Goal: Obtain resource: Obtain resource

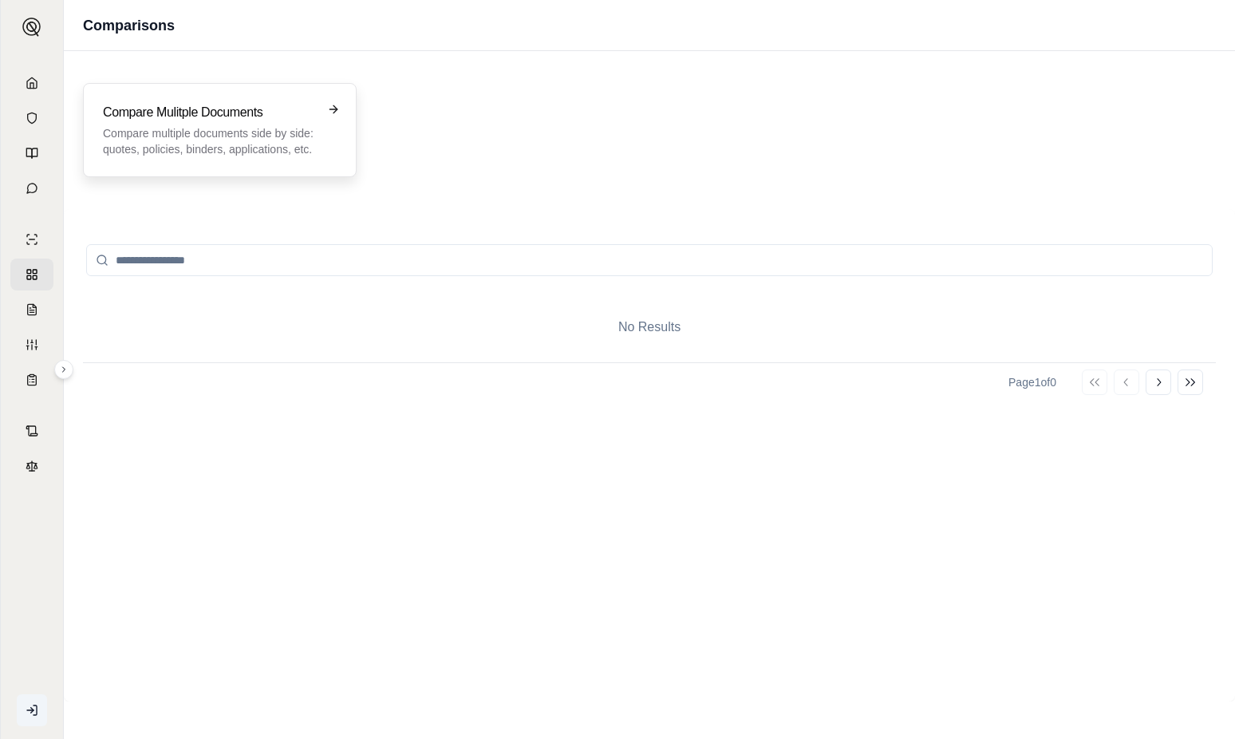
click at [213, 124] on div "Compare Mulitple Documents Compare multiple documents side by side: quotes, pol…" at bounding box center [208, 130] width 211 height 54
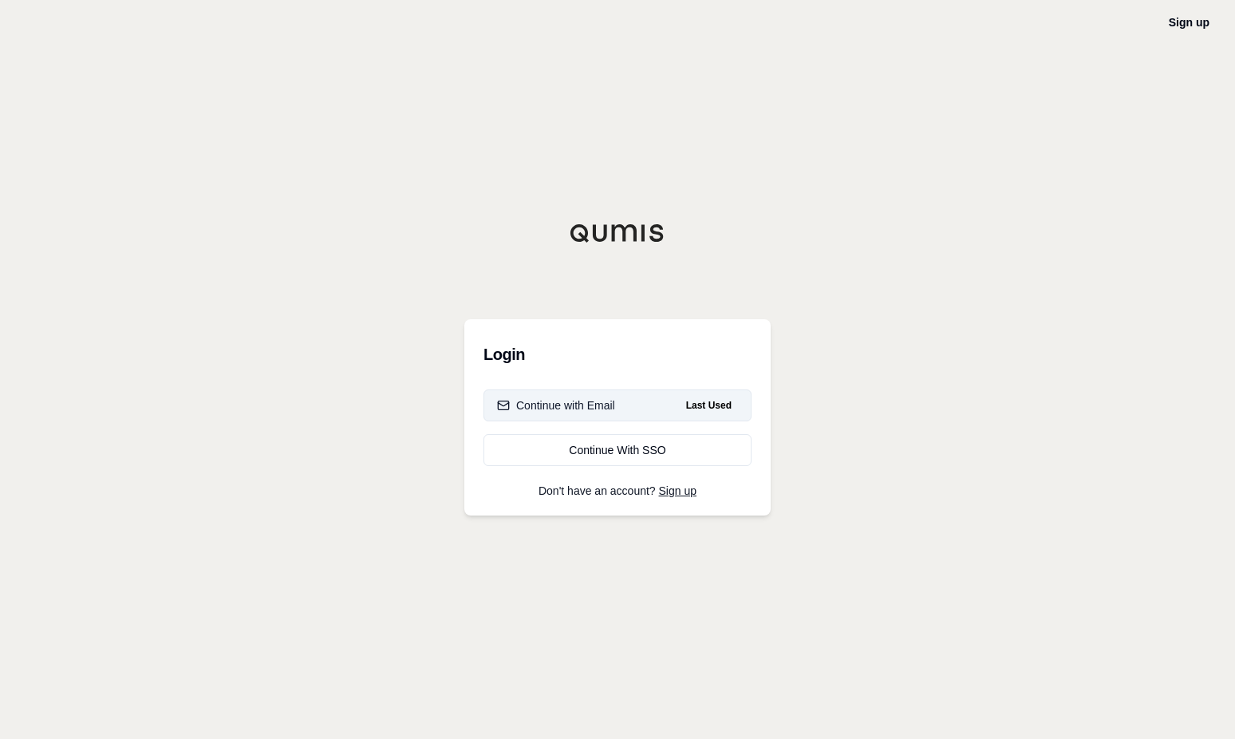
click at [562, 406] on div "Continue with Email" at bounding box center [556, 405] width 118 height 16
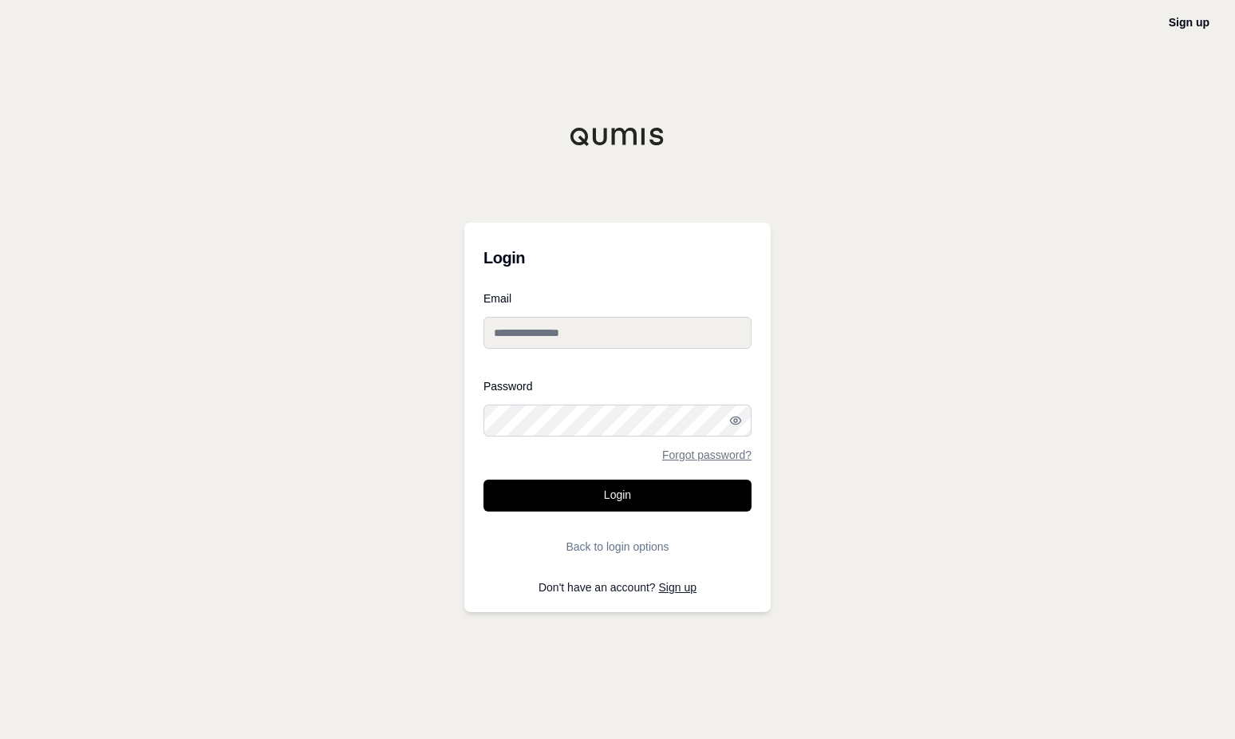
click at [484, 480] on button "Login" at bounding box center [618, 496] width 268 height 32
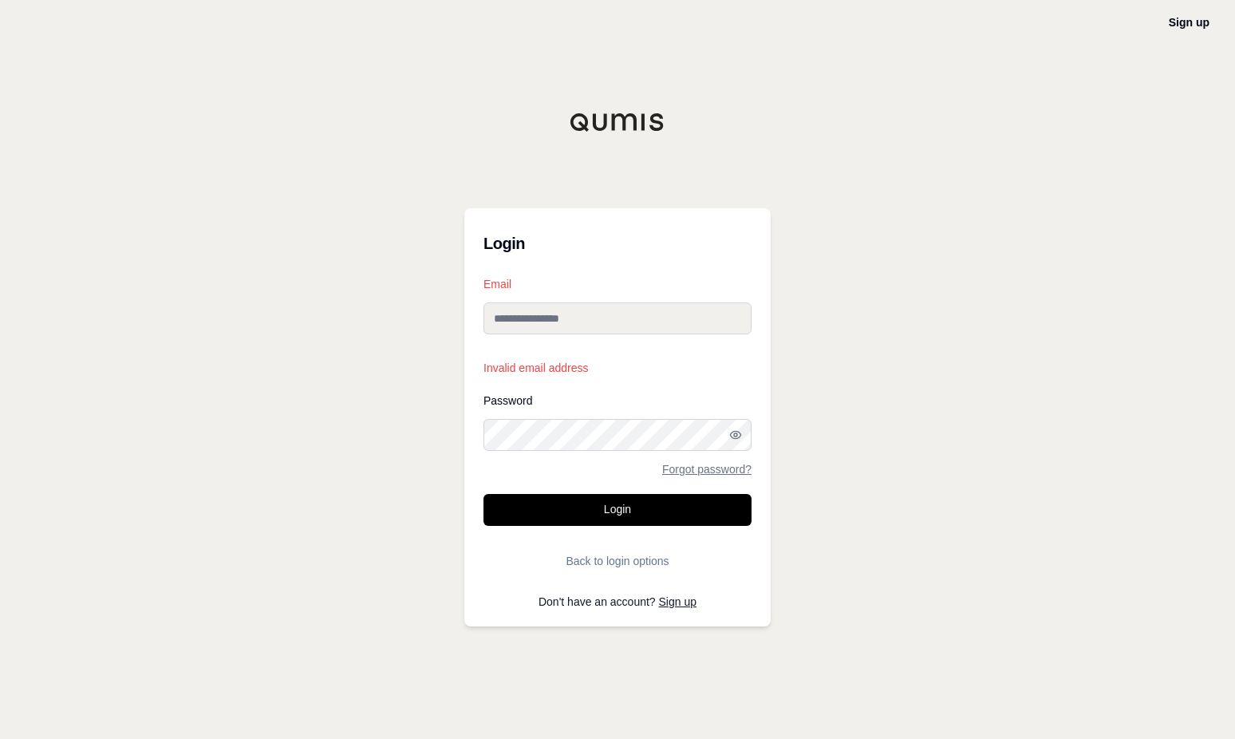
click at [558, 320] on input "Email" at bounding box center [618, 318] width 268 height 32
type input "**********"
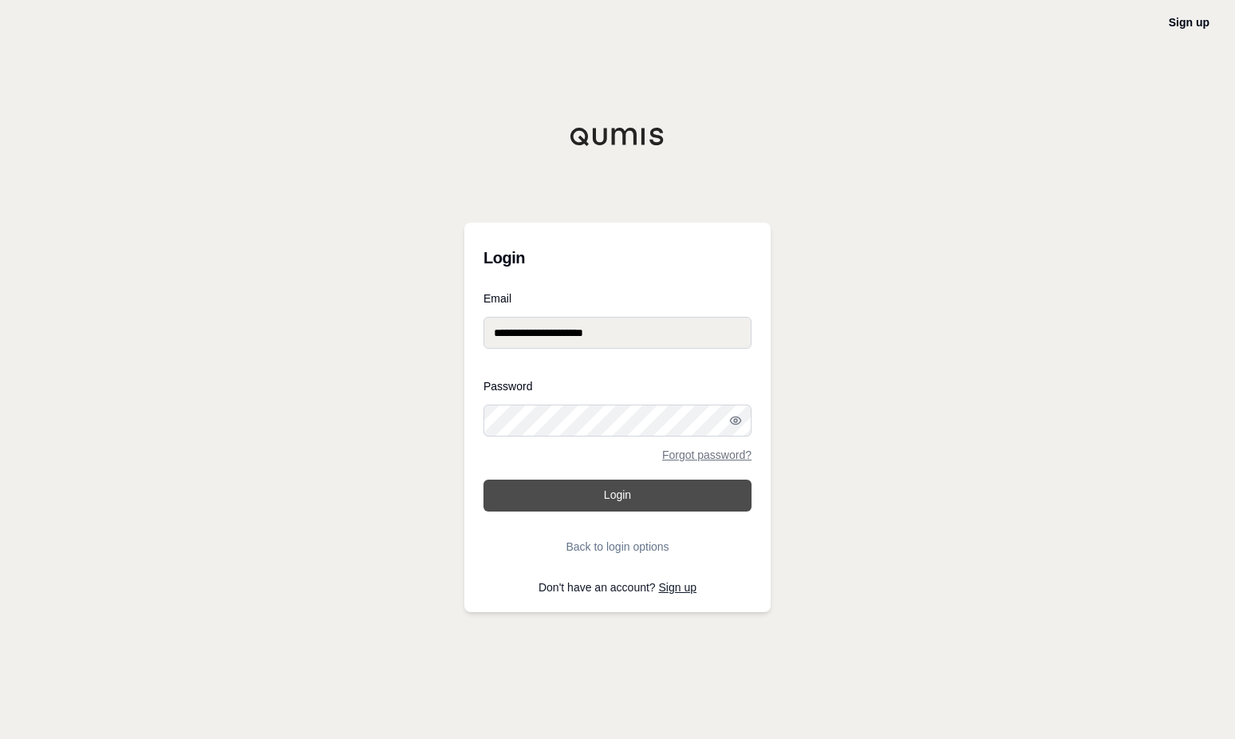
click at [590, 500] on button "Login" at bounding box center [618, 496] width 268 height 32
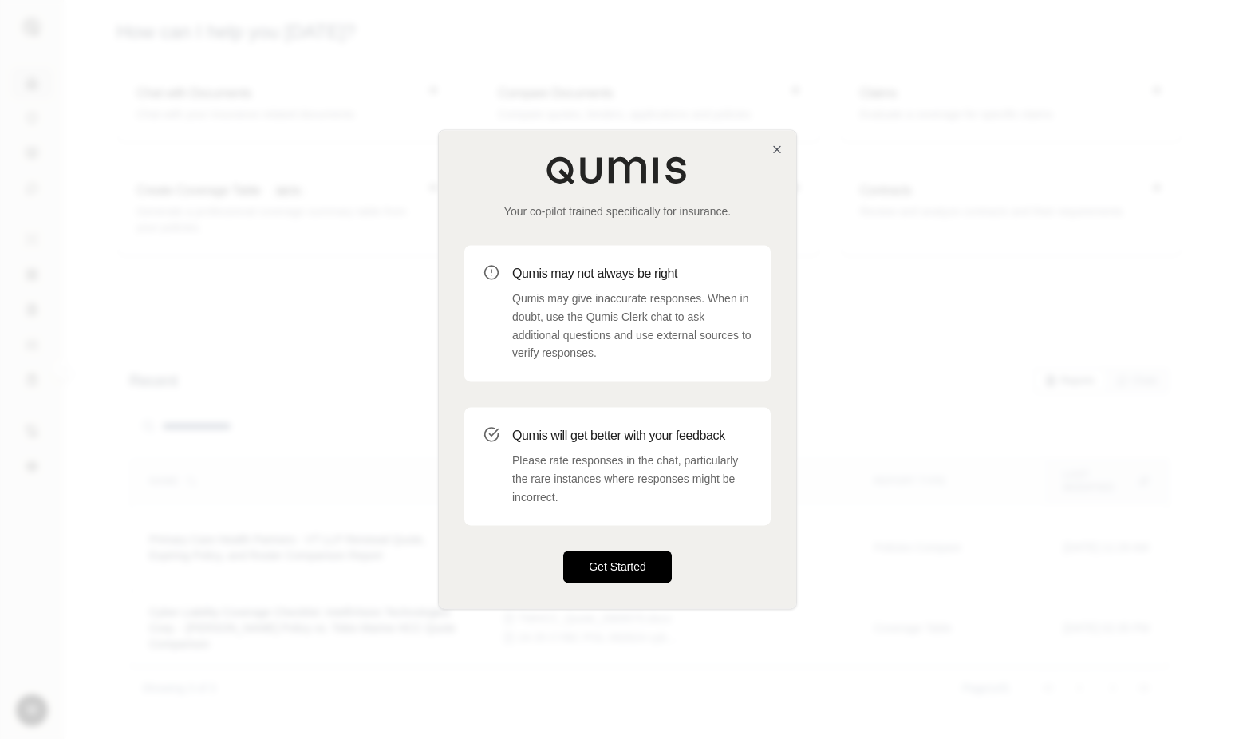
click at [617, 564] on button "Get Started" at bounding box center [617, 567] width 109 height 32
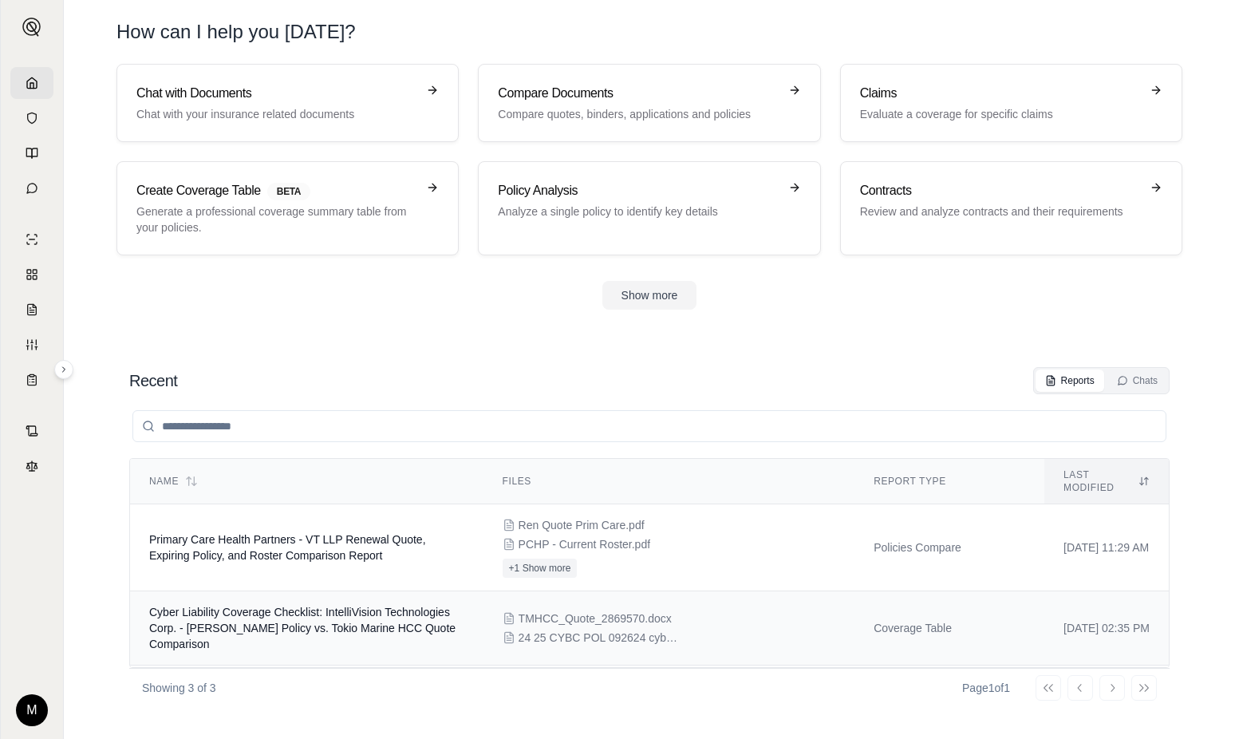
click at [547, 616] on div "TMHCC_Quote_2869570.docx 24 25 CYBC POL 092624 cyber policy.pdf" at bounding box center [670, 627] width 334 height 35
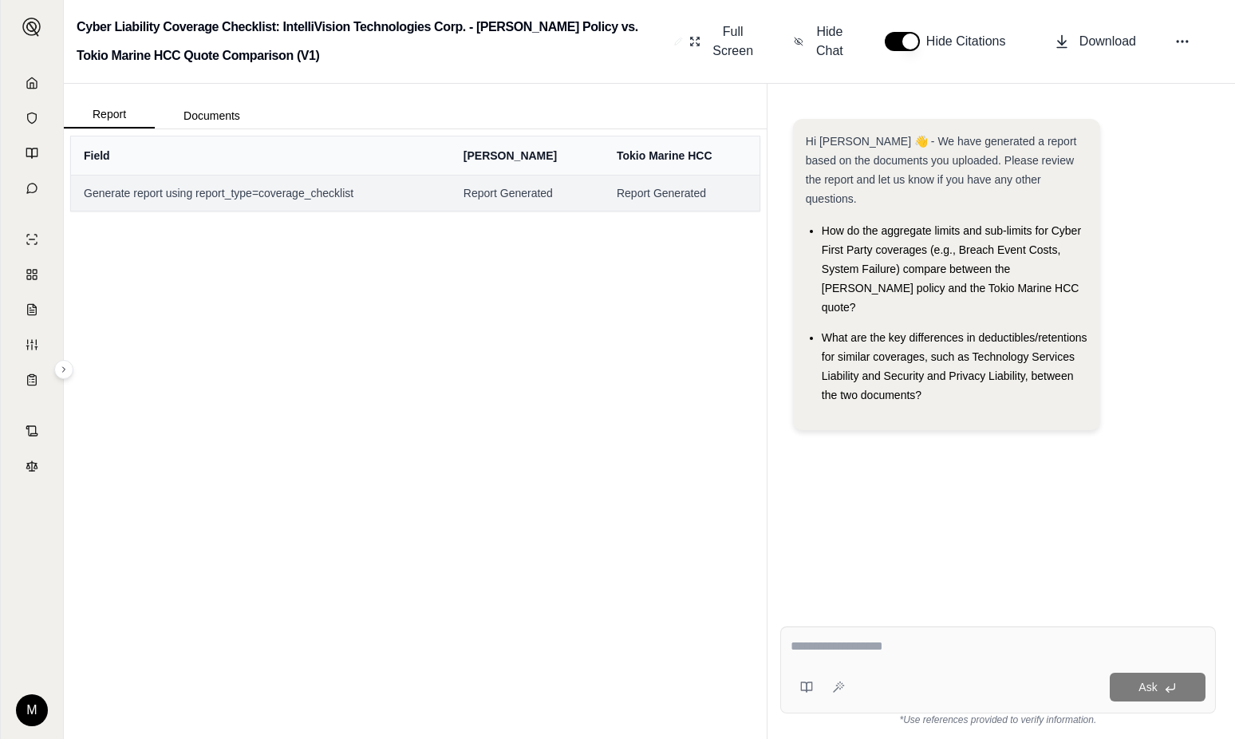
click at [305, 198] on span "Generate report using report_type=coverage_checklist" at bounding box center [261, 193] width 354 height 16
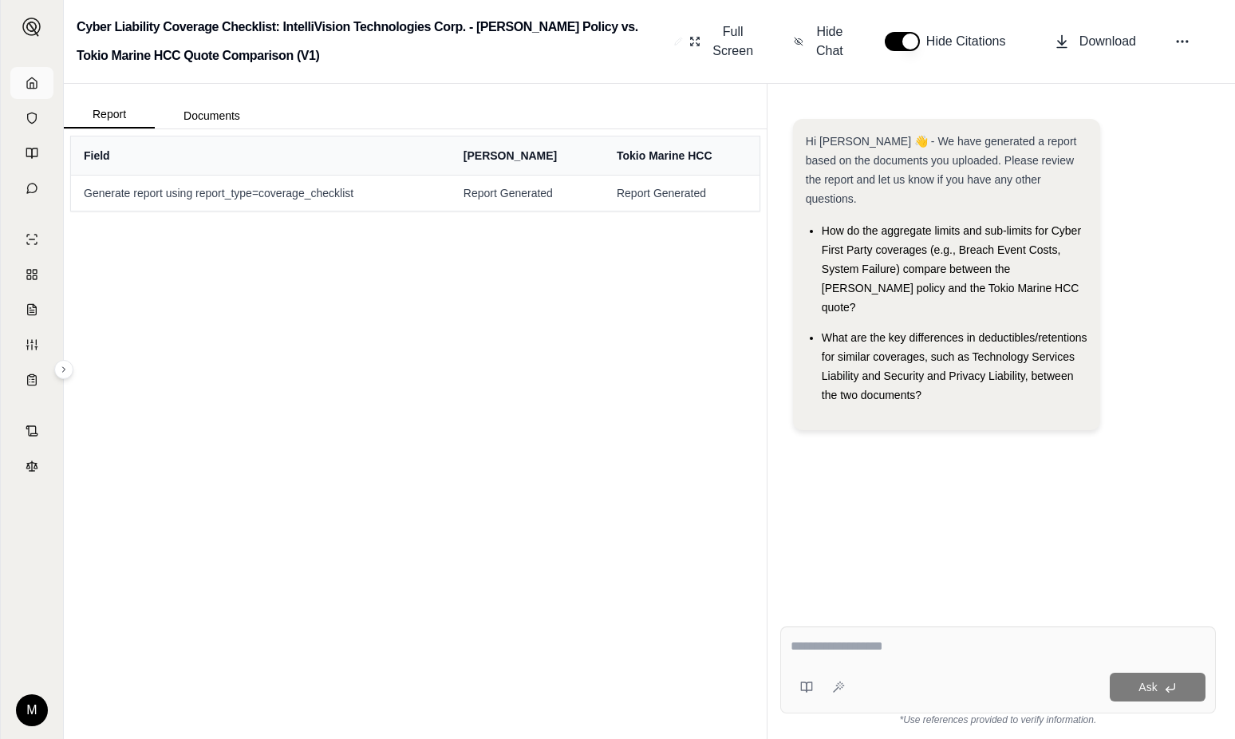
click at [39, 84] on link at bounding box center [31, 83] width 43 height 32
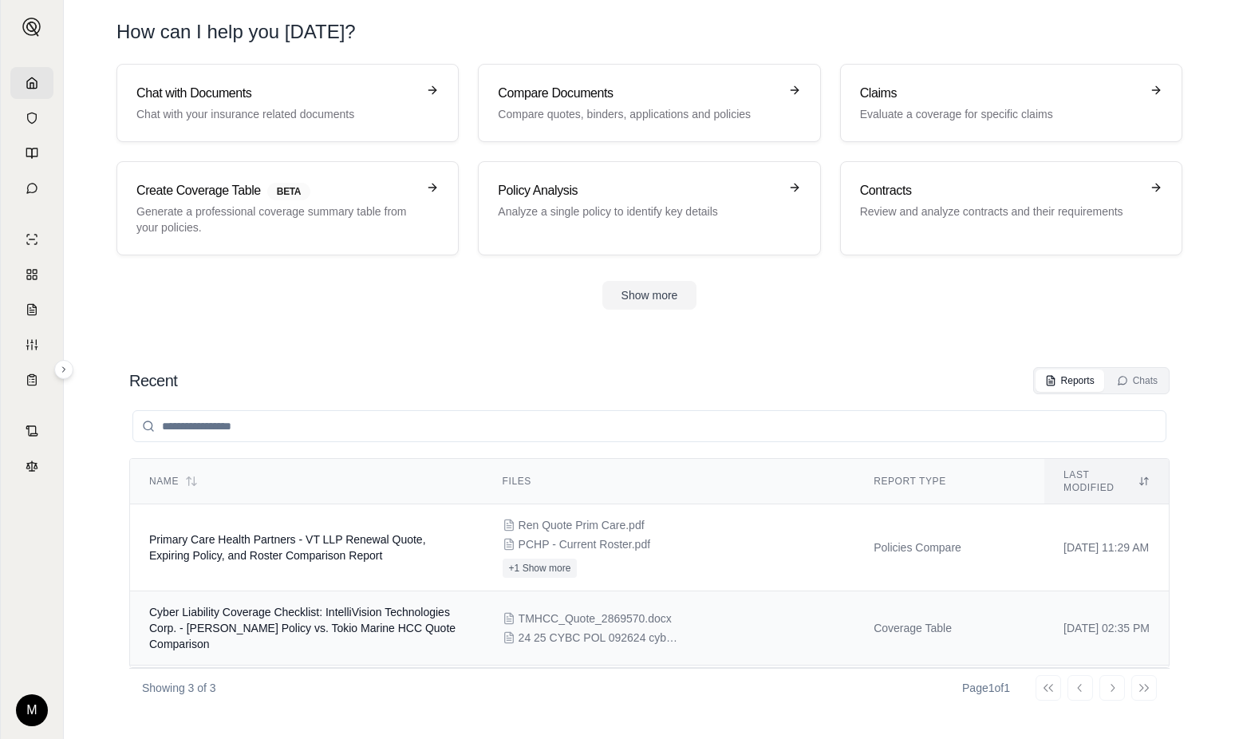
click at [300, 606] on span "Cyber Liability Coverage Checklist: IntelliVision Technologies Corp. - [PERSON_…" at bounding box center [302, 628] width 306 height 45
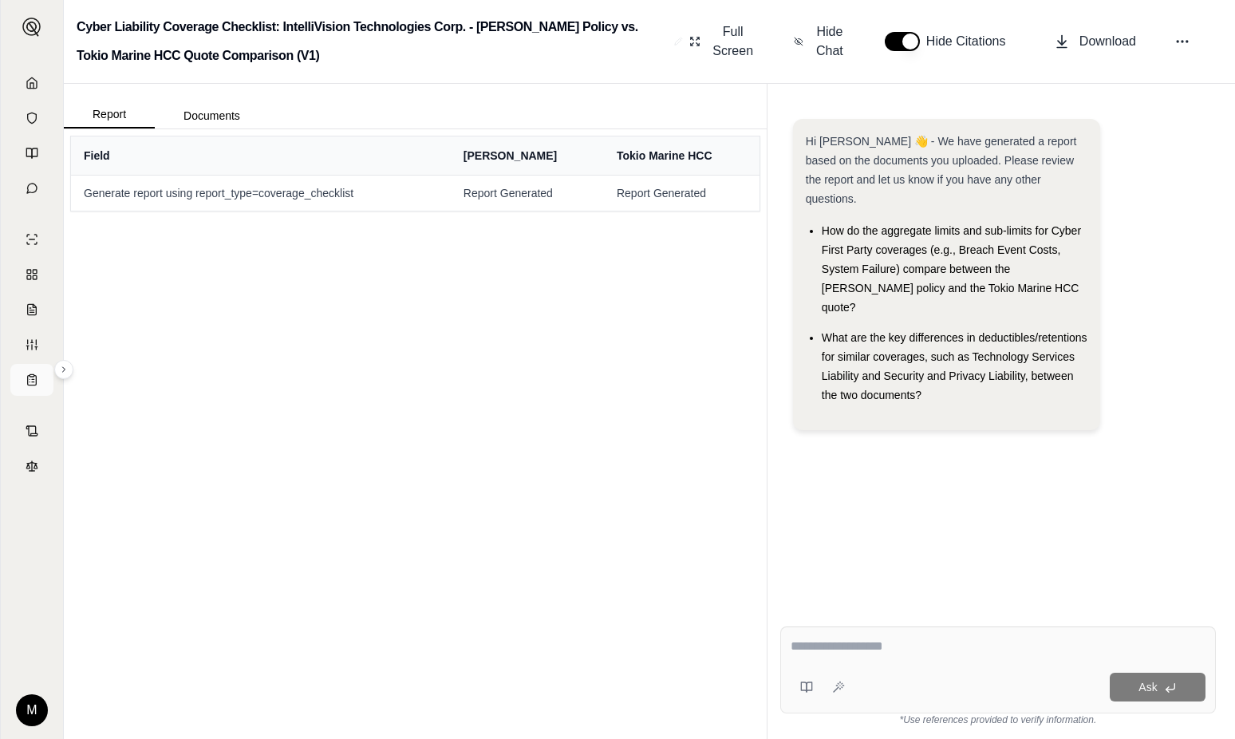
click at [32, 382] on icon at bounding box center [33, 382] width 2 height 0
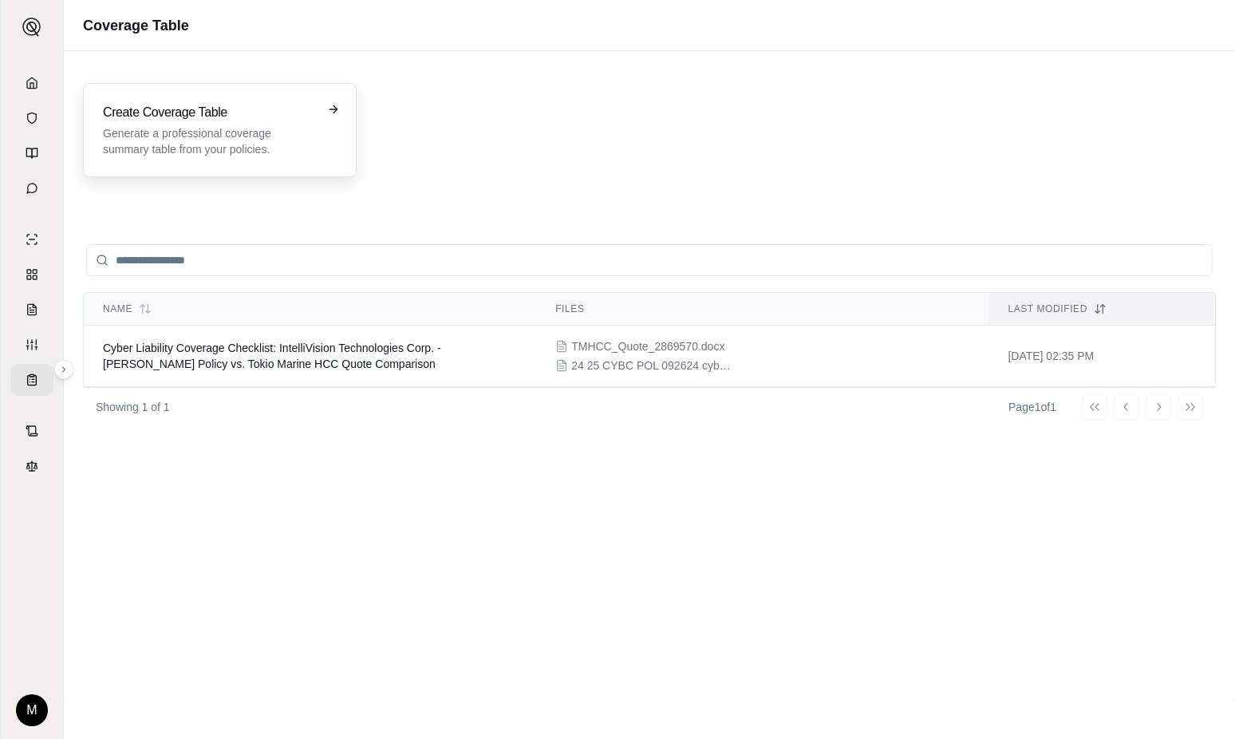
click at [209, 118] on h3 "Create Coverage Table" at bounding box center [208, 112] width 211 height 19
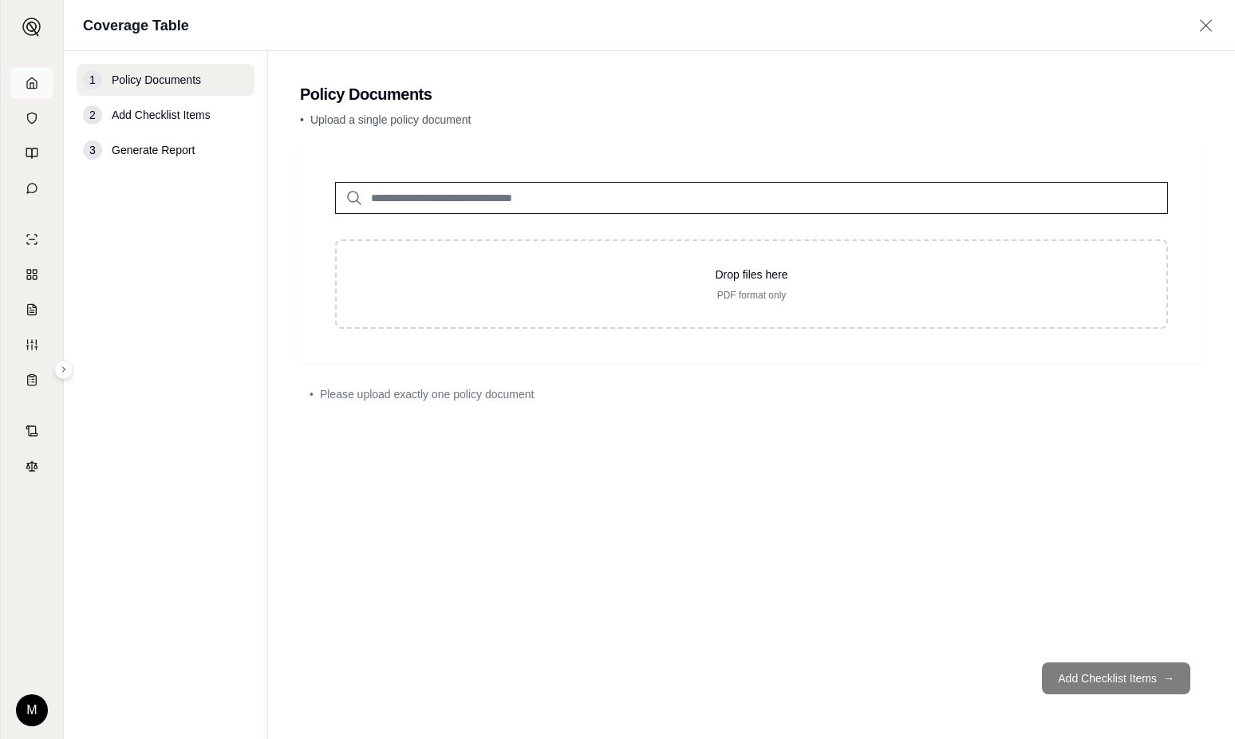
click at [29, 83] on icon at bounding box center [32, 83] width 13 height 13
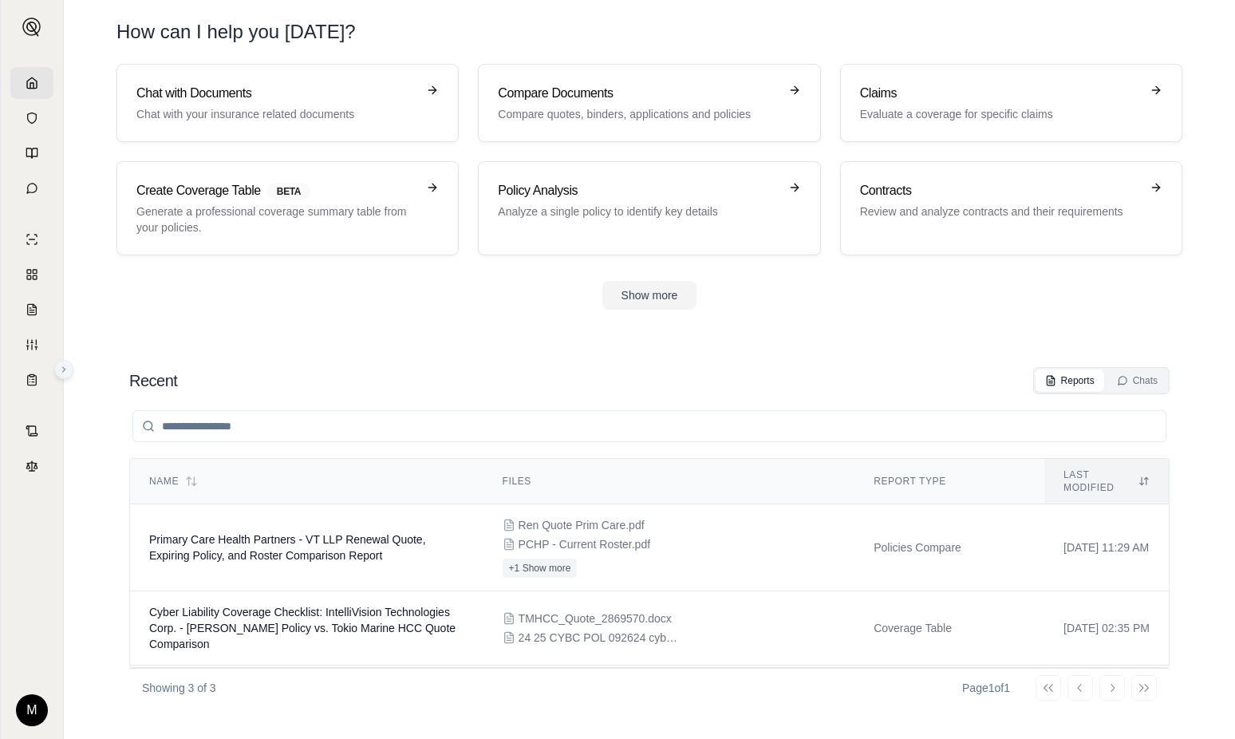
click at [64, 373] on icon at bounding box center [64, 370] width 10 height 10
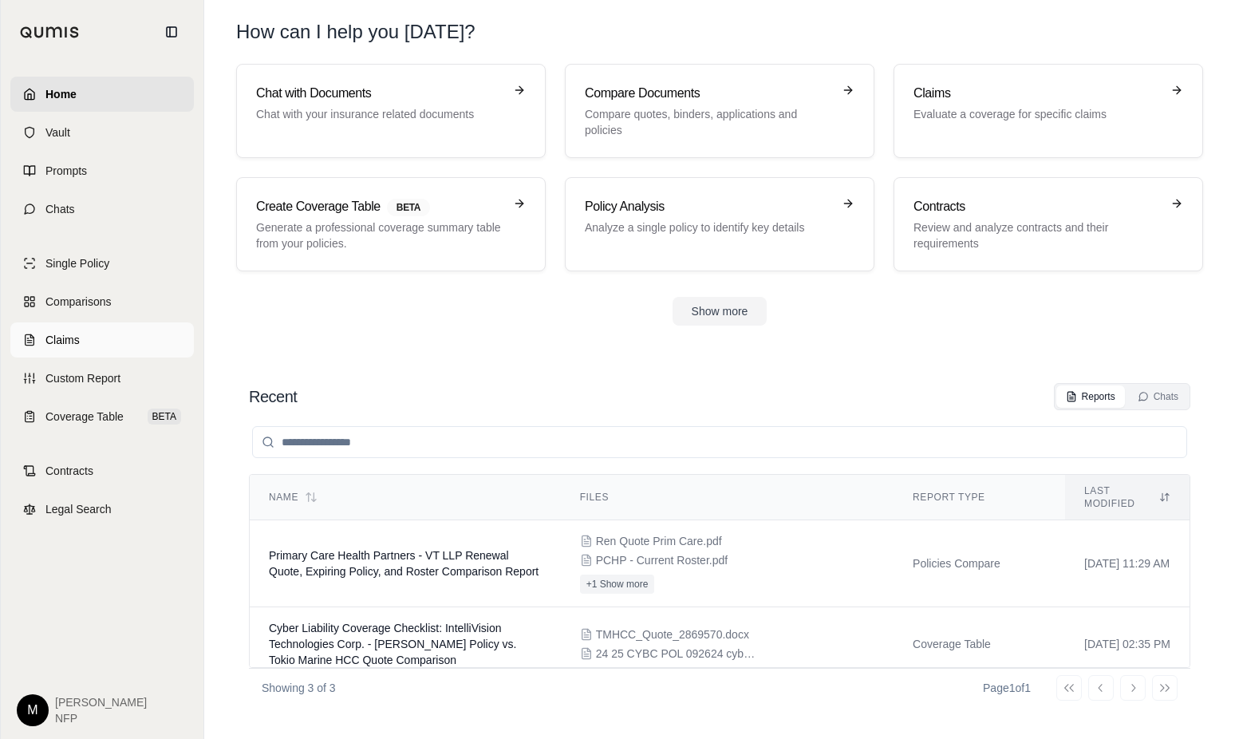
click at [53, 337] on span "Claims" at bounding box center [62, 340] width 34 height 16
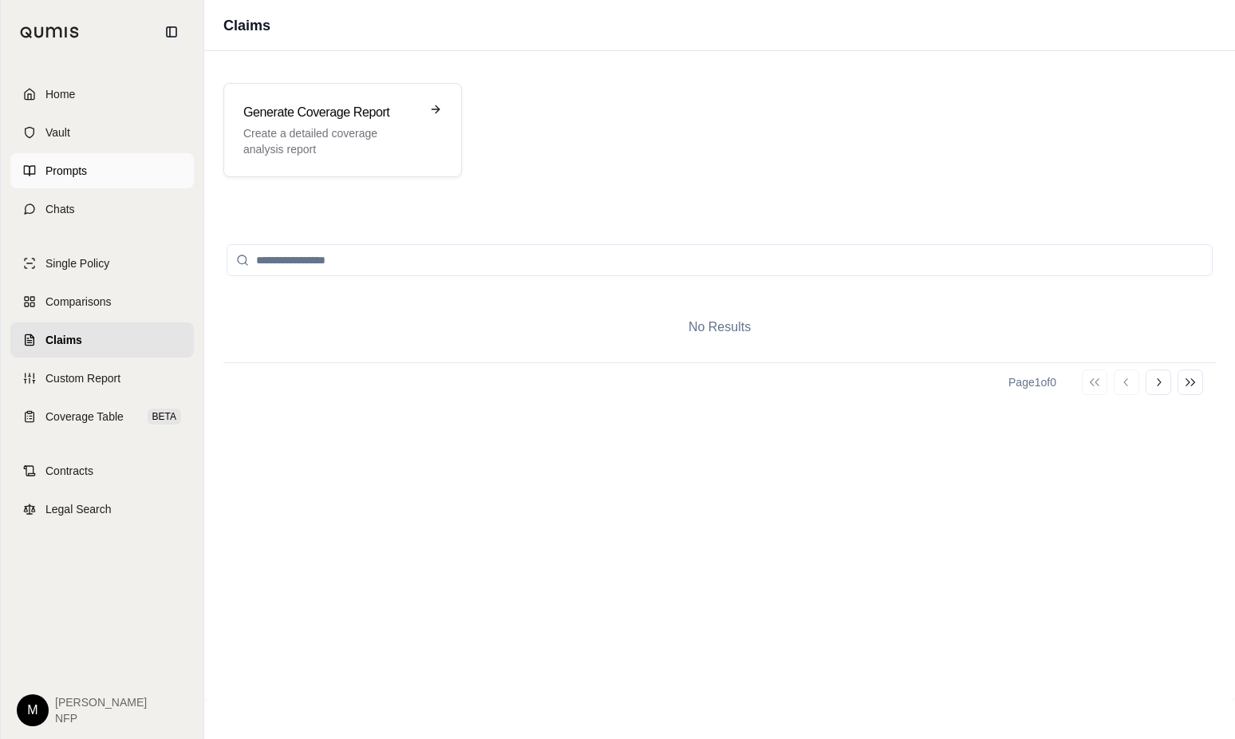
click at [79, 176] on span "Prompts" at bounding box center [65, 171] width 41 height 16
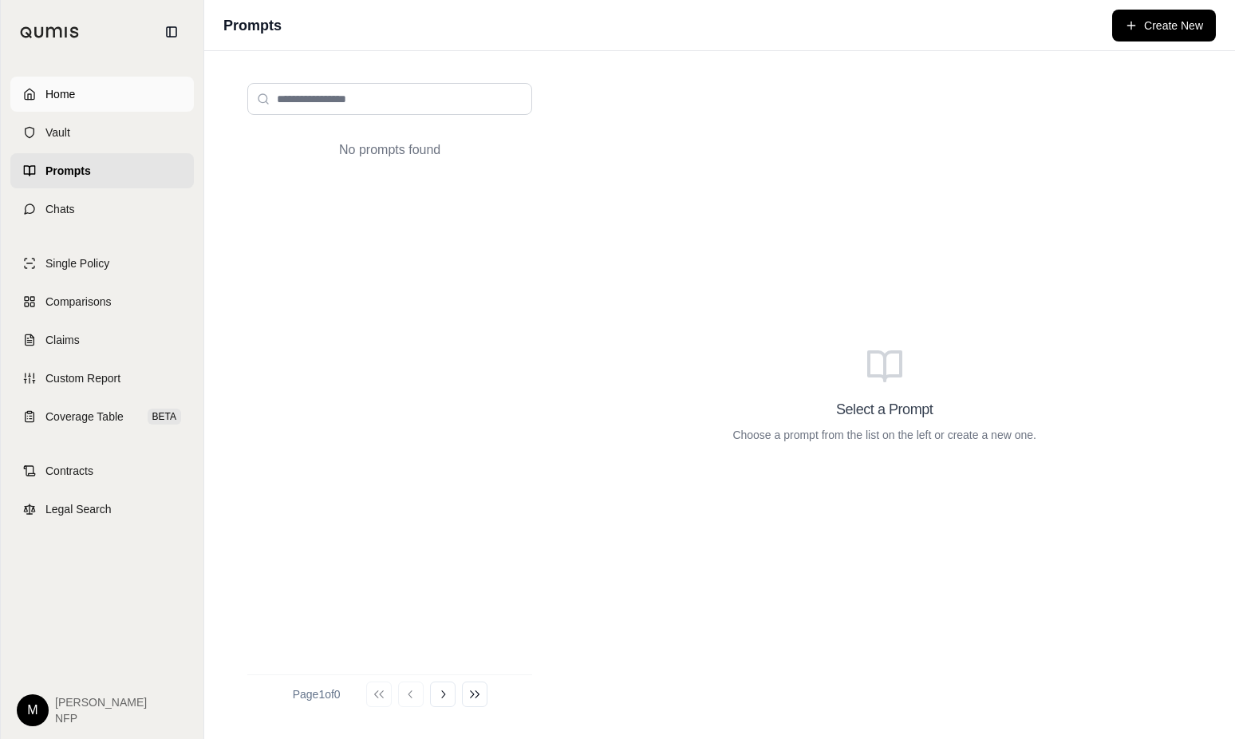
click at [64, 97] on span "Home" at bounding box center [60, 94] width 30 height 16
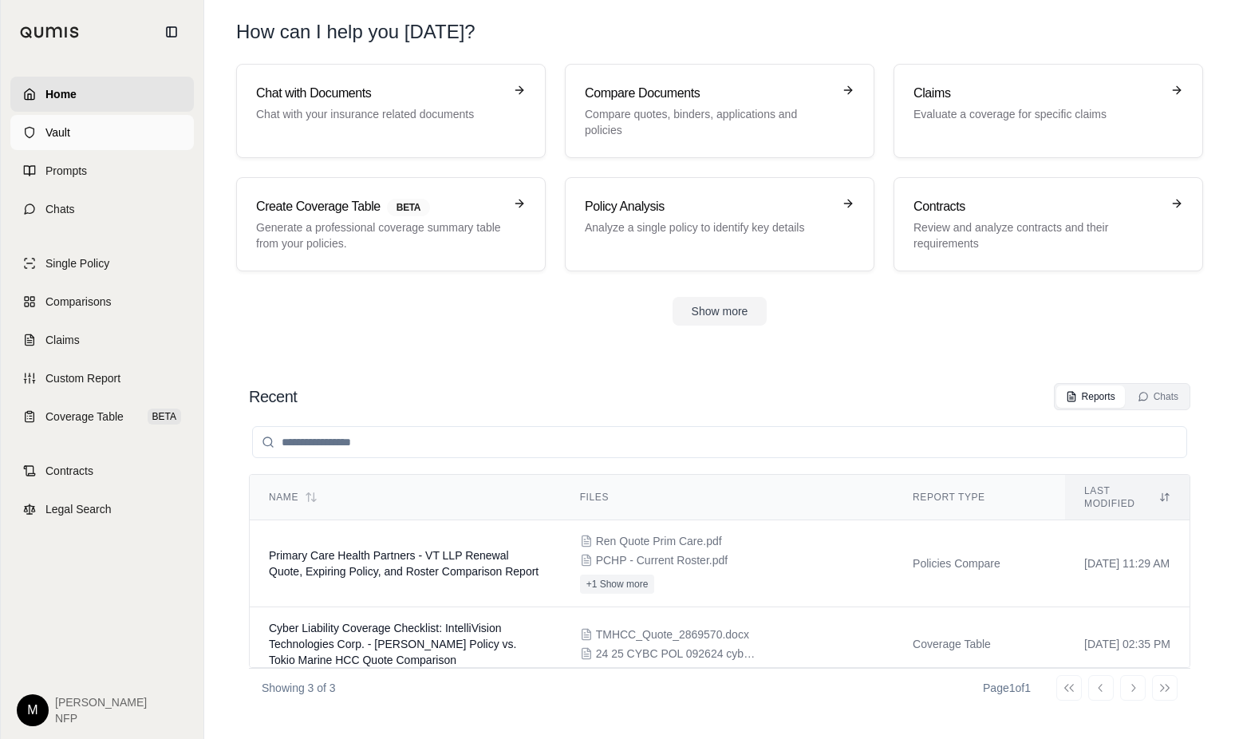
click at [61, 133] on span "Vault" at bounding box center [57, 132] width 25 height 16
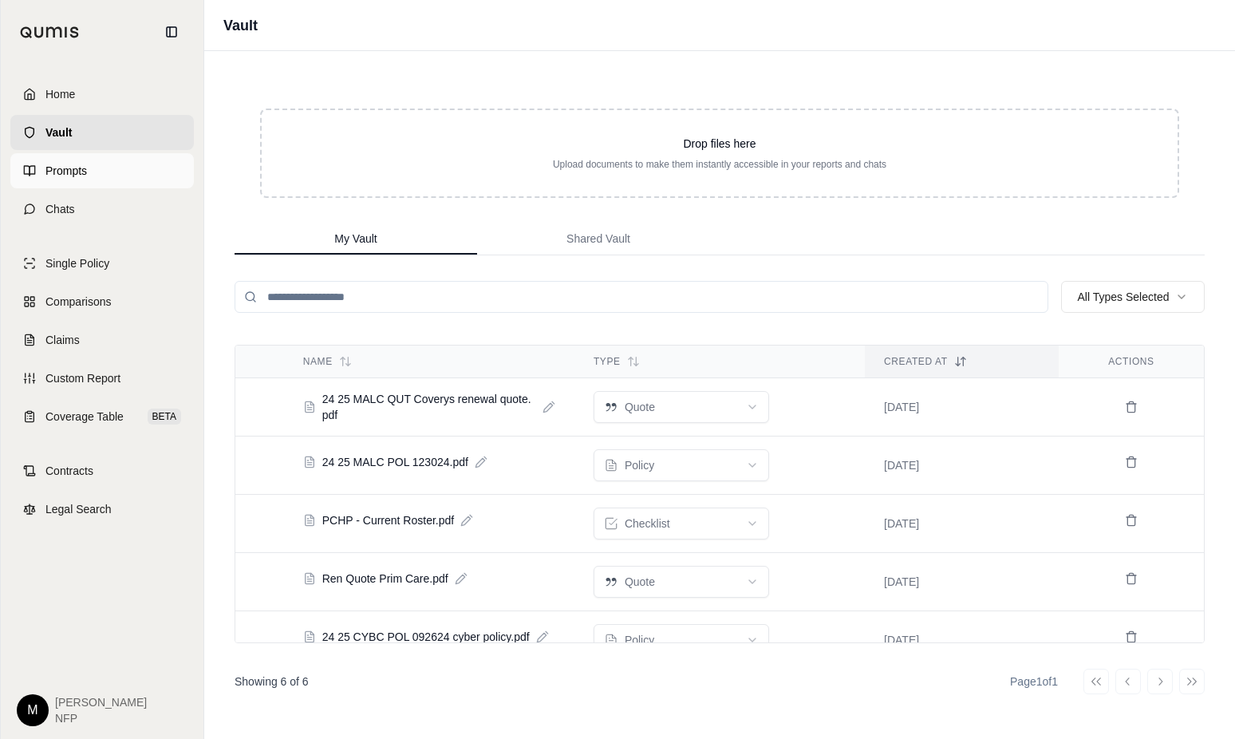
click at [56, 172] on span "Prompts" at bounding box center [65, 171] width 41 height 16
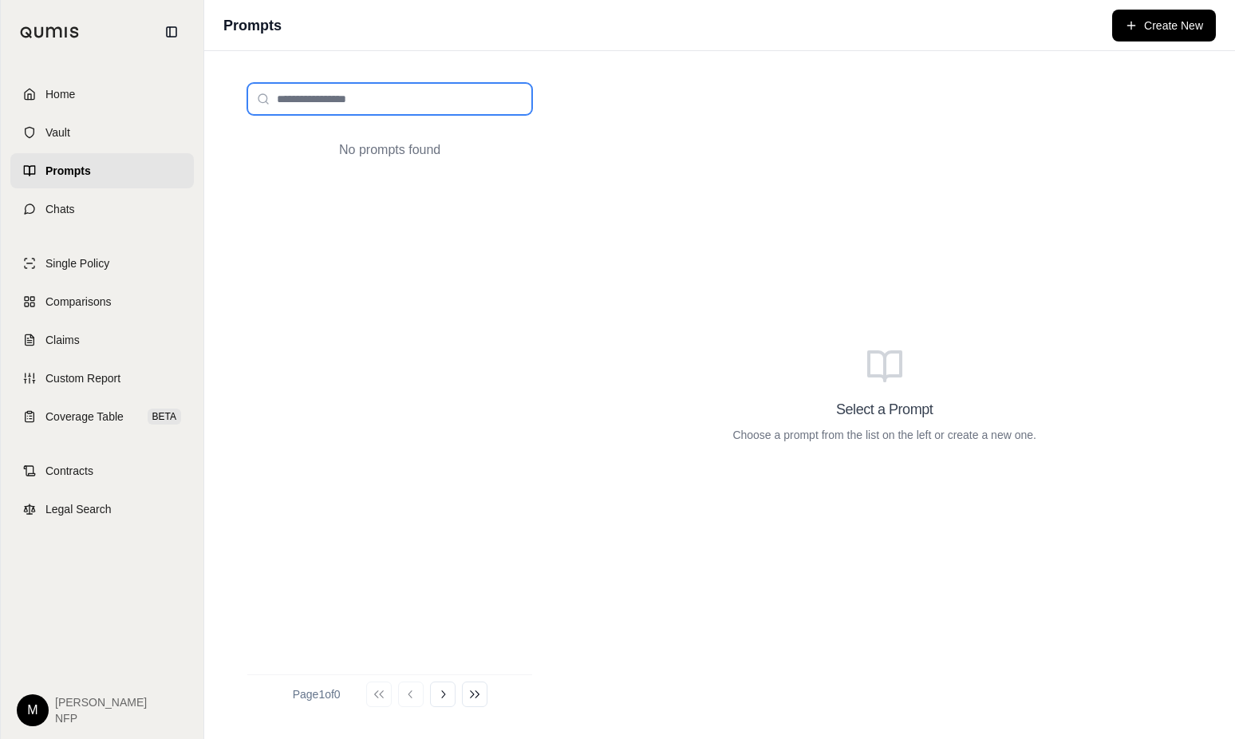
click at [345, 98] on input "search" at bounding box center [389, 99] width 285 height 32
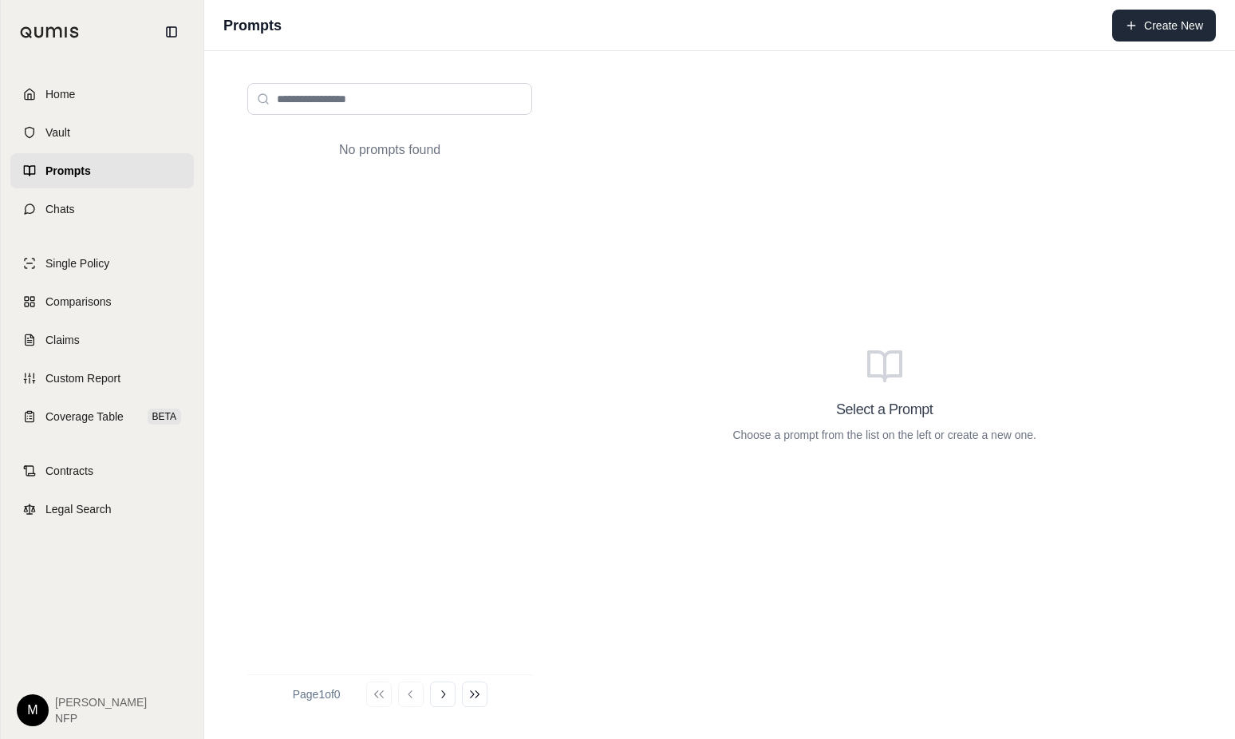
click at [1144, 26] on button "Create New" at bounding box center [1164, 26] width 104 height 32
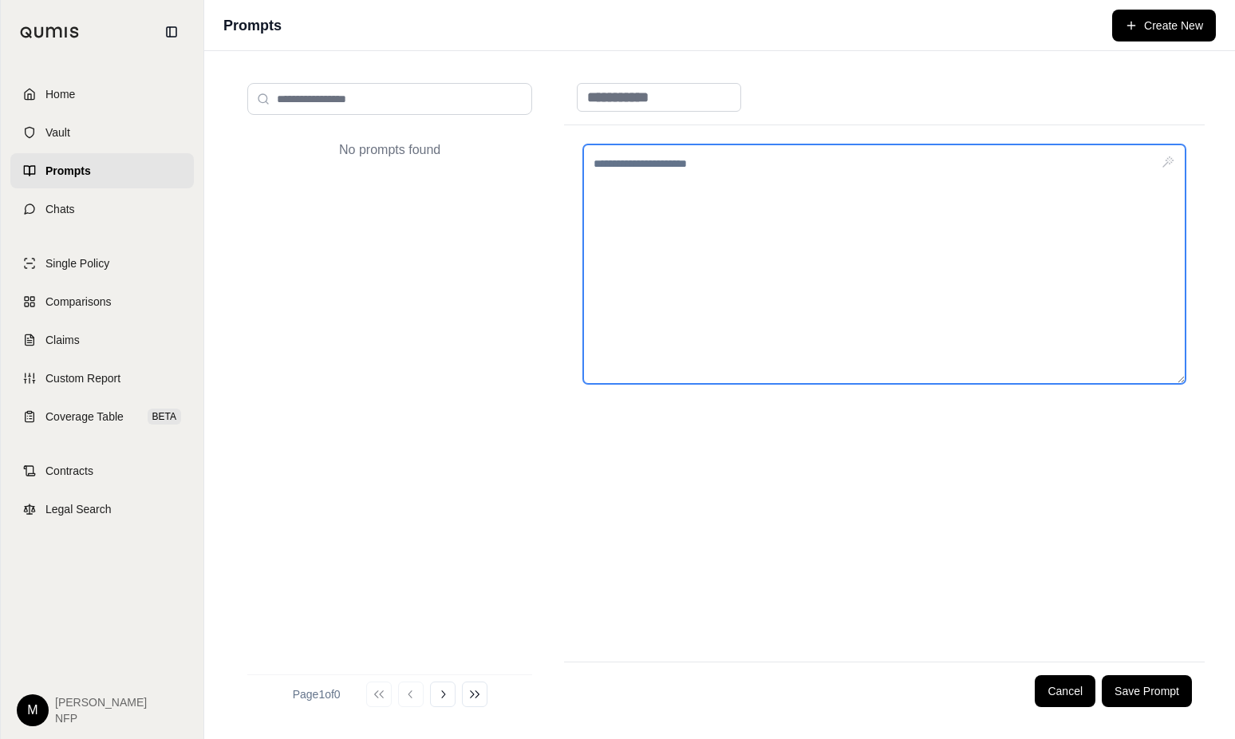
click at [618, 176] on textarea at bounding box center [884, 263] width 603 height 239
paste textarea "**********"
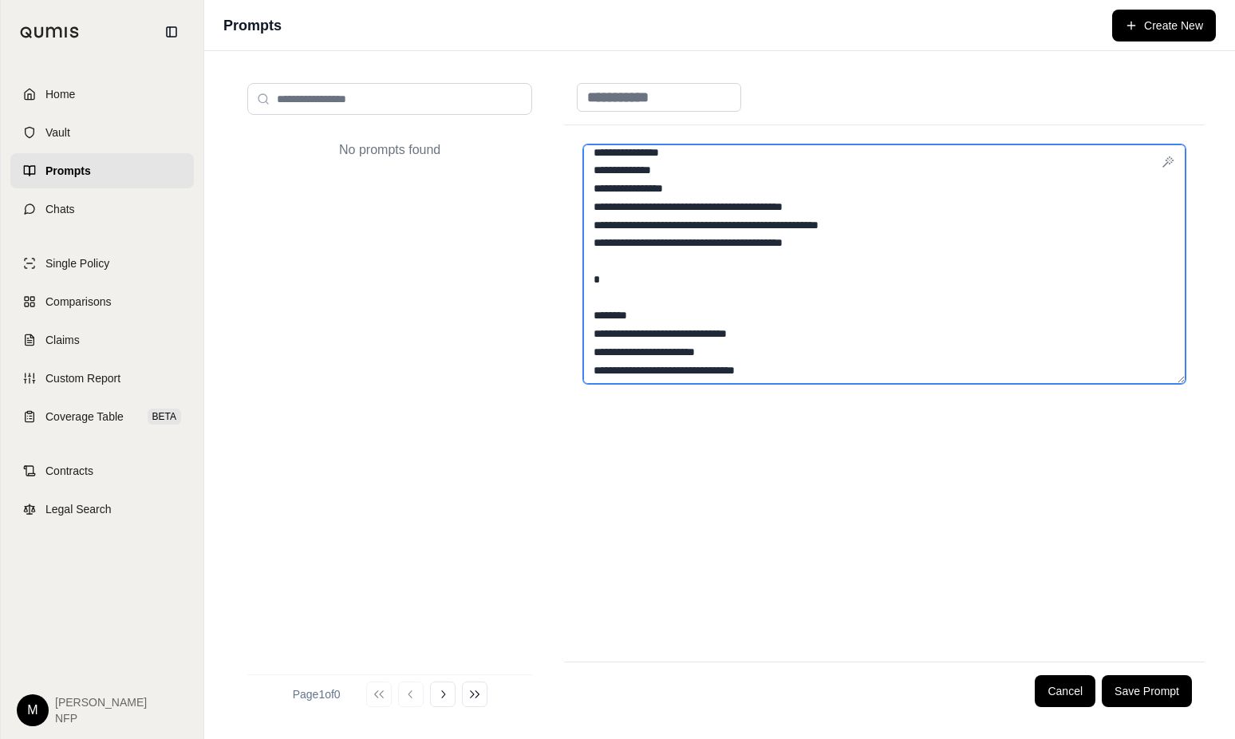
scroll to position [160, 0]
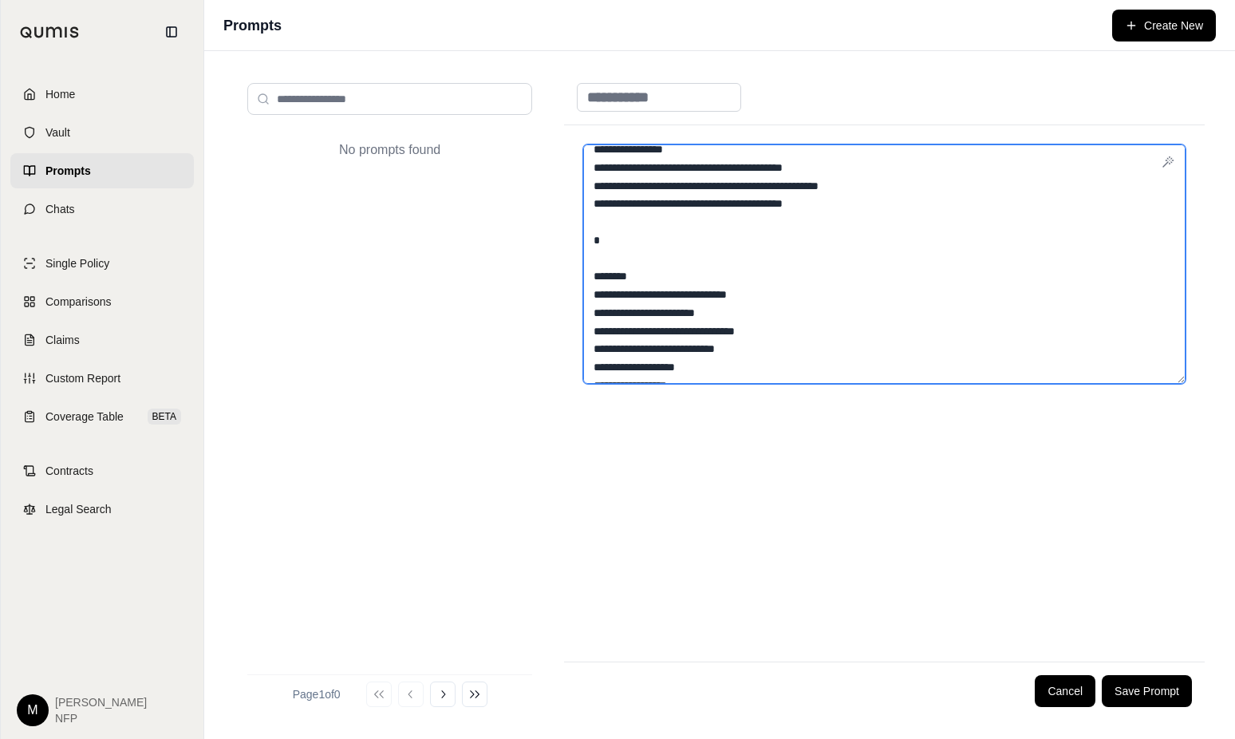
drag, startPoint x: 818, startPoint y: 314, endPoint x: 586, endPoint y: 299, distance: 232.7
click at [590, 299] on textarea at bounding box center [884, 263] width 603 height 239
click at [642, 286] on textarea at bounding box center [884, 263] width 603 height 239
click at [661, 271] on textarea at bounding box center [884, 263] width 603 height 239
drag, startPoint x: 654, startPoint y: 275, endPoint x: 573, endPoint y: 226, distance: 95.3
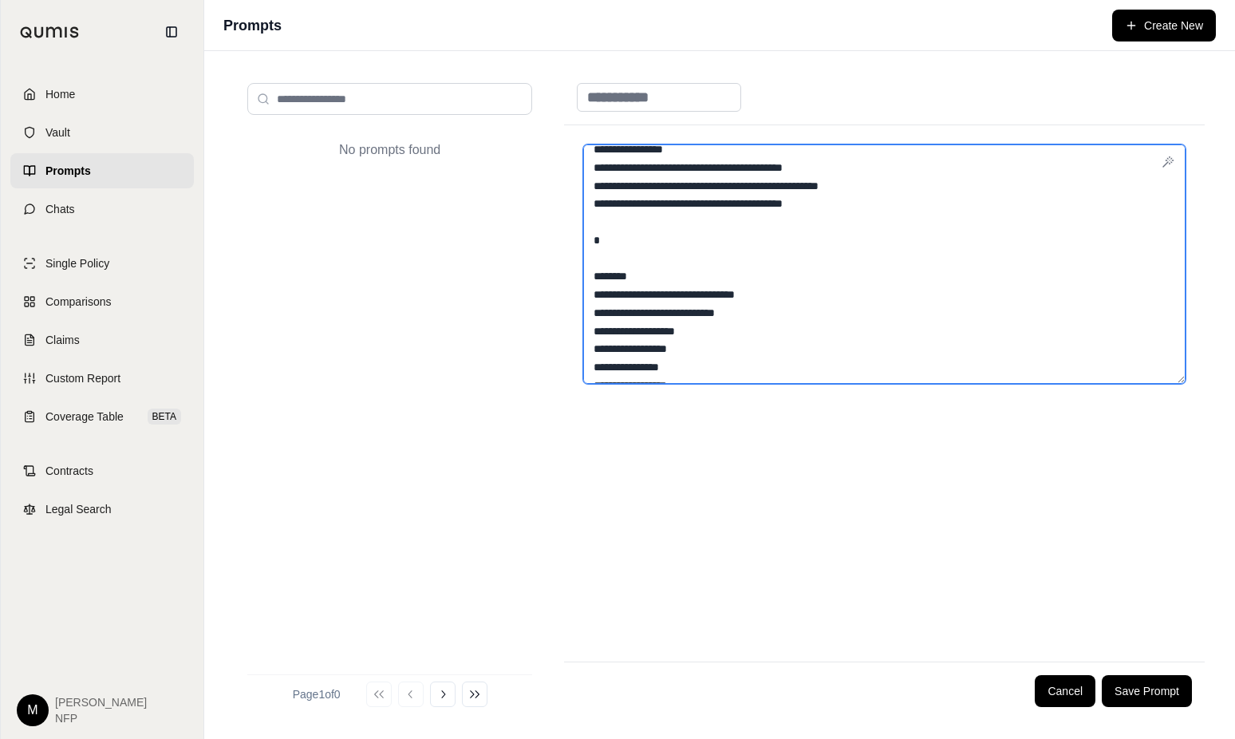
click at [573, 226] on div at bounding box center [884, 393] width 641 height 536
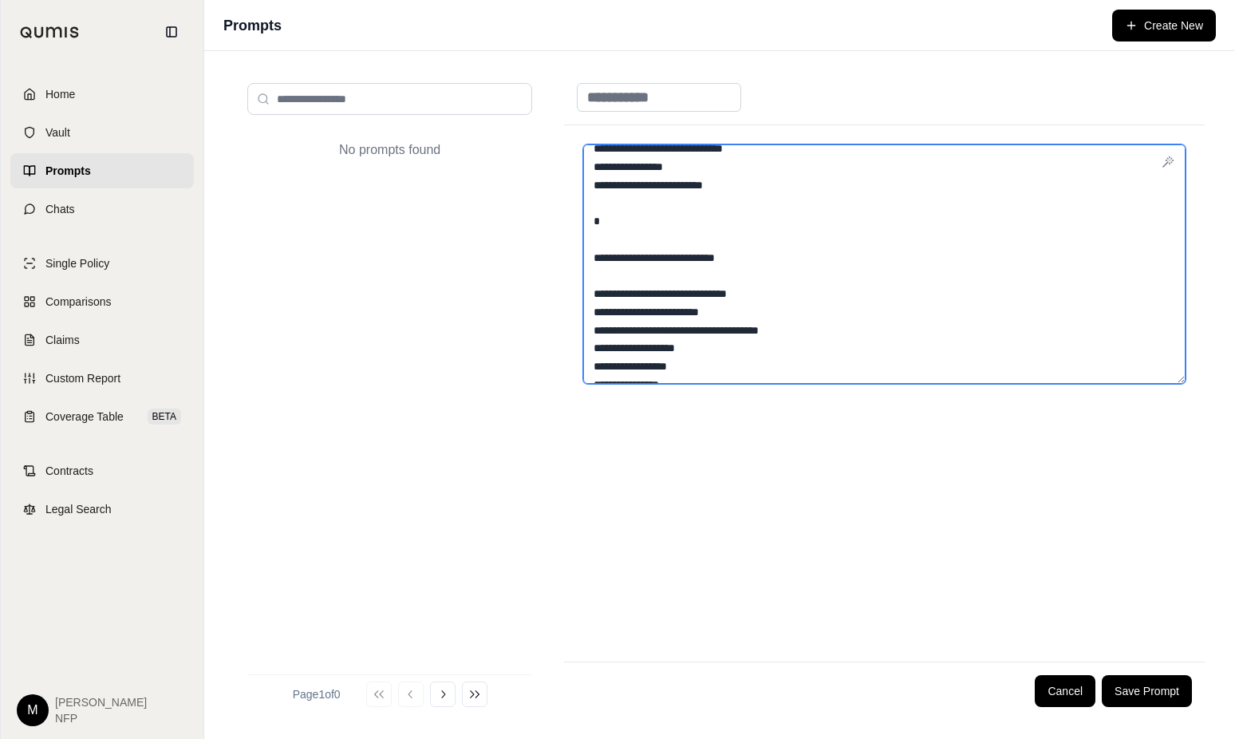
scroll to position [479, 0]
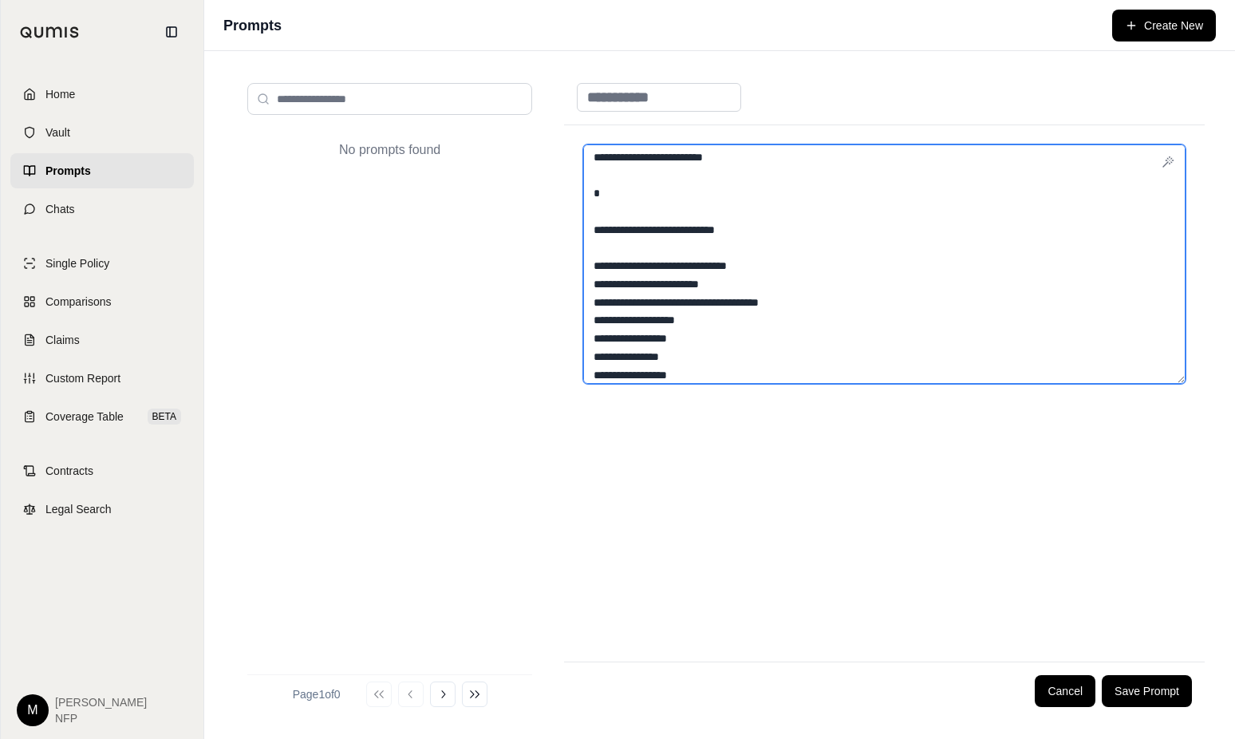
drag, startPoint x: 849, startPoint y: 279, endPoint x: 570, endPoint y: 251, distance: 280.8
click at [571, 249] on div at bounding box center [884, 393] width 641 height 536
click at [597, 179] on textarea at bounding box center [884, 263] width 603 height 239
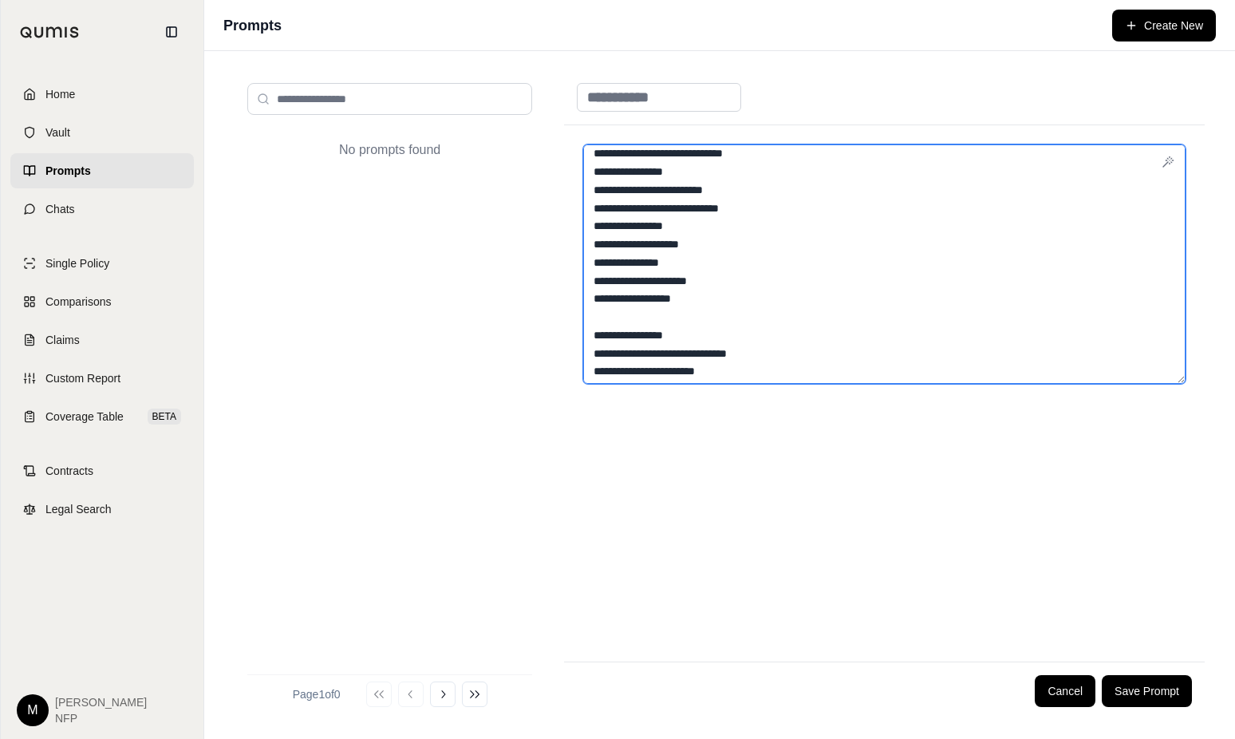
scroll to position [798, 0]
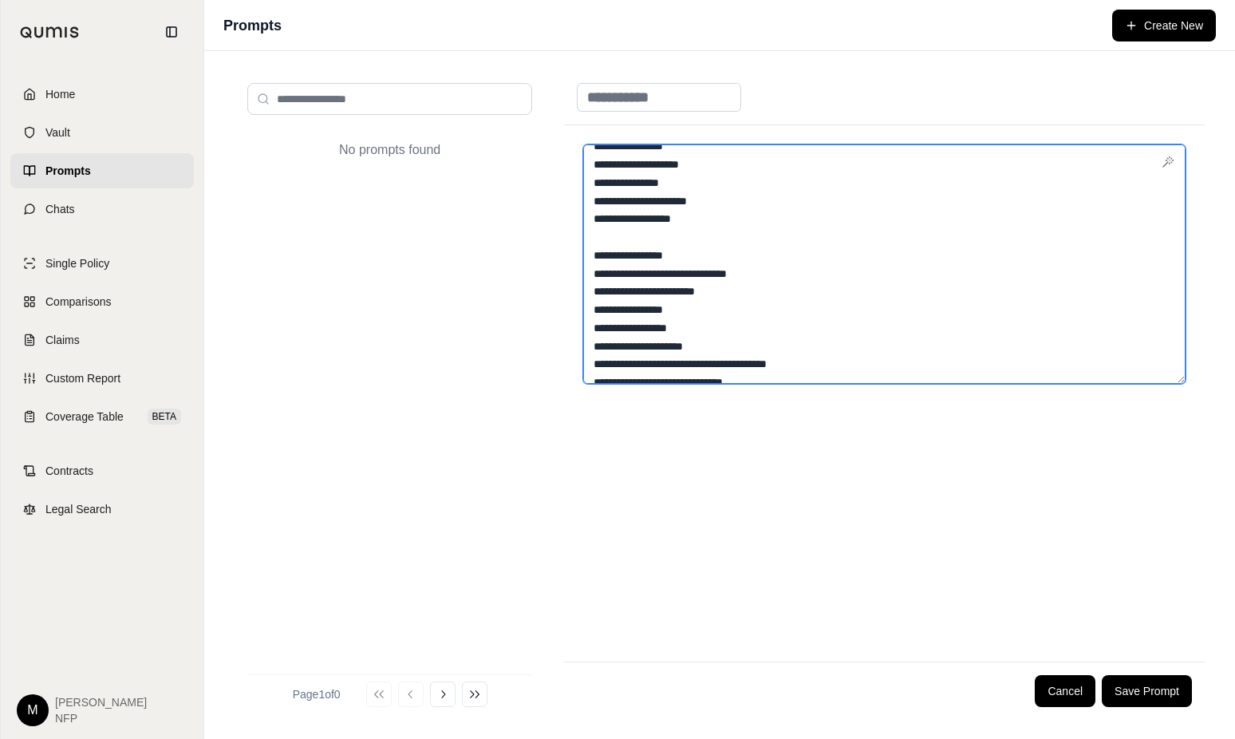
drag, startPoint x: 818, startPoint y: 292, endPoint x: 594, endPoint y: 255, distance: 227.2
click at [594, 255] on textarea at bounding box center [884, 263] width 603 height 239
click at [624, 263] on textarea at bounding box center [884, 263] width 603 height 239
drag, startPoint x: 797, startPoint y: 286, endPoint x: 583, endPoint y: 271, distance: 215.1
click at [583, 271] on div at bounding box center [884, 393] width 641 height 536
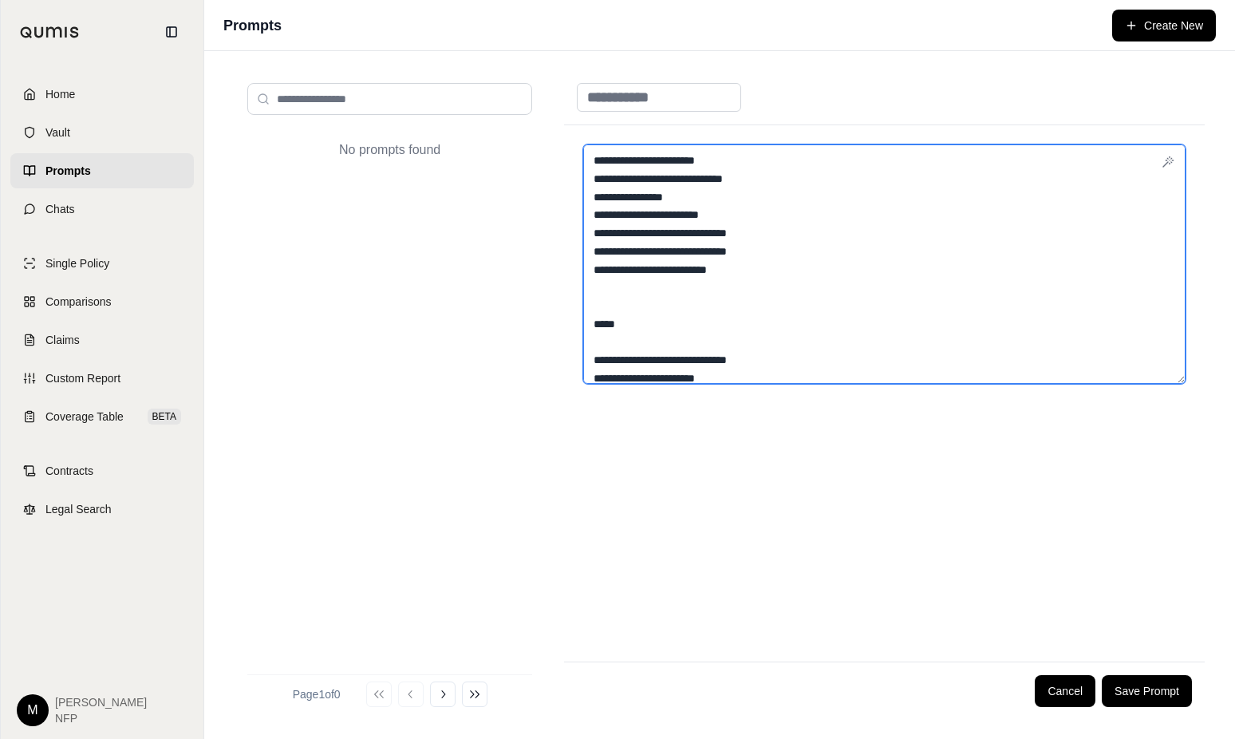
scroll to position [1197, 0]
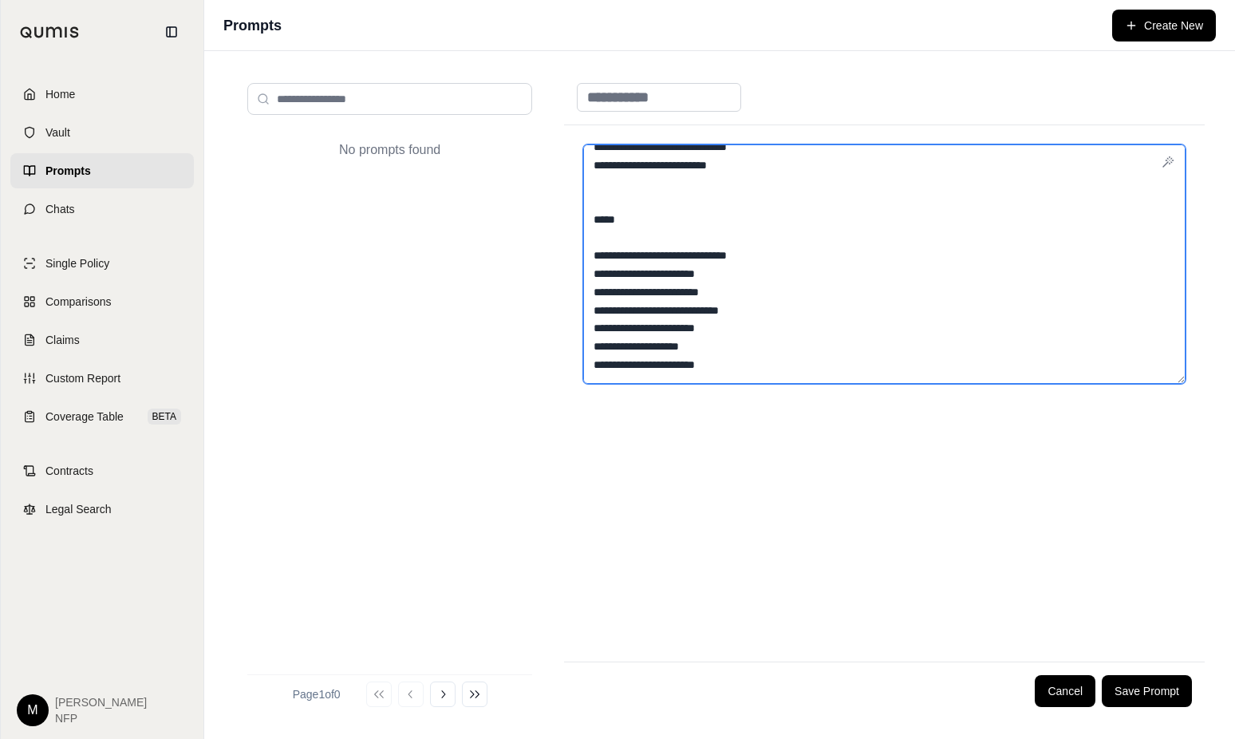
drag, startPoint x: 820, startPoint y: 276, endPoint x: 591, endPoint y: 243, distance: 230.7
click at [591, 243] on textarea at bounding box center [884, 263] width 603 height 239
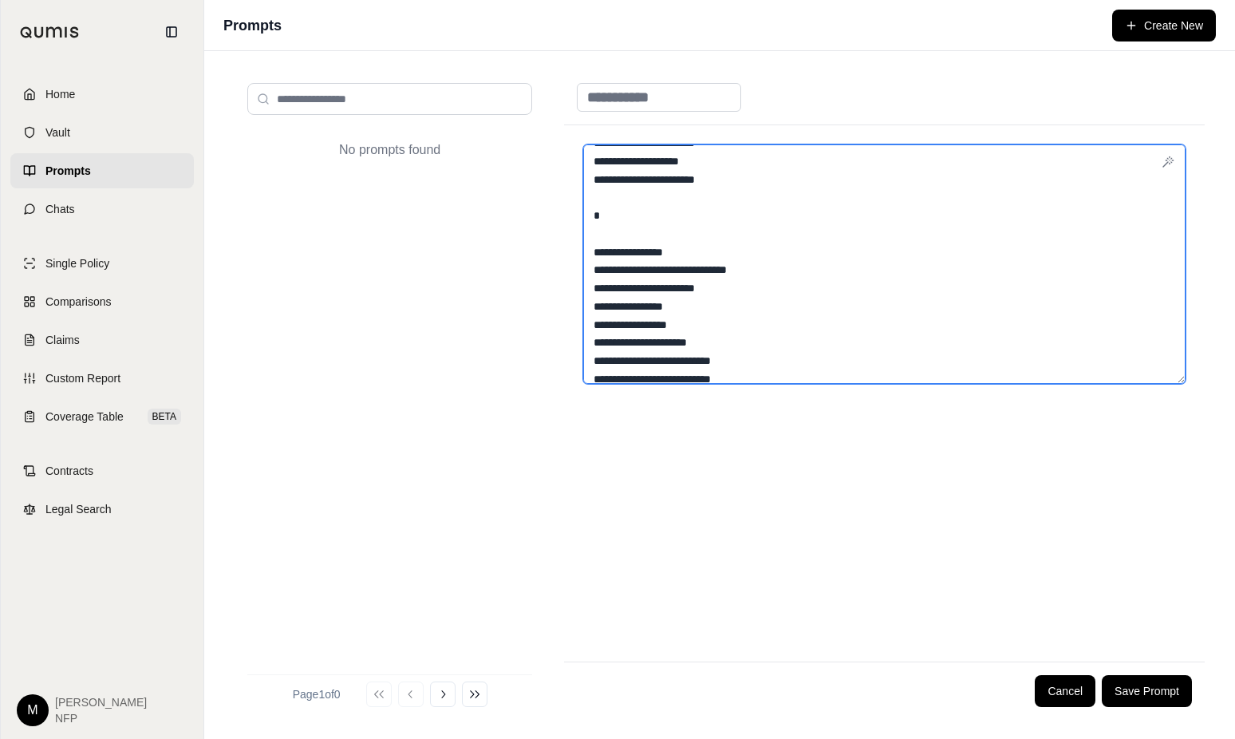
scroll to position [1357, 0]
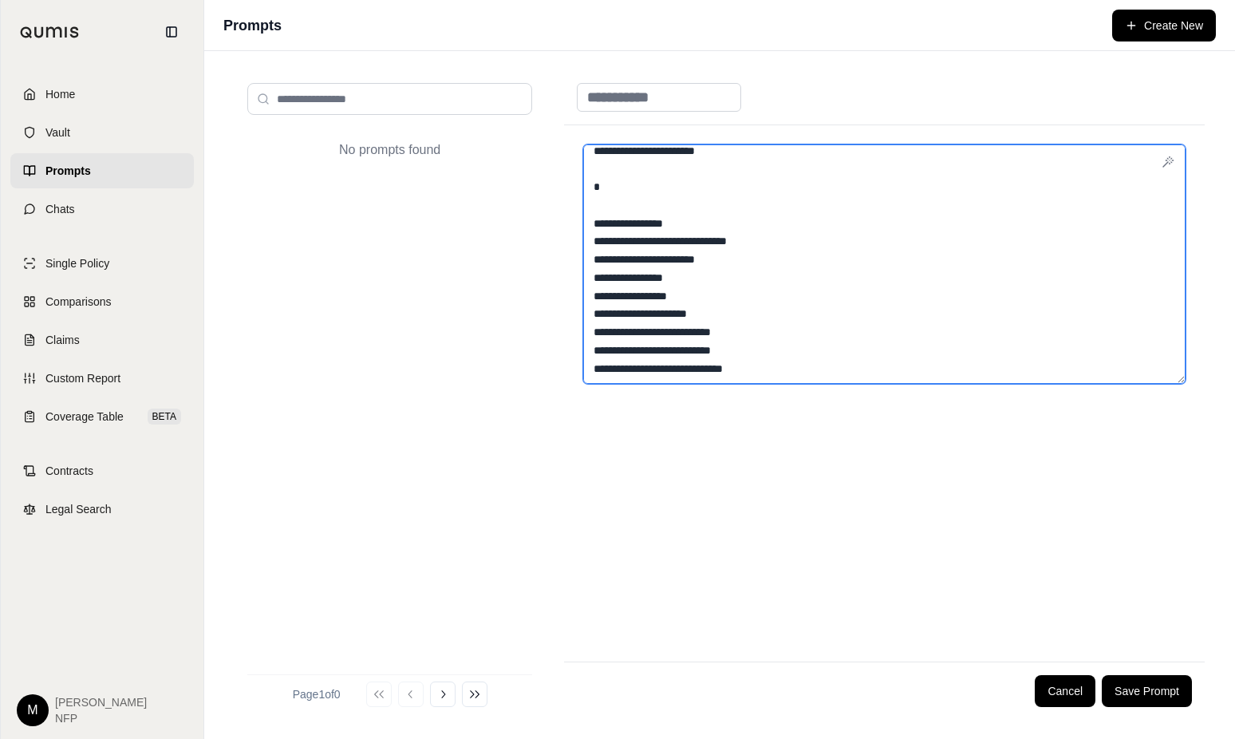
drag, startPoint x: 824, startPoint y: 261, endPoint x: 577, endPoint y: 238, distance: 248.5
click at [578, 238] on div at bounding box center [884, 393] width 641 height 536
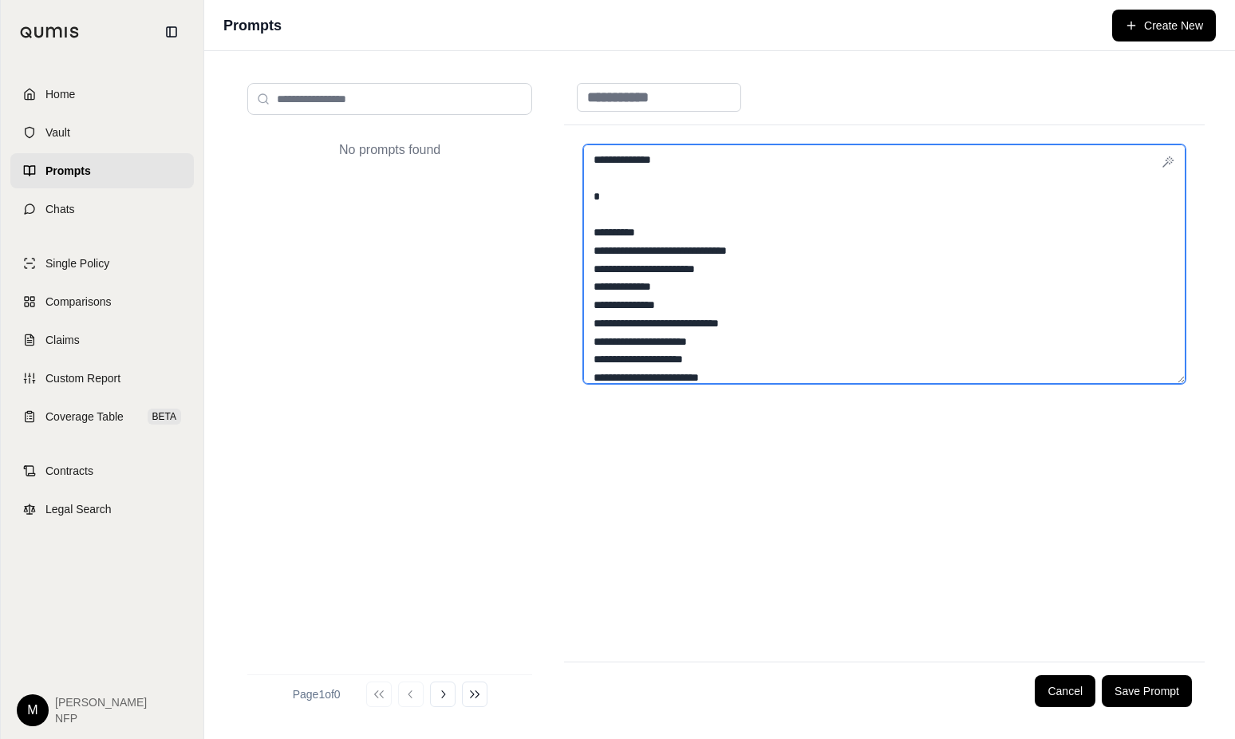
scroll to position [1676, 0]
drag, startPoint x: 825, startPoint y: 272, endPoint x: 571, endPoint y: 244, distance: 256.1
click at [571, 244] on div at bounding box center [884, 393] width 641 height 536
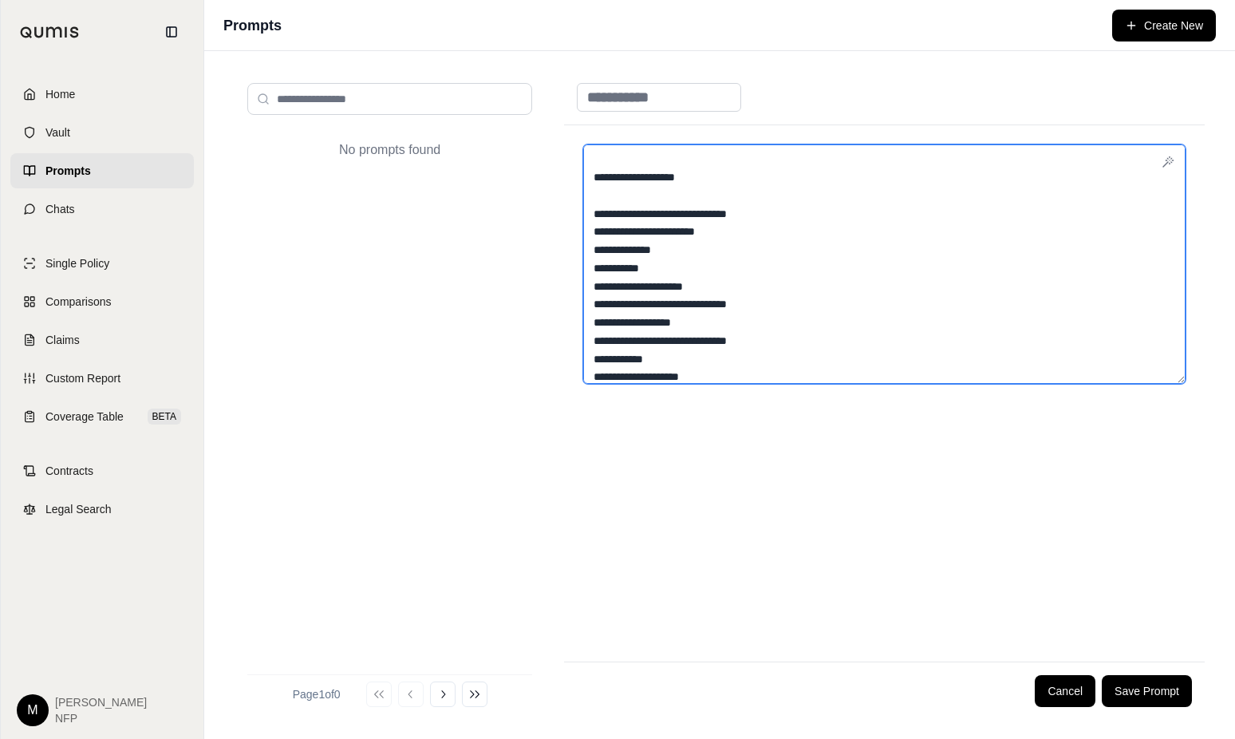
scroll to position [2075, 0]
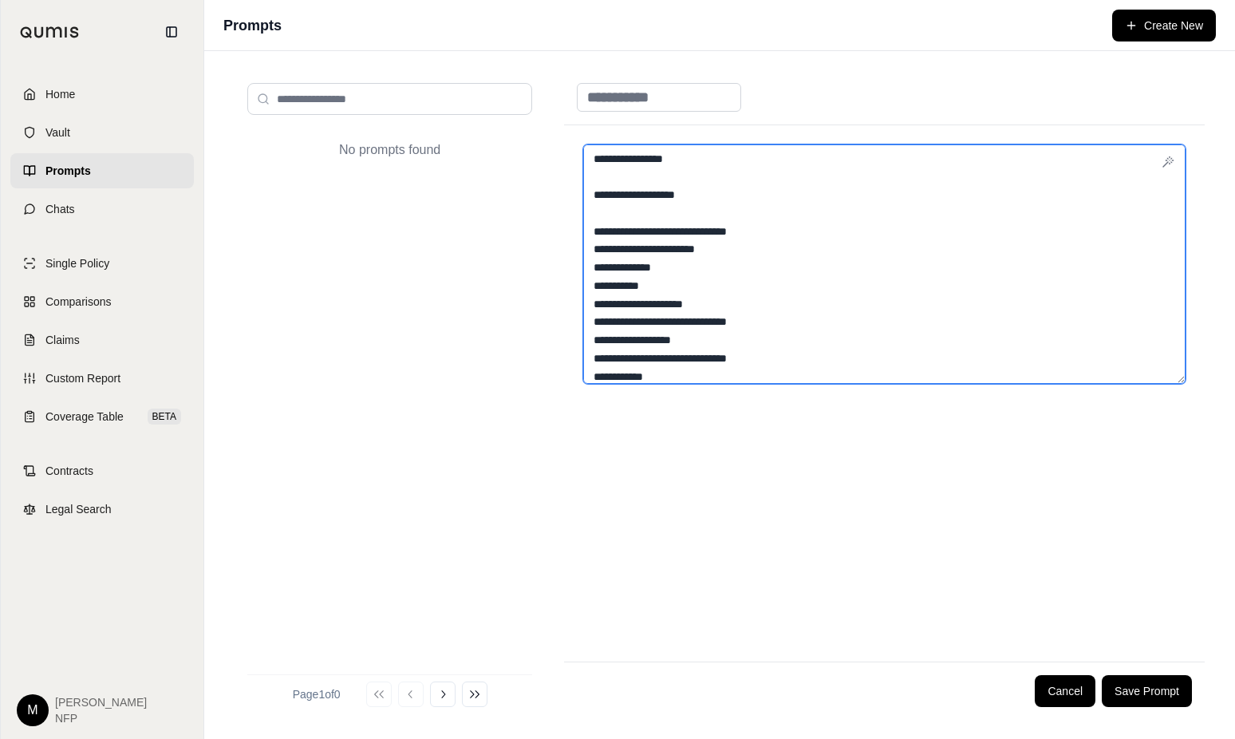
drag, startPoint x: 820, startPoint y: 253, endPoint x: 591, endPoint y: 220, distance: 231.4
click at [591, 220] on textarea at bounding box center [884, 263] width 603 height 239
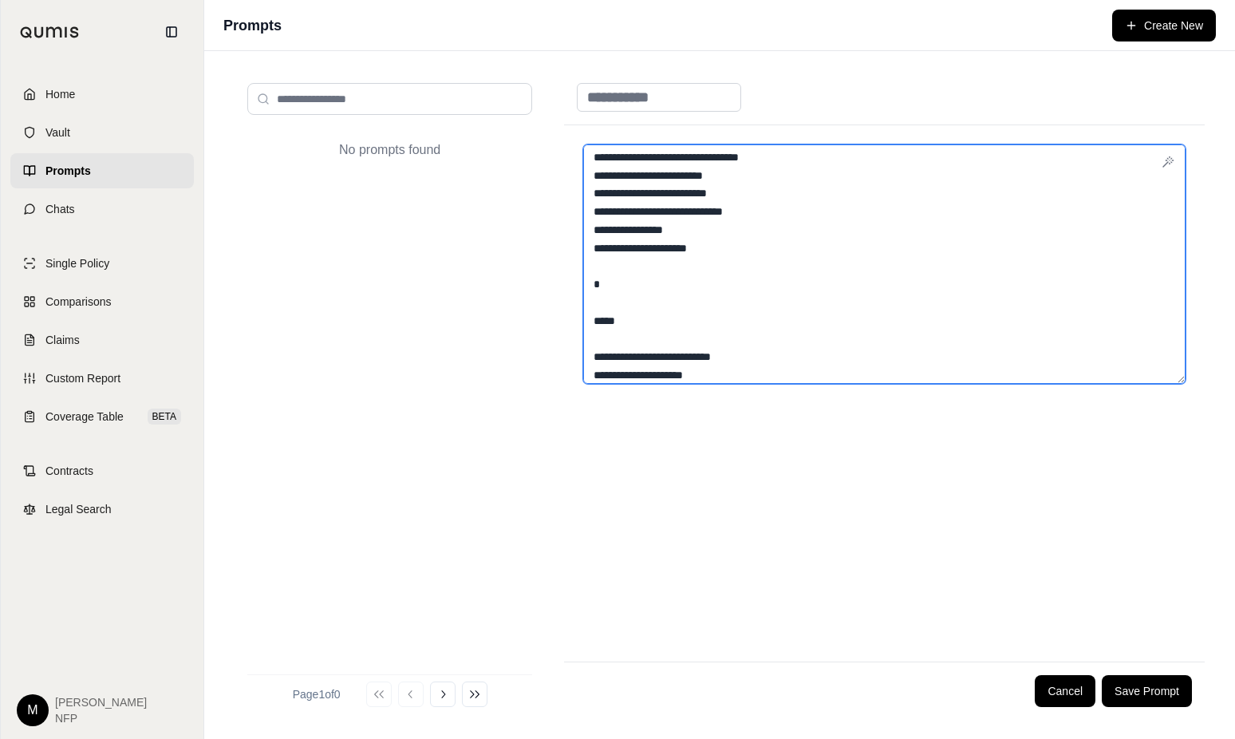
scroll to position [2314, 0]
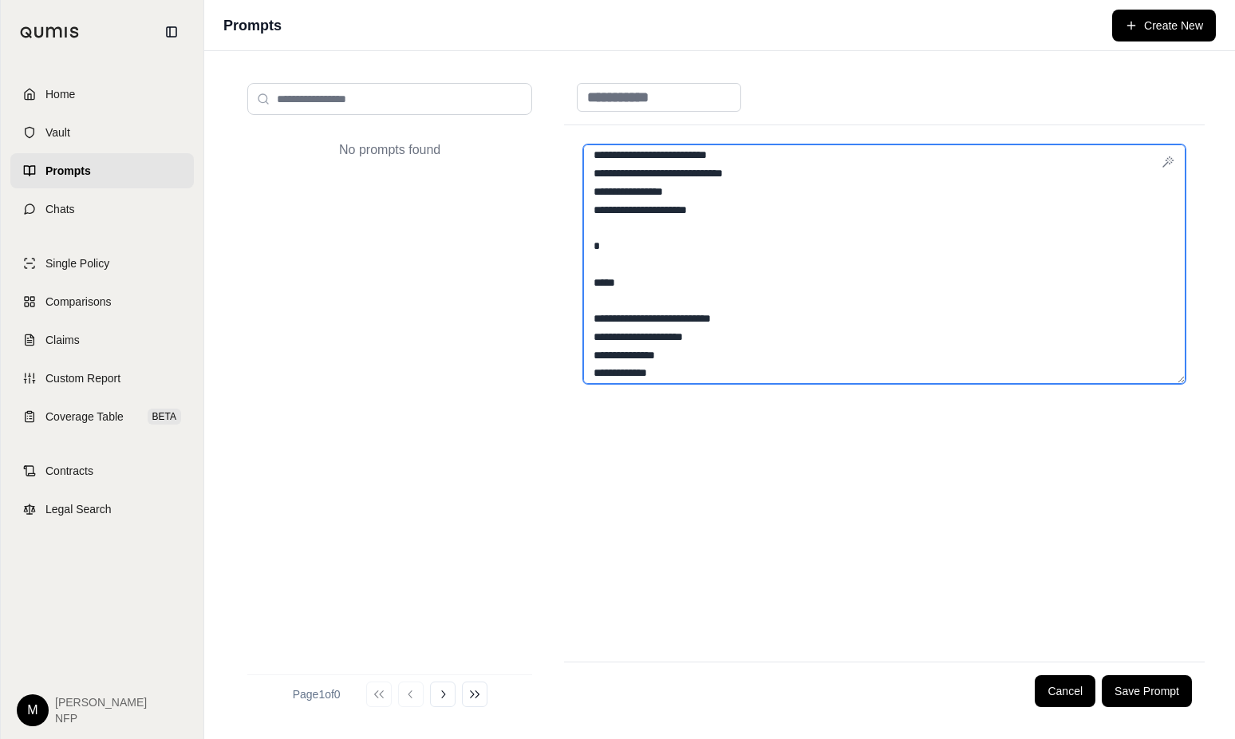
drag, startPoint x: 830, startPoint y: 316, endPoint x: 598, endPoint y: 299, distance: 232.8
click at [598, 299] on textarea at bounding box center [884, 263] width 603 height 239
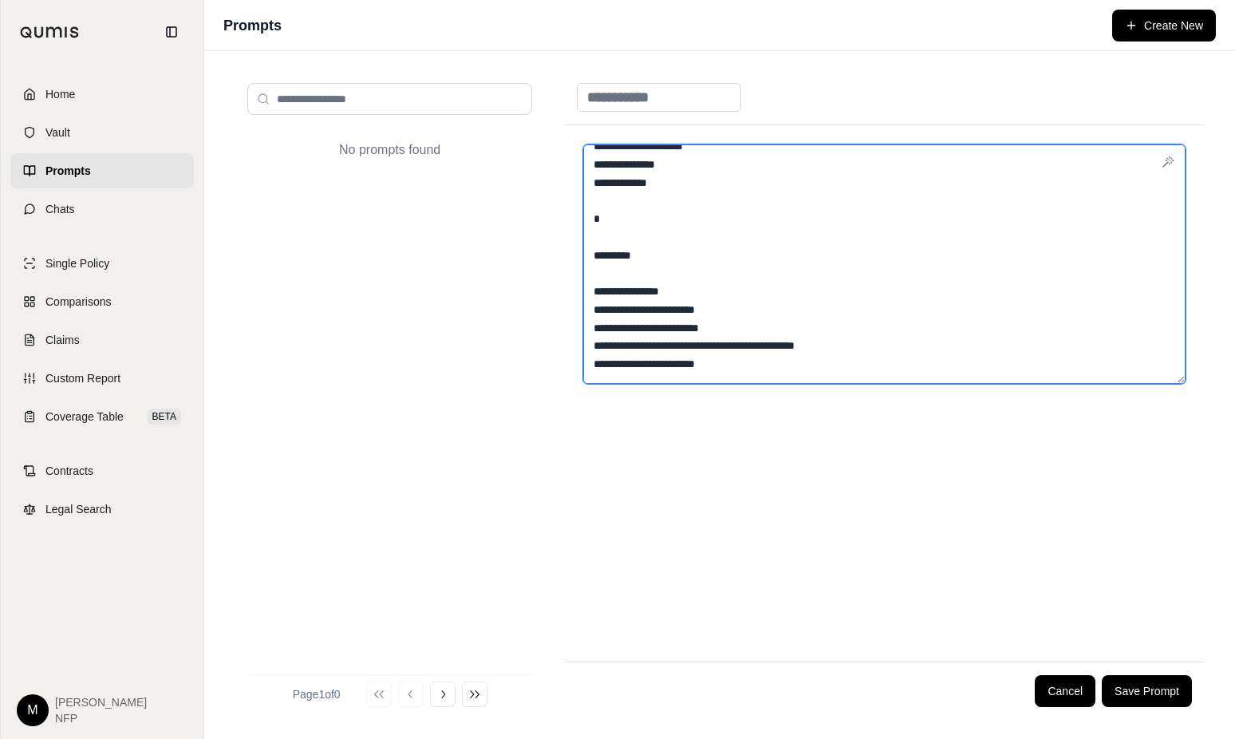
scroll to position [2505, 0]
drag, startPoint x: 660, startPoint y: 274, endPoint x: 573, endPoint y: 263, distance: 87.6
click at [573, 263] on div at bounding box center [884, 393] width 641 height 536
click at [665, 292] on textarea at bounding box center [884, 263] width 603 height 239
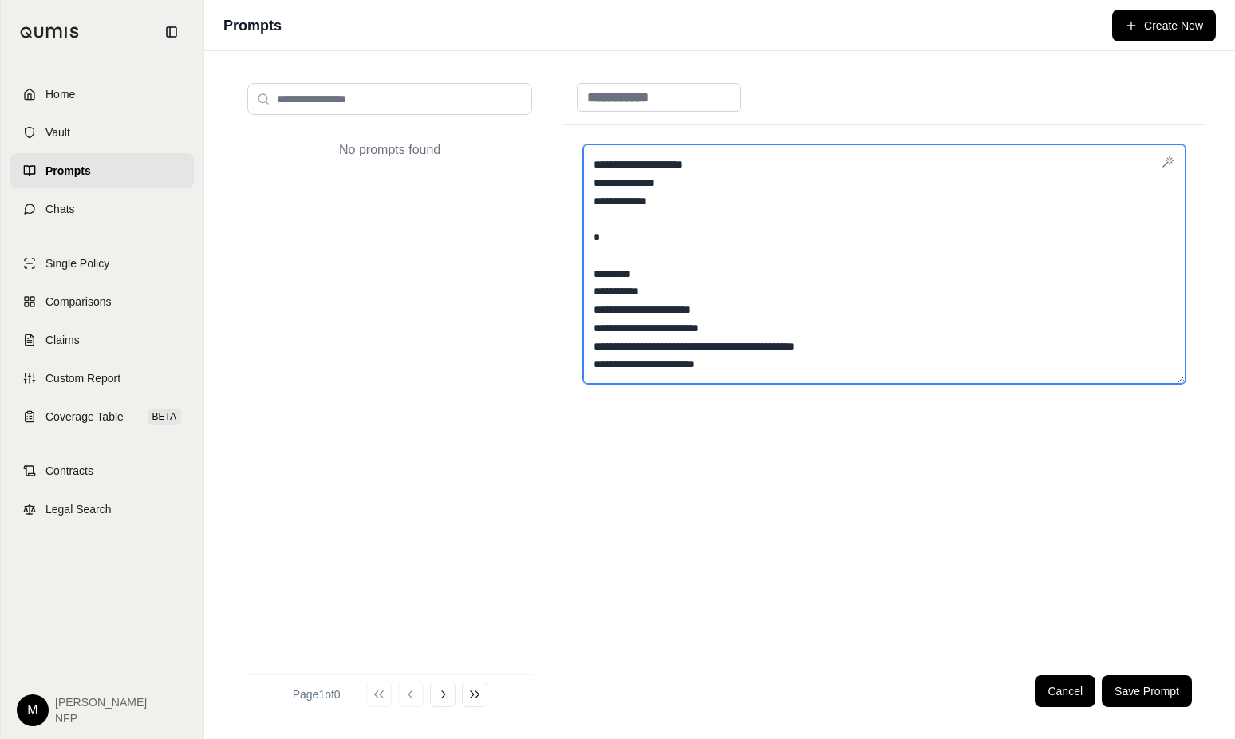
click at [666, 304] on textarea at bounding box center [884, 263] width 603 height 239
click at [642, 290] on textarea at bounding box center [884, 263] width 603 height 239
click at [670, 325] on textarea at bounding box center [884, 263] width 603 height 239
click at [669, 345] on textarea at bounding box center [884, 263] width 603 height 239
drag, startPoint x: 740, startPoint y: 346, endPoint x: 594, endPoint y: 256, distance: 171.6
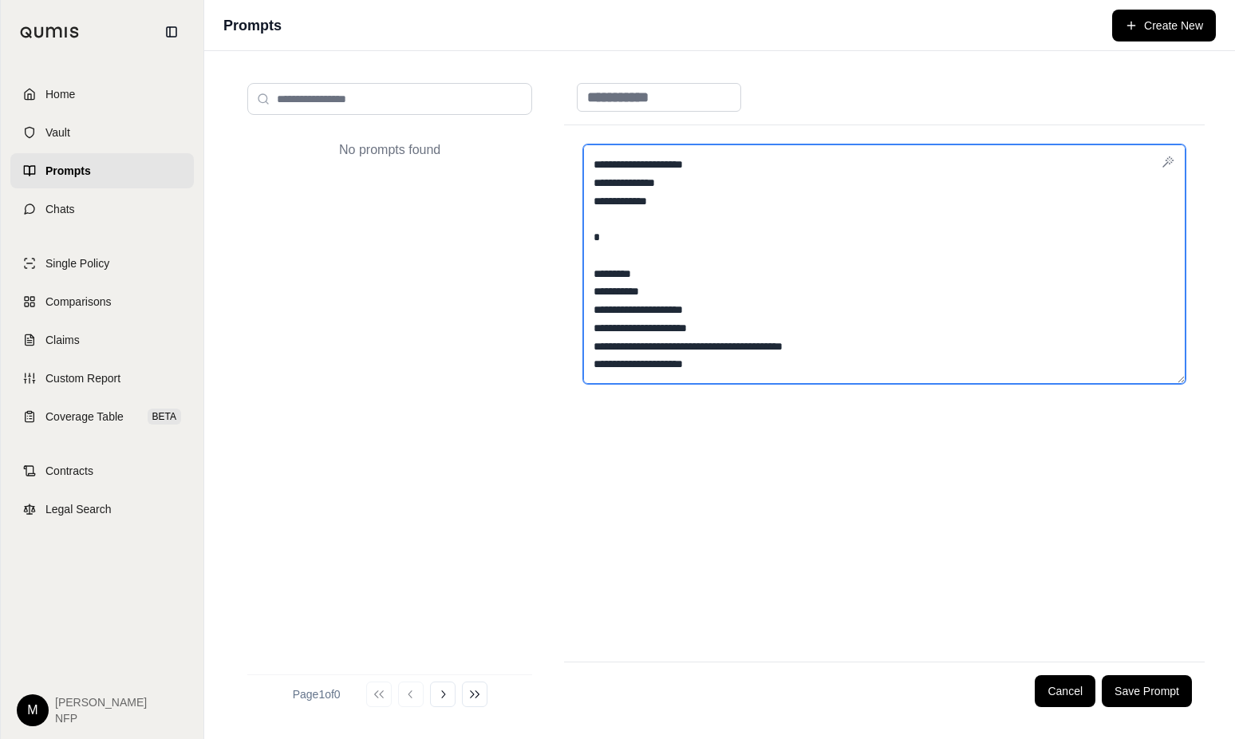
click at [594, 256] on textarea at bounding box center [884, 263] width 603 height 239
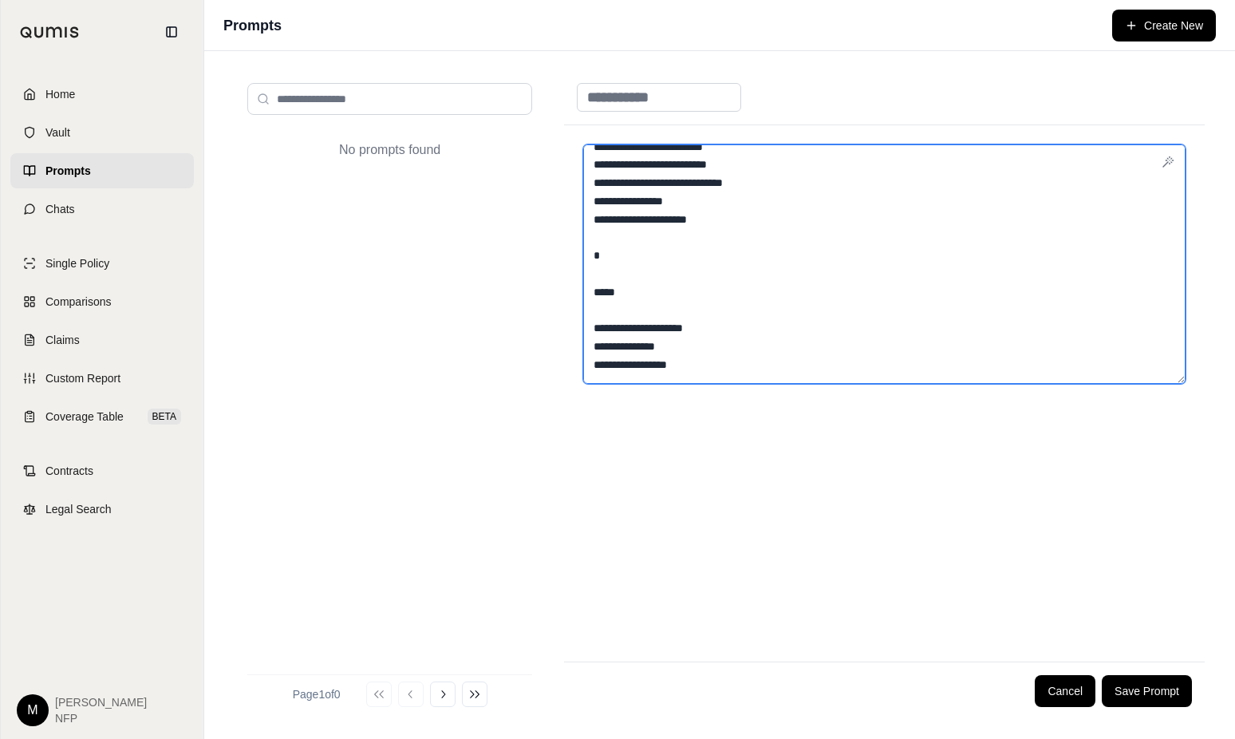
scroll to position [2377, 0]
click at [614, 238] on textarea at bounding box center [884, 263] width 603 height 239
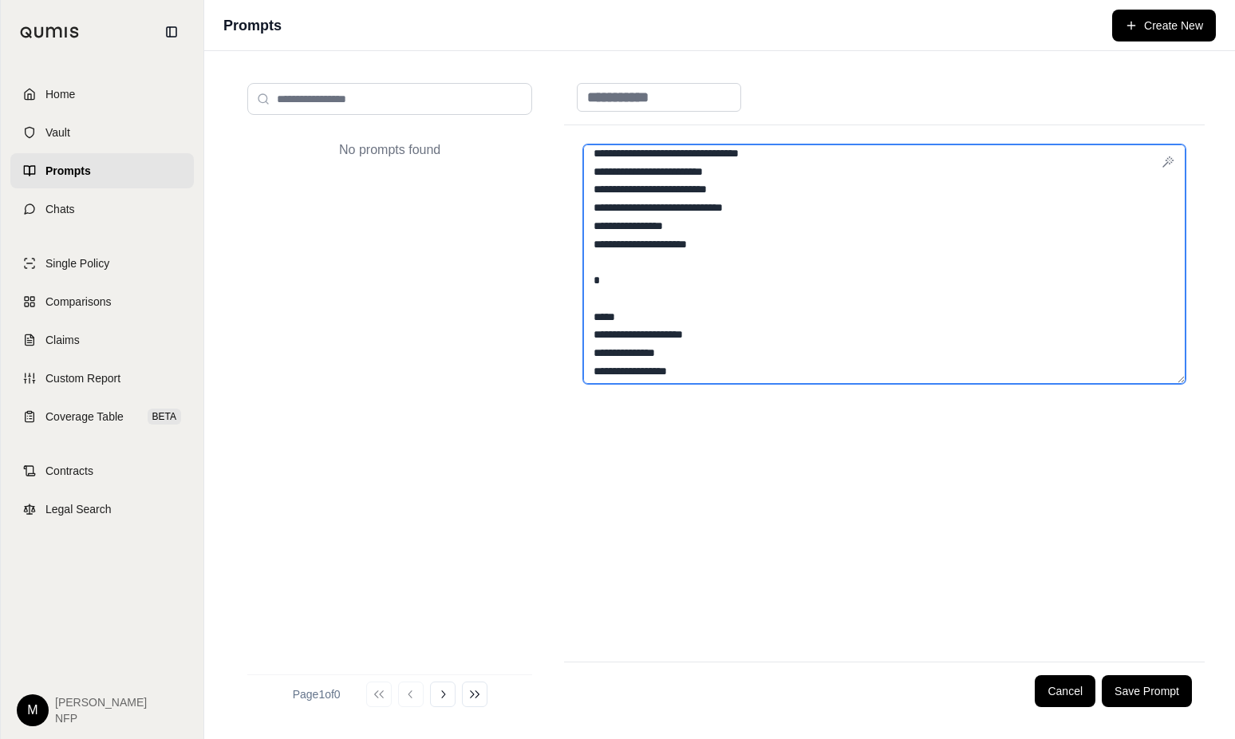
click at [606, 281] on textarea at bounding box center [884, 263] width 603 height 239
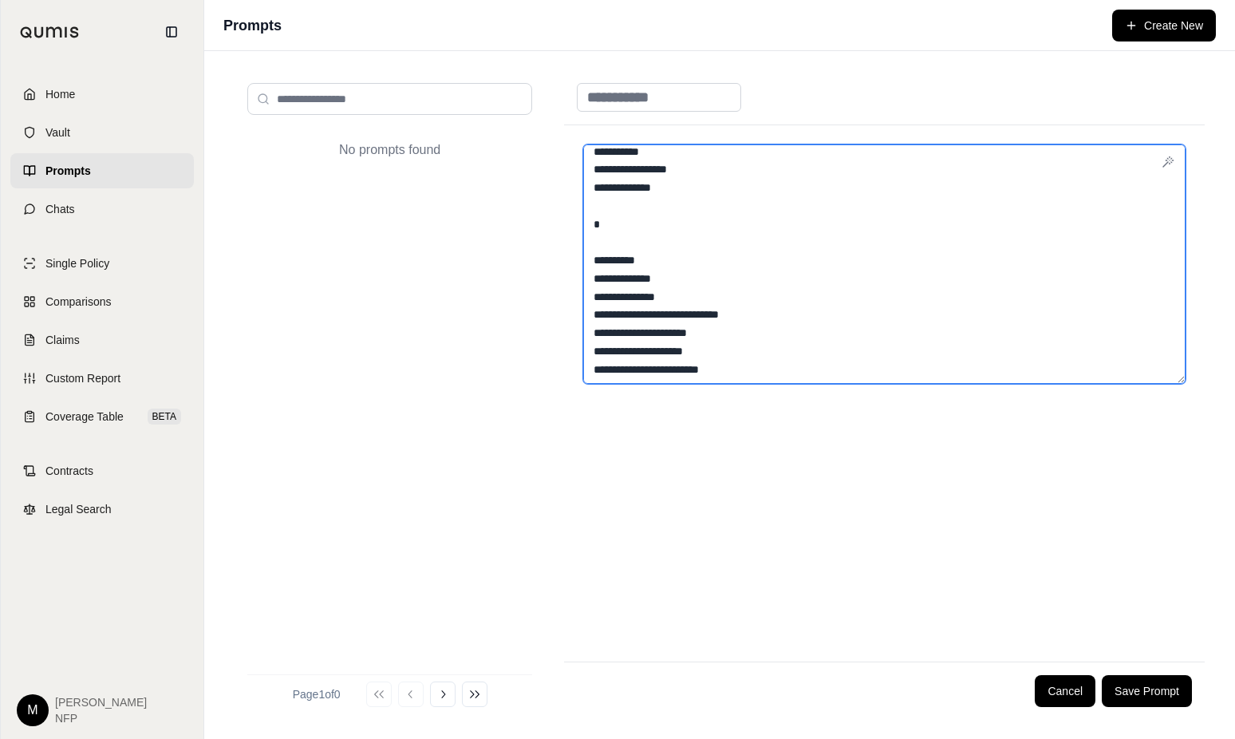
scroll to position [1642, 0]
click at [609, 245] on textarea at bounding box center [884, 263] width 603 height 239
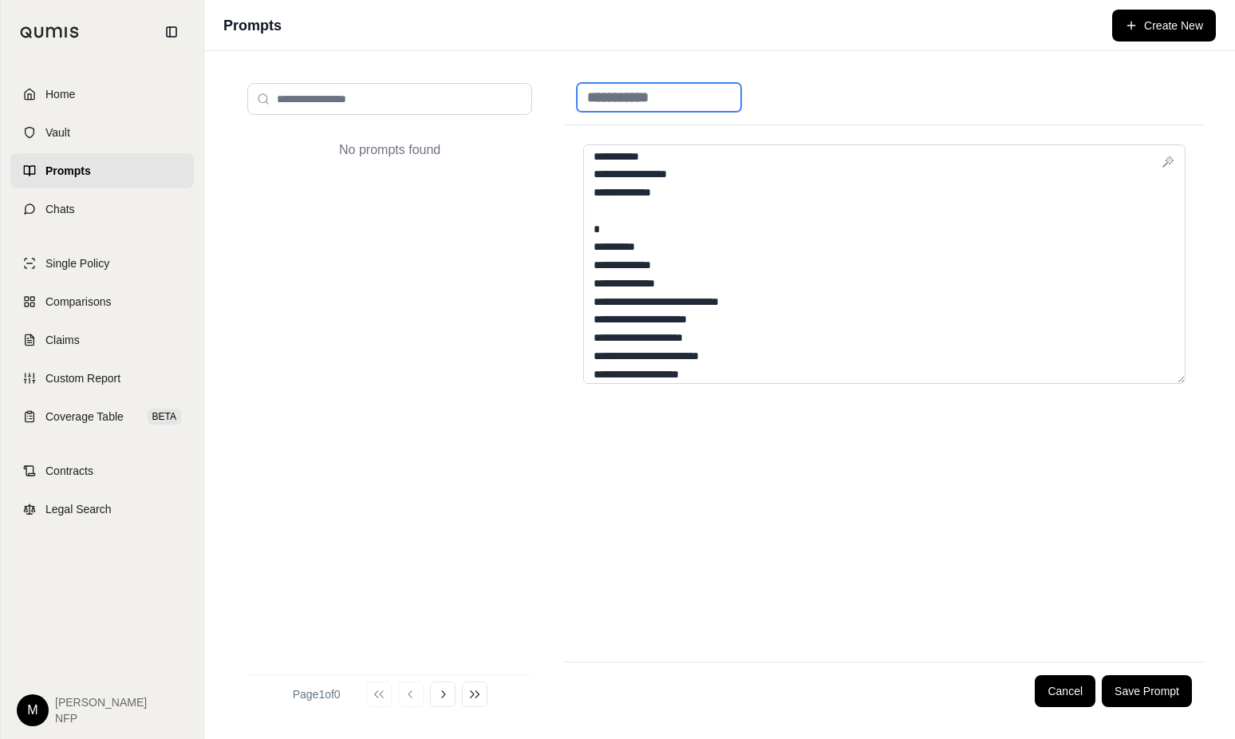
click at [697, 97] on input at bounding box center [659, 97] width 164 height 29
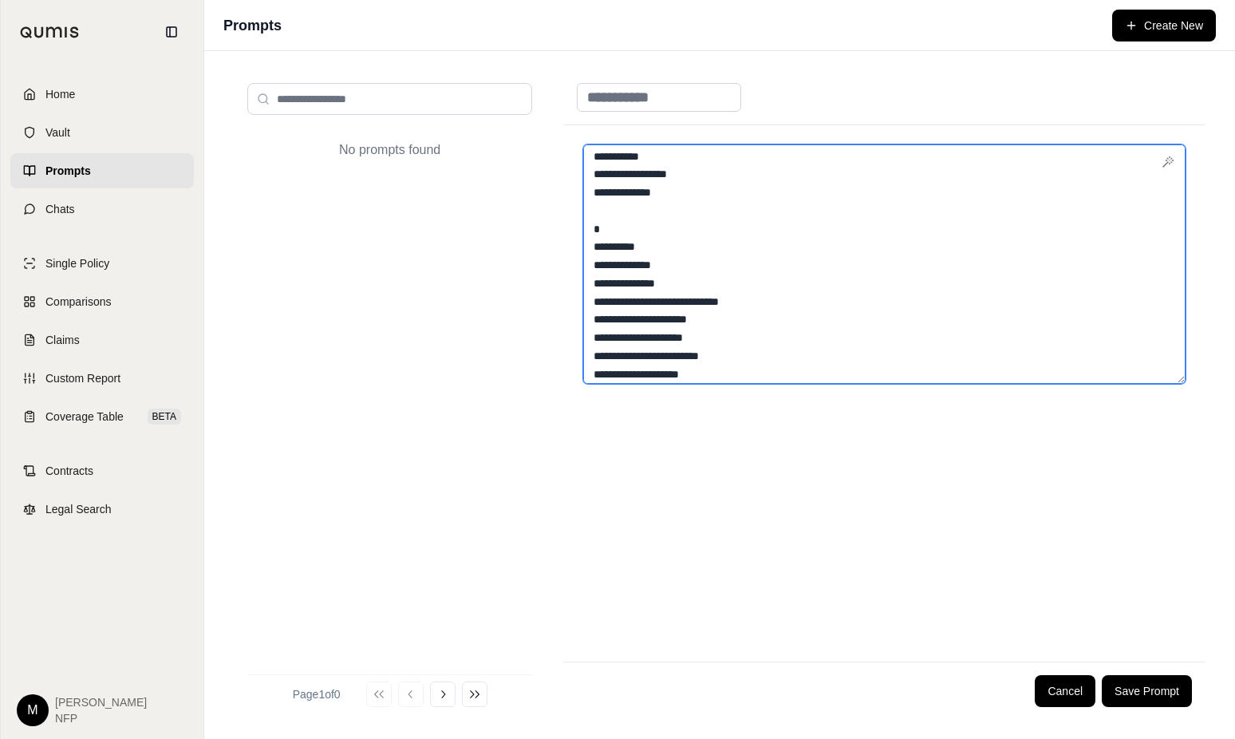
click at [618, 192] on textarea at bounding box center [884, 263] width 603 height 239
drag, startPoint x: 645, startPoint y: 190, endPoint x: 601, endPoint y: 185, distance: 44.2
click at [601, 185] on textarea at bounding box center [884, 263] width 603 height 239
click at [618, 156] on textarea at bounding box center [884, 263] width 603 height 239
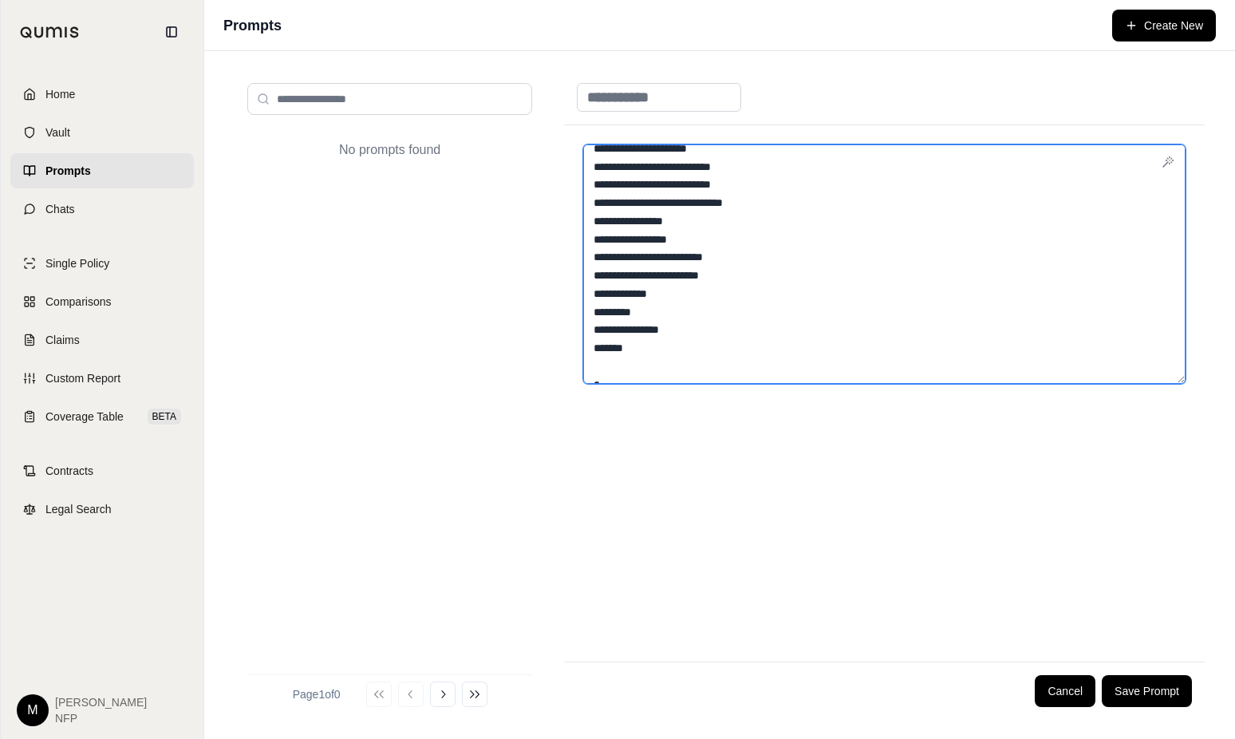
scroll to position [1482, 0]
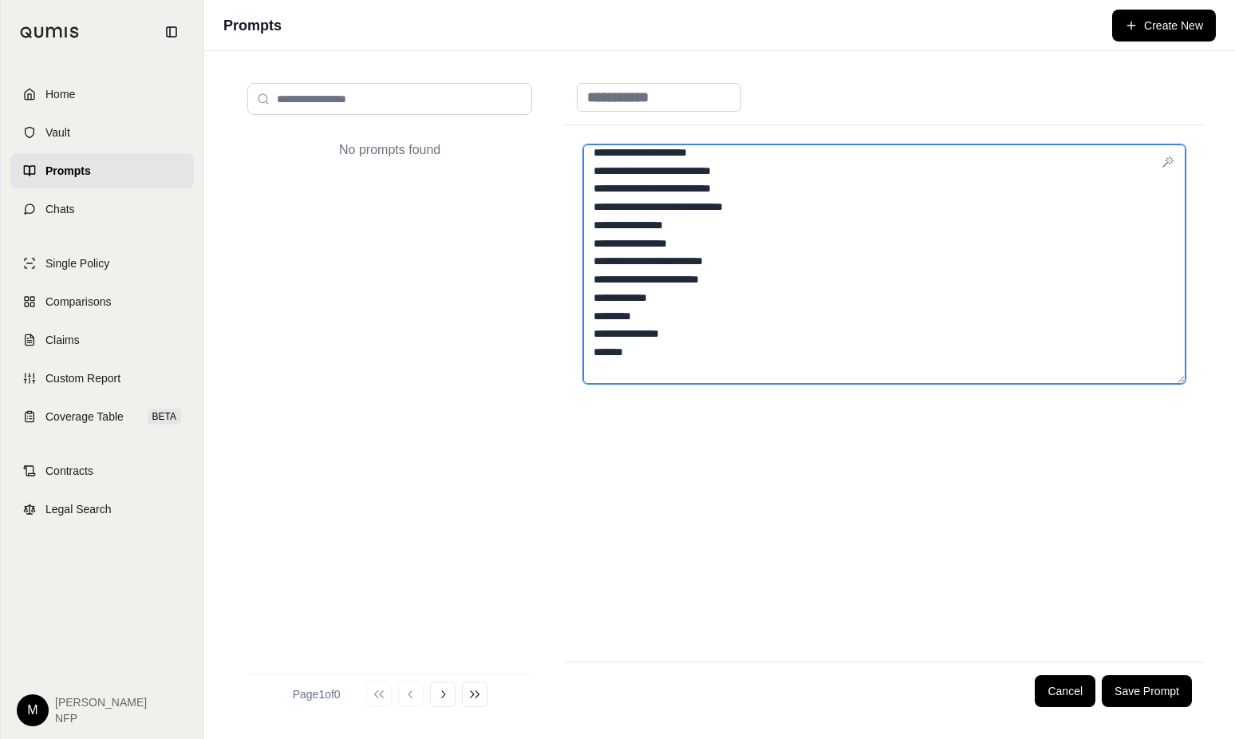
click at [622, 294] on textarea at bounding box center [884, 263] width 603 height 239
click at [618, 295] on textarea at bounding box center [884, 263] width 603 height 239
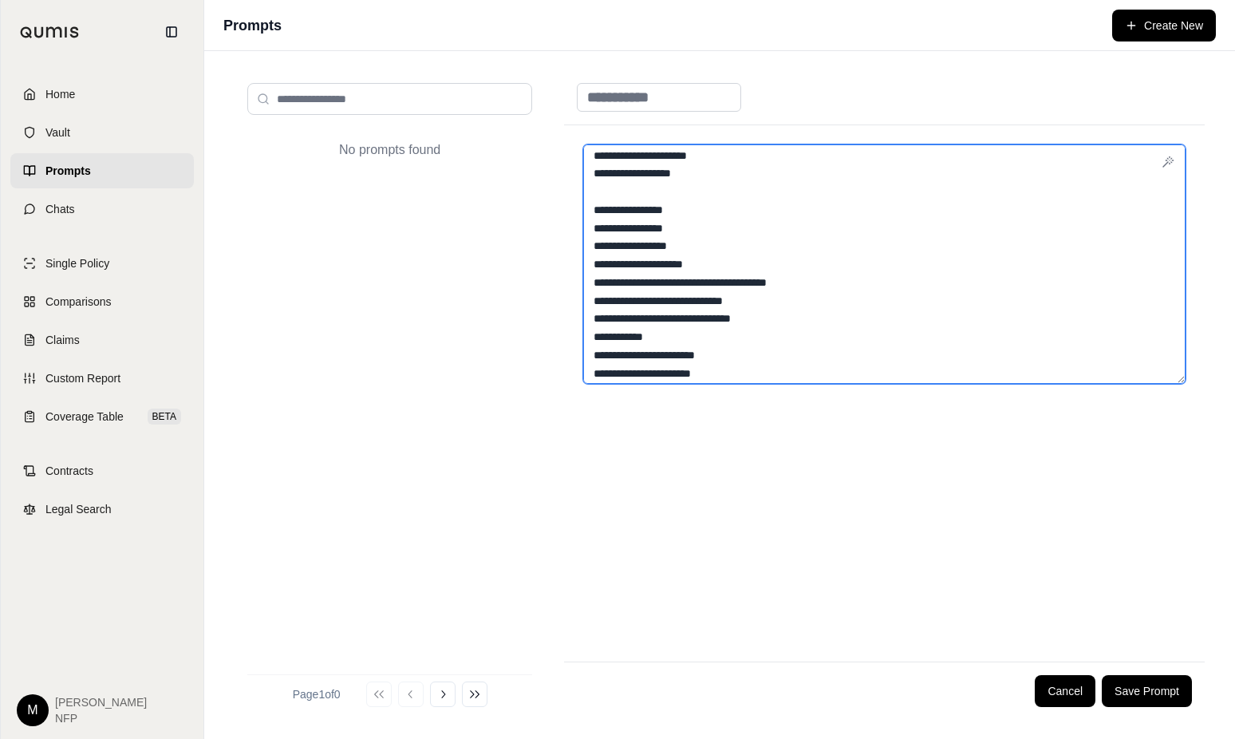
scroll to position [764, 0]
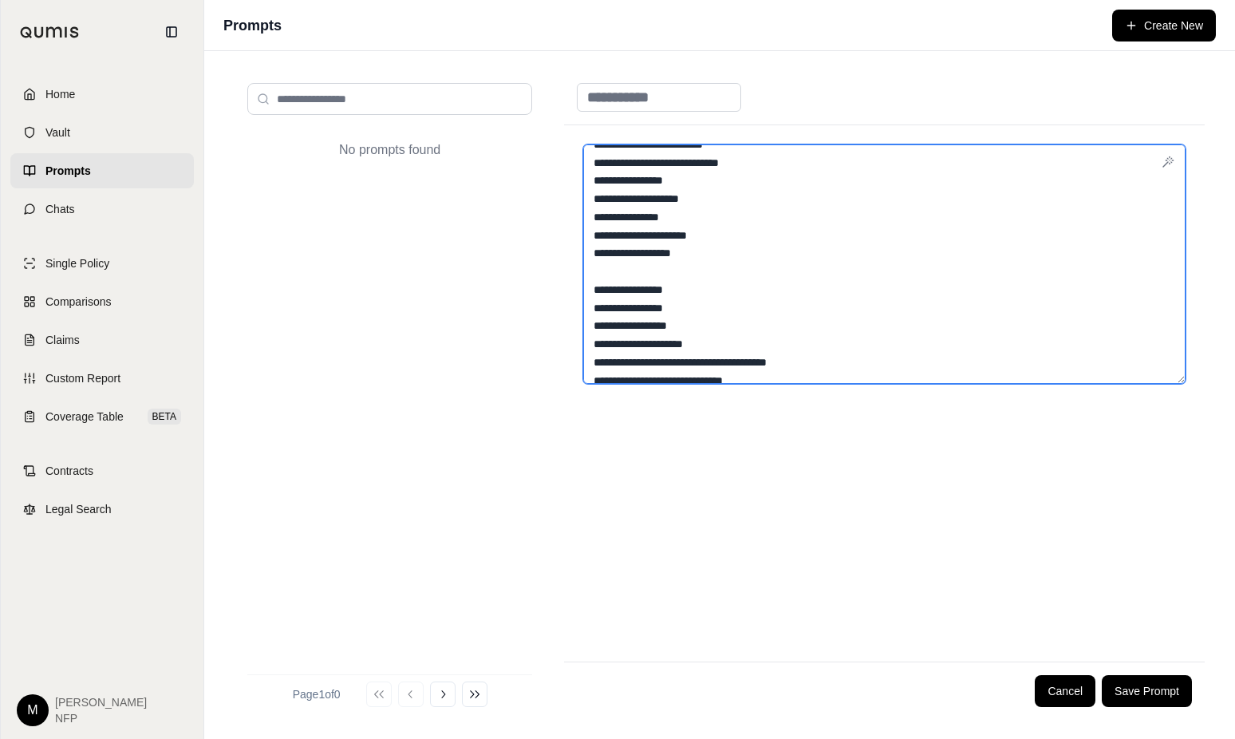
type textarea "**********"
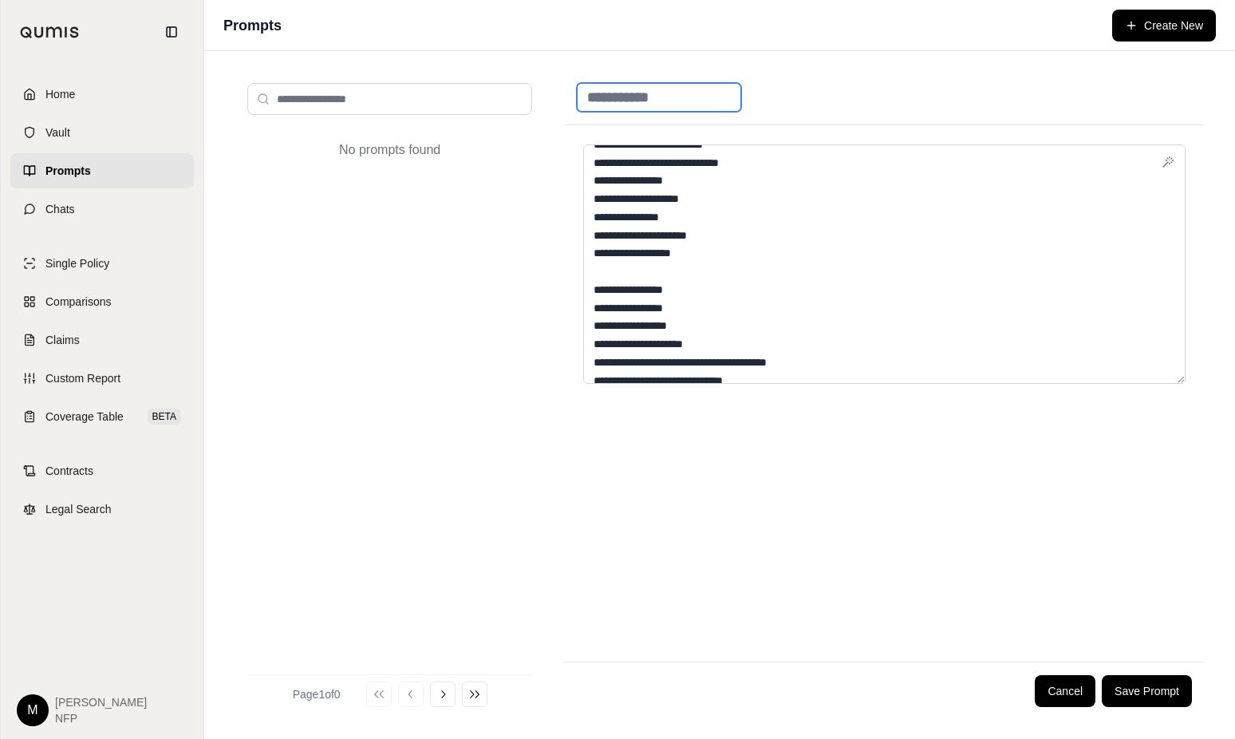
drag, startPoint x: 689, startPoint y: 99, endPoint x: 528, endPoint y: 90, distance: 160.6
click at [528, 90] on div "No prompts found Page 1 of 0 Go to first page Go to previous page Go to next pa…" at bounding box center [720, 395] width 970 height 650
drag, startPoint x: 698, startPoint y: 97, endPoint x: 541, endPoint y: 90, distance: 157.3
click at [541, 90] on div "No prompts found Page 1 of 0 Go to first page Go to previous page Go to next pa…" at bounding box center [720, 395] width 970 height 650
type input "*********"
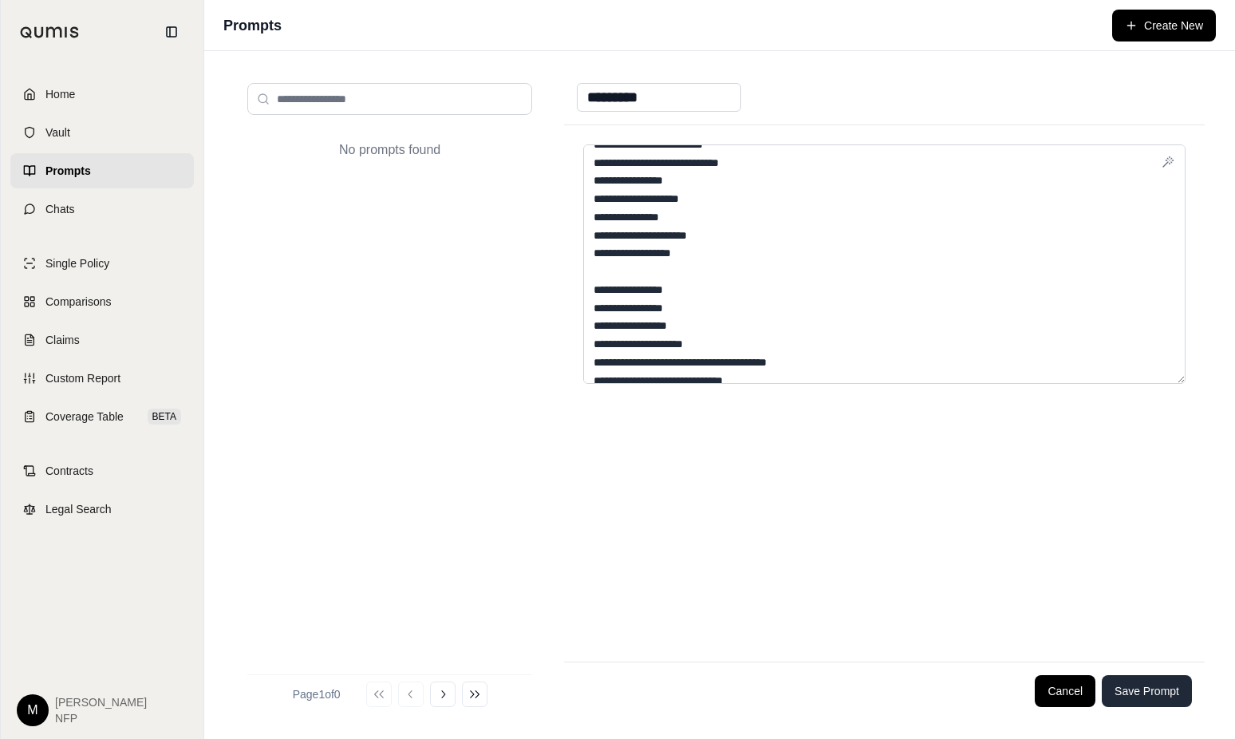
click at [1152, 686] on button "Save Prompt" at bounding box center [1147, 691] width 90 height 32
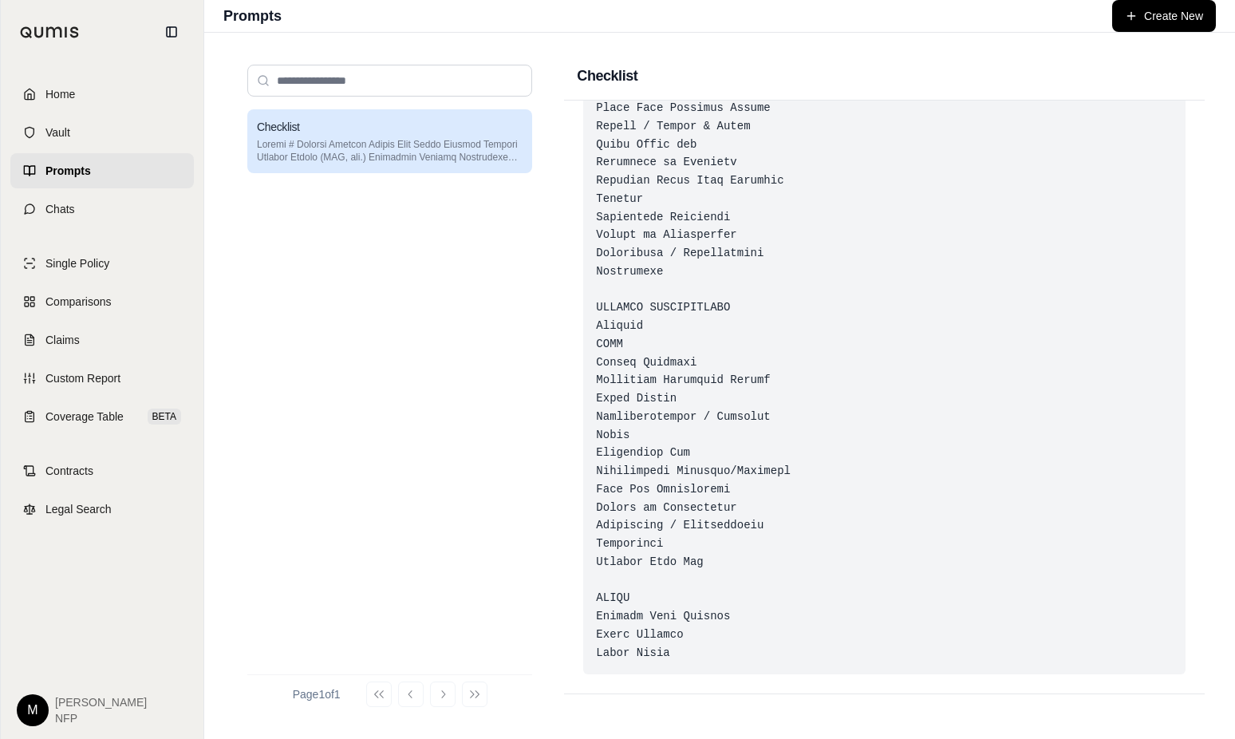
scroll to position [1977, 0]
click at [97, 421] on span "Coverage Table" at bounding box center [84, 417] width 78 height 16
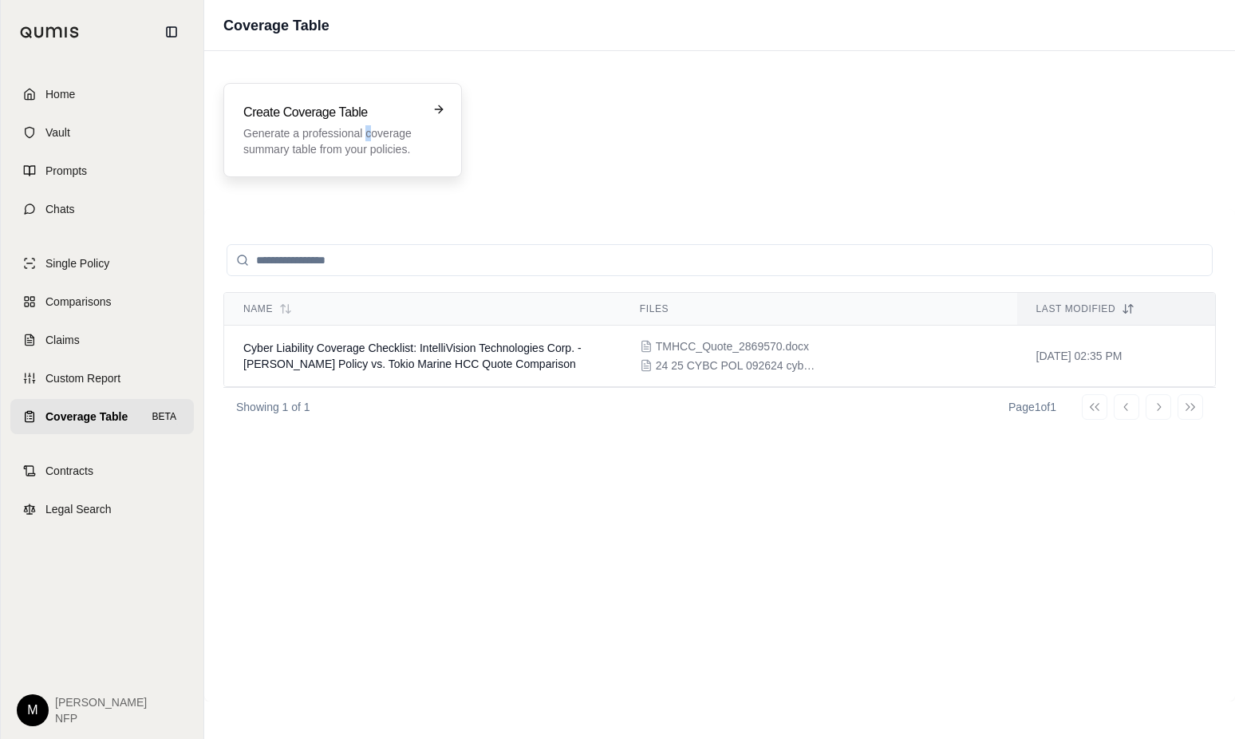
click at [368, 130] on p "Generate a professional coverage summary table from your policies." at bounding box center [331, 141] width 176 height 32
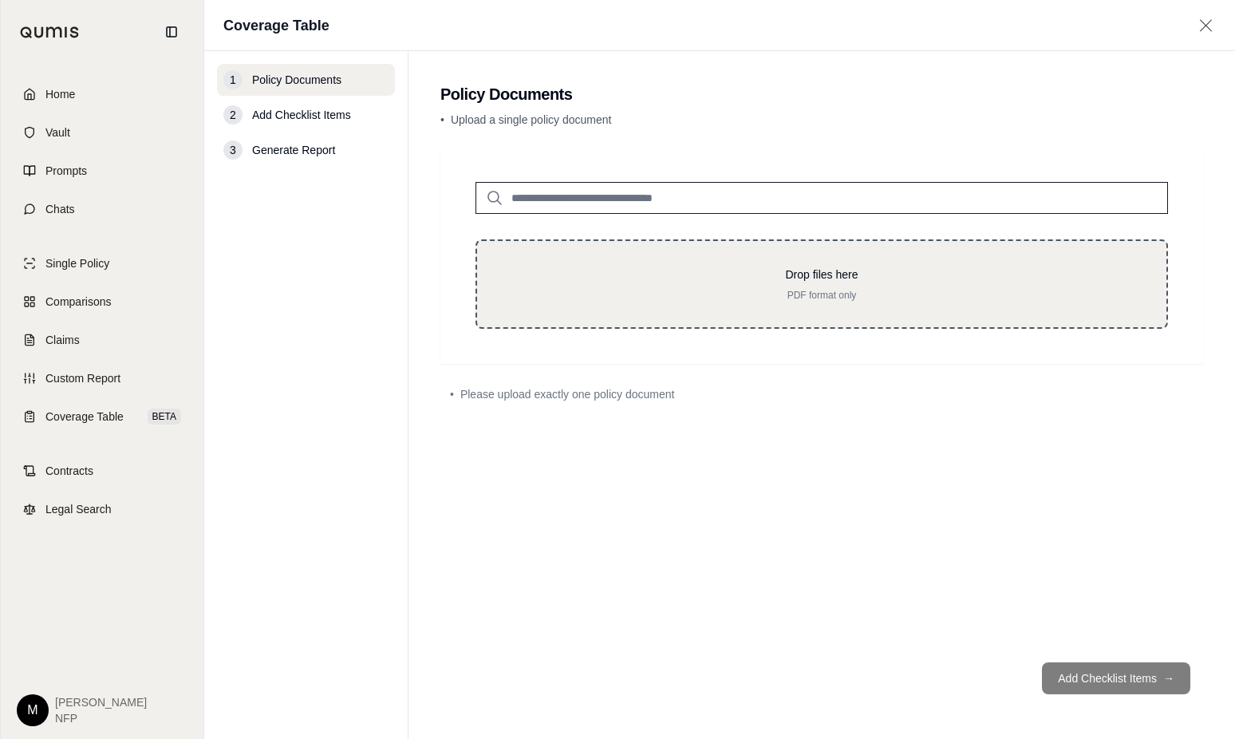
click at [620, 279] on p "Drop files here" at bounding box center [822, 275] width 638 height 16
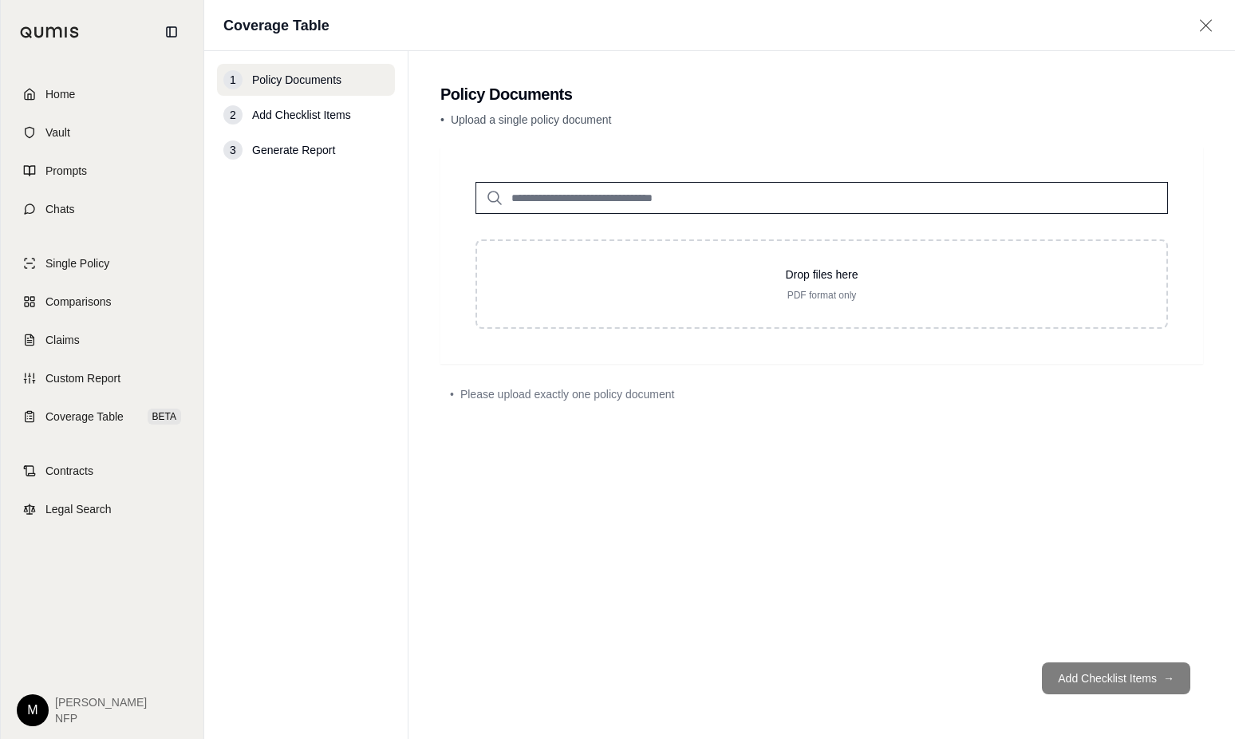
click at [570, 200] on input "search" at bounding box center [822, 198] width 693 height 32
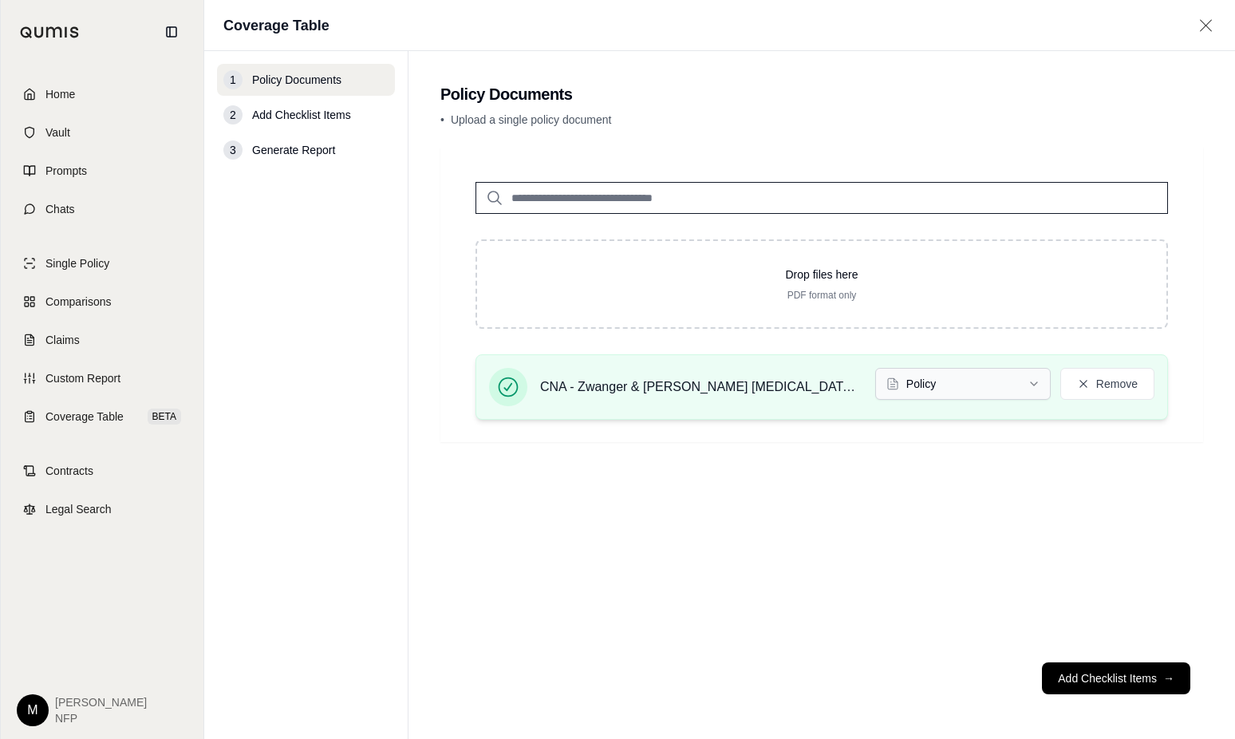
click at [1037, 385] on html "Home Vault Prompts Chats Single Policy Comparisons Claims Custom Report Coverag…" at bounding box center [617, 369] width 1235 height 739
click at [972, 391] on html "Home Vault Prompts Chats Single Policy Comparisons Claims Custom Report Coverag…" at bounding box center [617, 369] width 1235 height 739
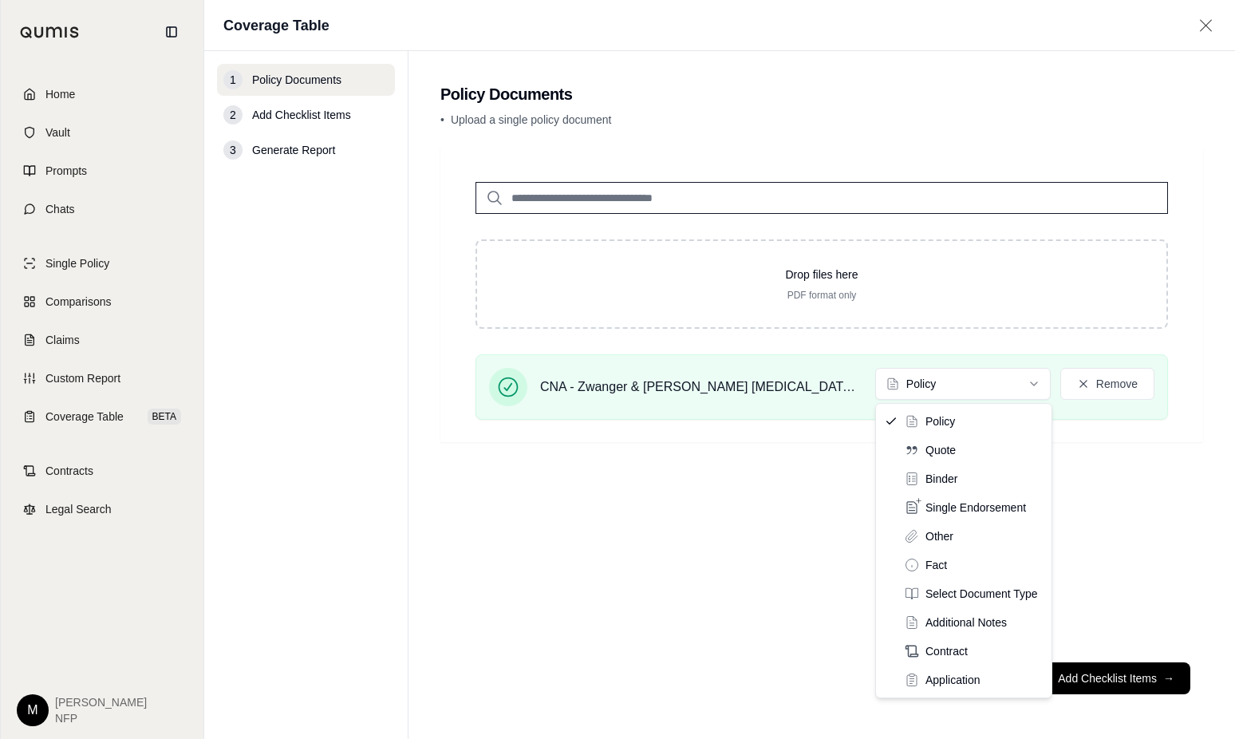
click at [972, 391] on html "Home Vault Prompts Chats Single Policy Comparisons Claims Custom Report Coverag…" at bounding box center [617, 369] width 1235 height 739
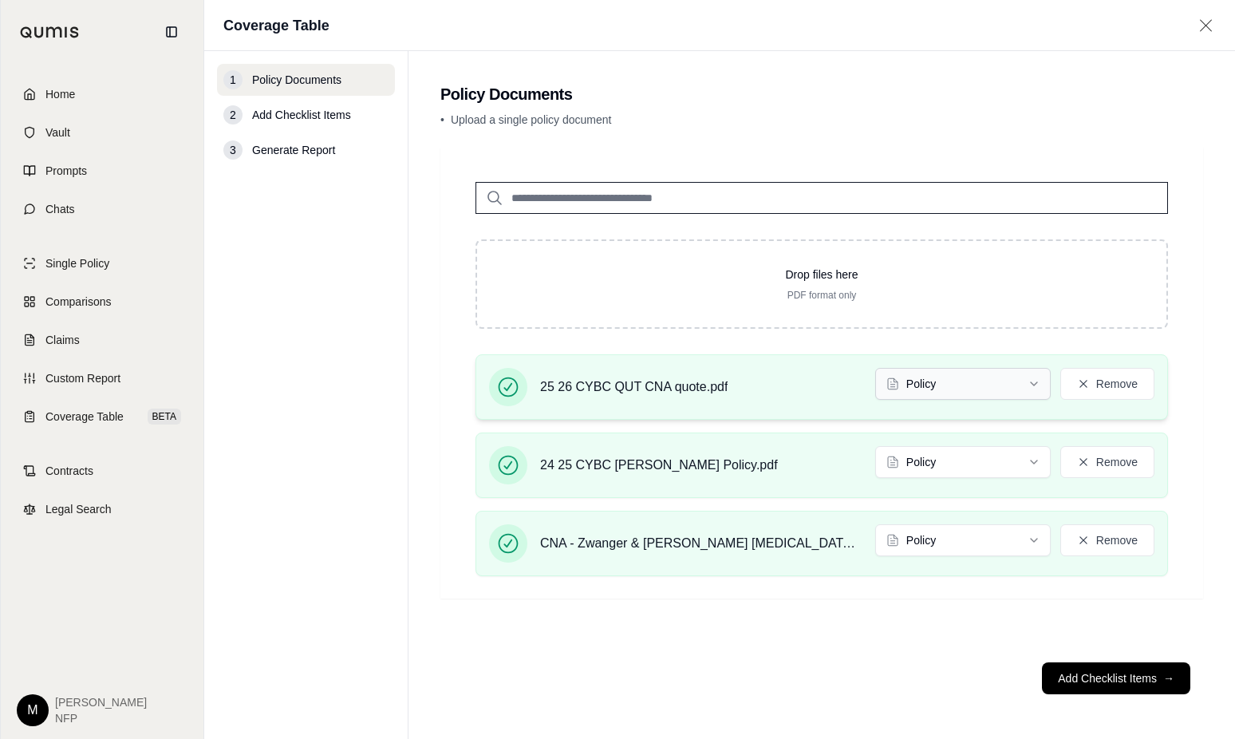
click at [1026, 381] on html "Home Vault Prompts Chats Single Policy Comparisons Claims Custom Report Coverag…" at bounding box center [617, 369] width 1235 height 739
click at [1119, 678] on button "Add Checklist Items →" at bounding box center [1116, 678] width 148 height 32
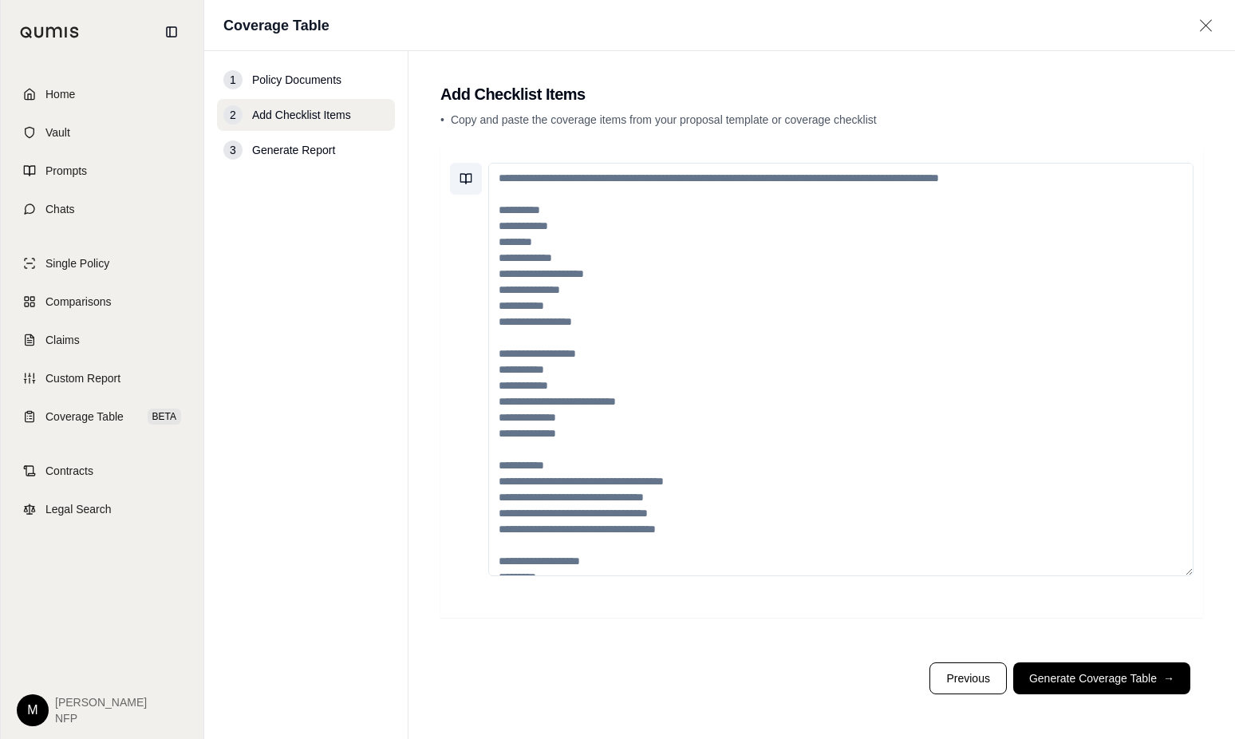
click at [468, 179] on icon at bounding box center [466, 178] width 13 height 13
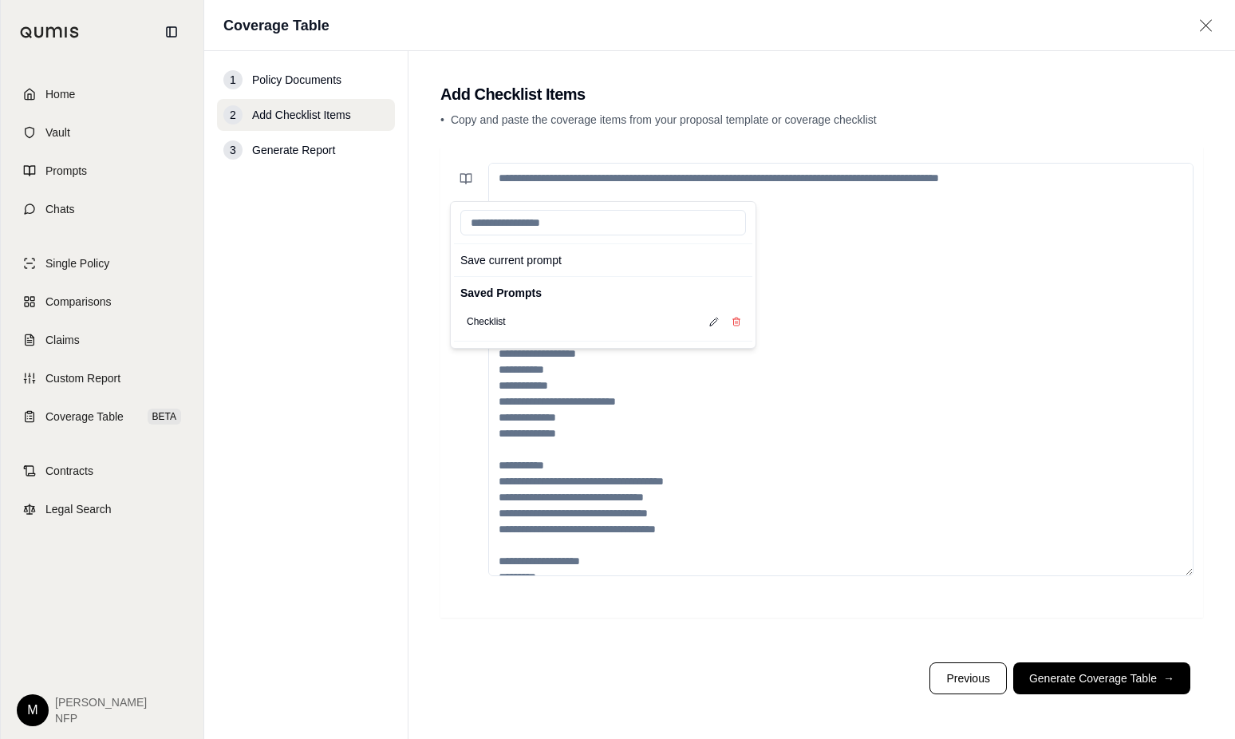
click at [988, 318] on textarea at bounding box center [840, 369] width 705 height 413
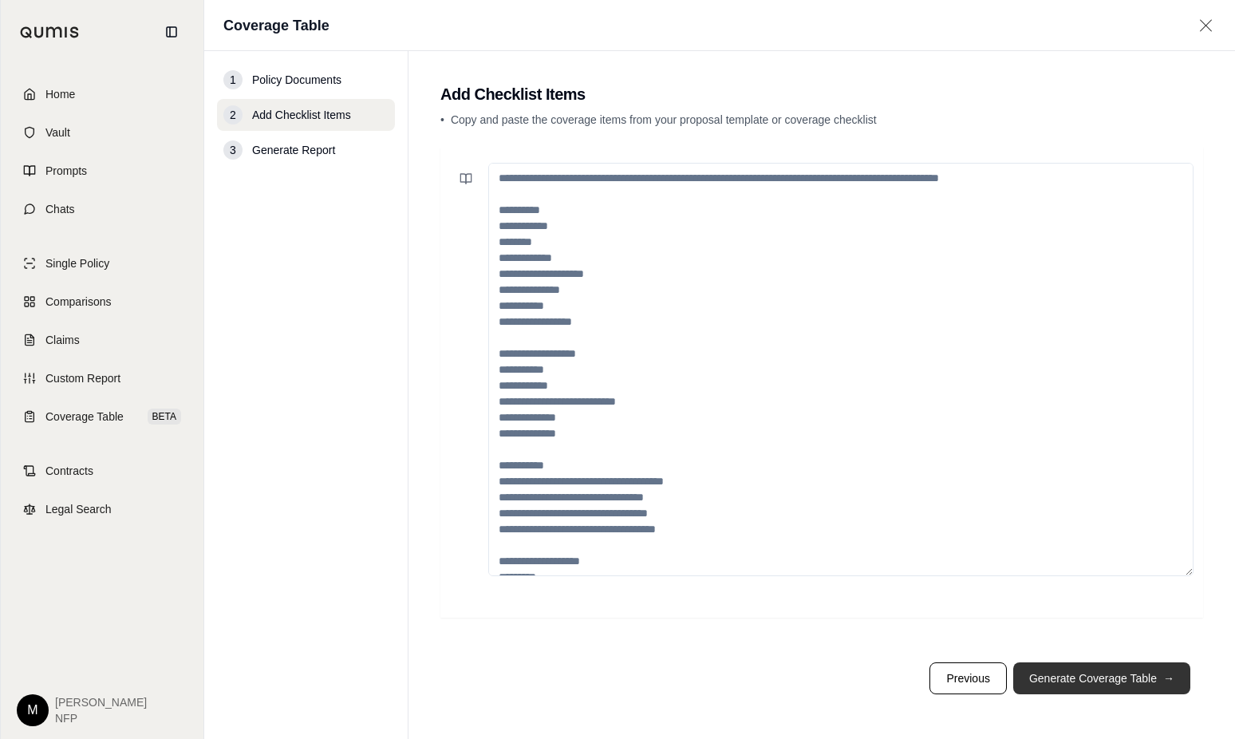
click at [1093, 676] on button "Generate Coverage Table →" at bounding box center [1101, 678] width 177 height 32
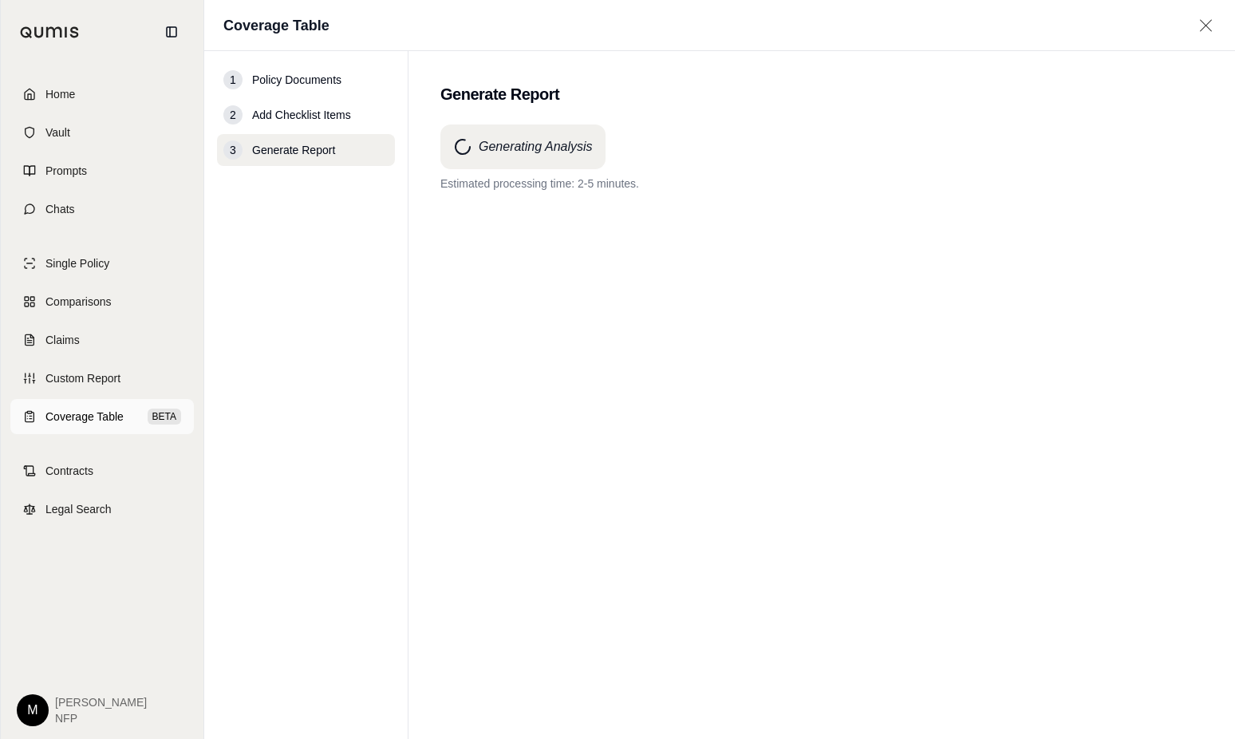
click at [83, 416] on span "Coverage Table" at bounding box center [84, 417] width 78 height 16
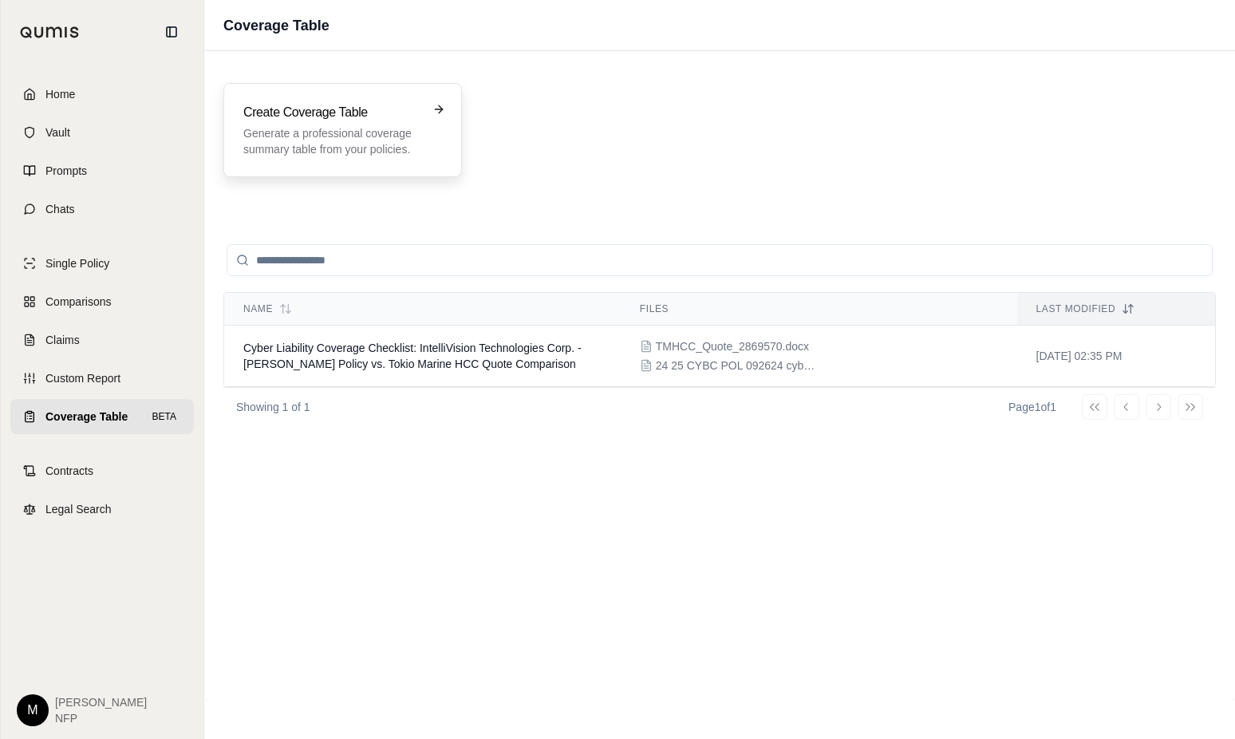
click at [350, 148] on p "Generate a professional coverage summary table from your policies." at bounding box center [331, 141] width 176 height 32
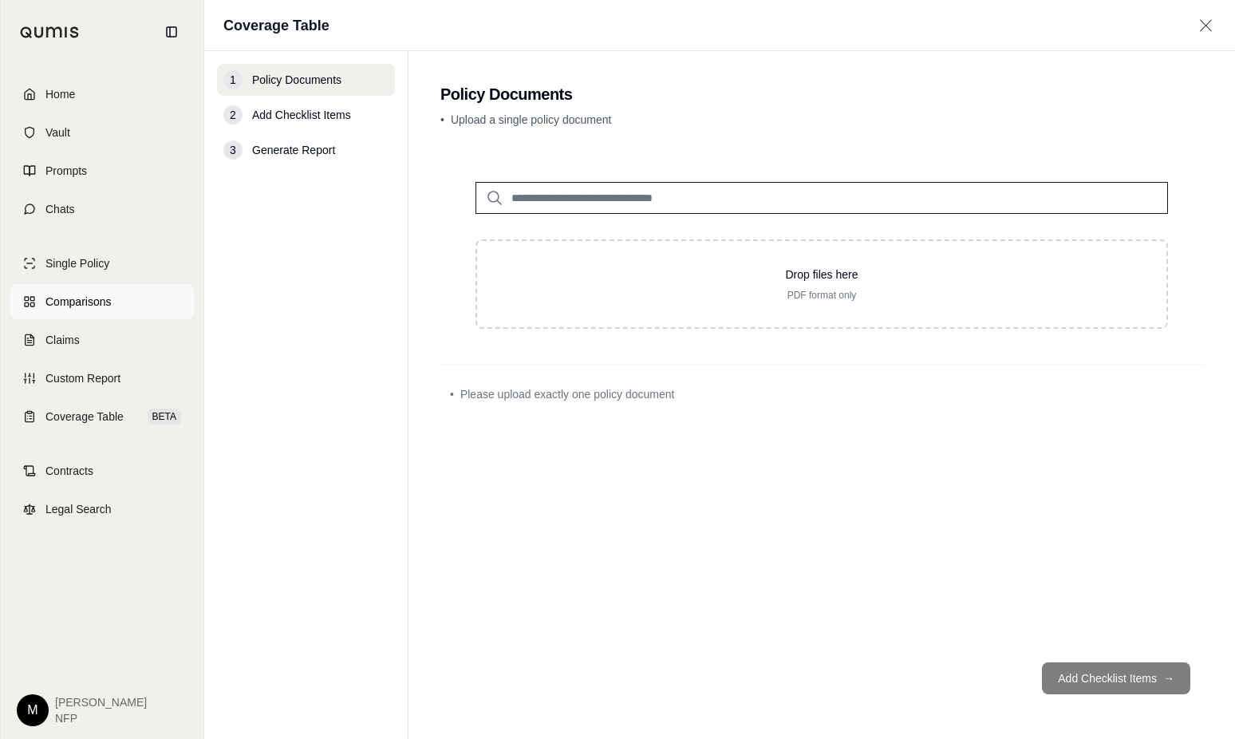
click at [89, 297] on span "Comparisons" at bounding box center [77, 302] width 65 height 16
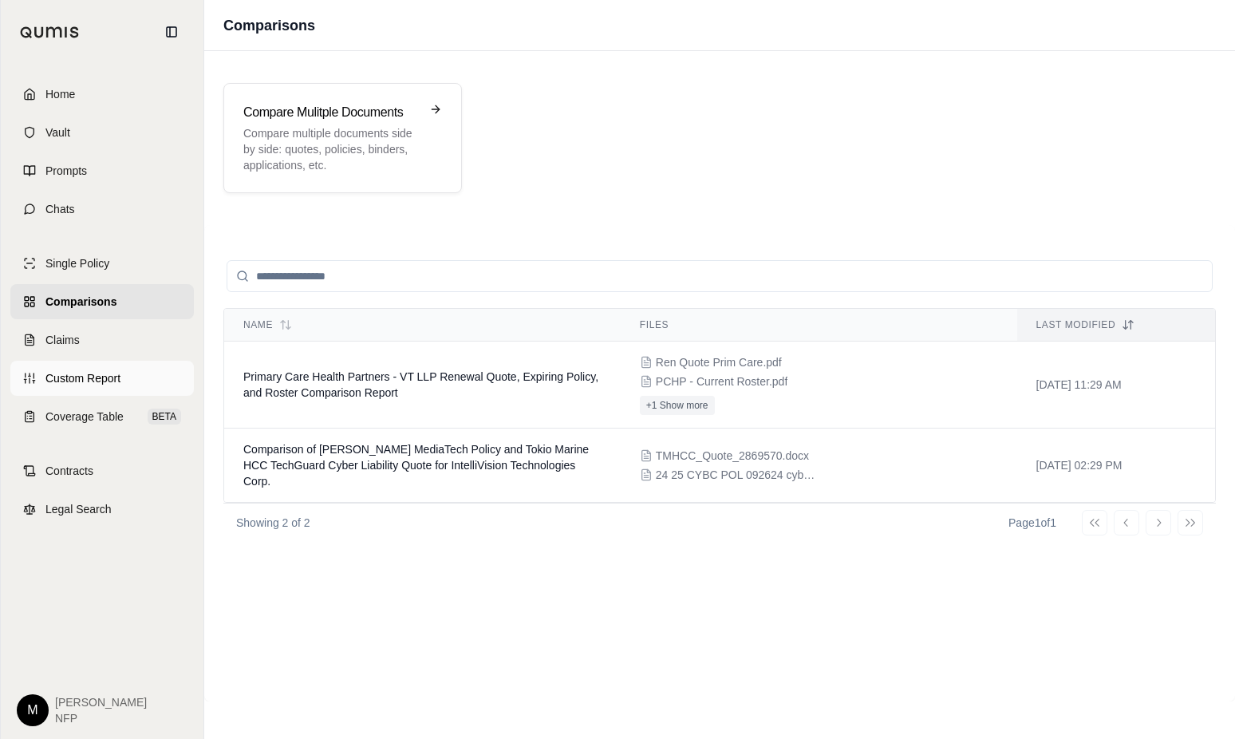
click at [96, 379] on span "Custom Report" at bounding box center [82, 378] width 75 height 16
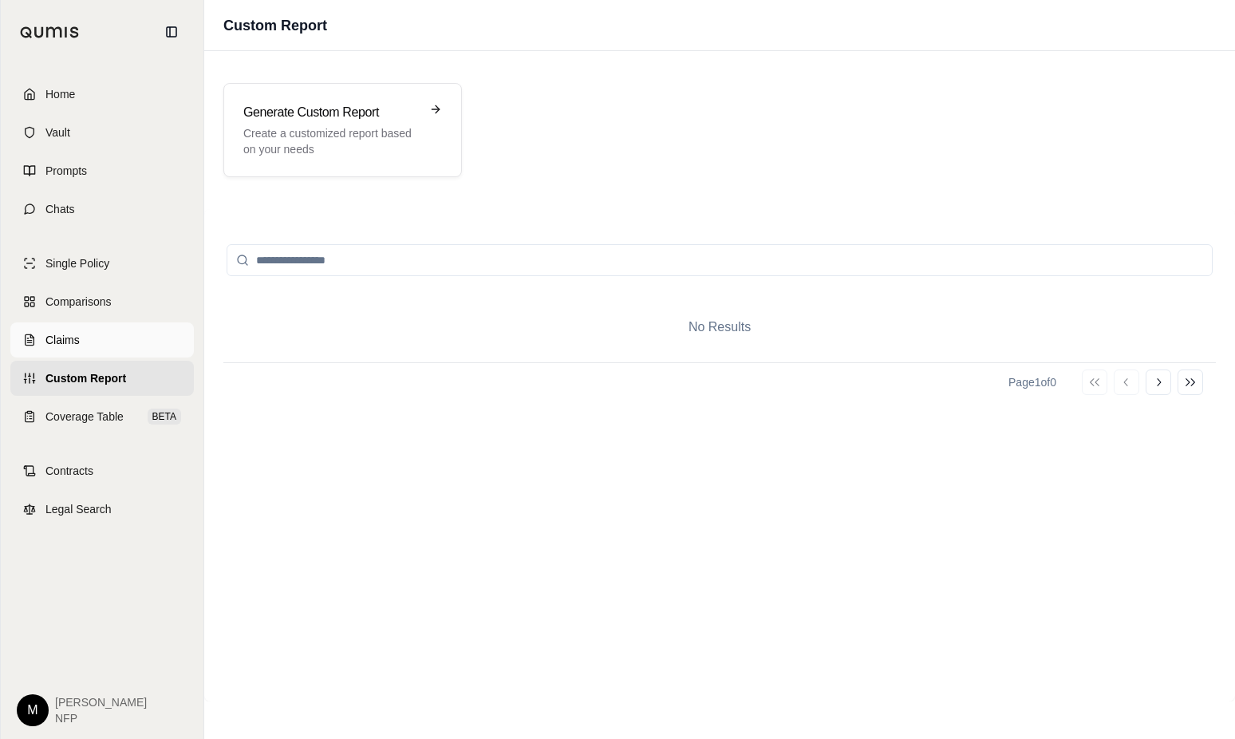
click at [85, 350] on link "Claims" at bounding box center [102, 339] width 184 height 35
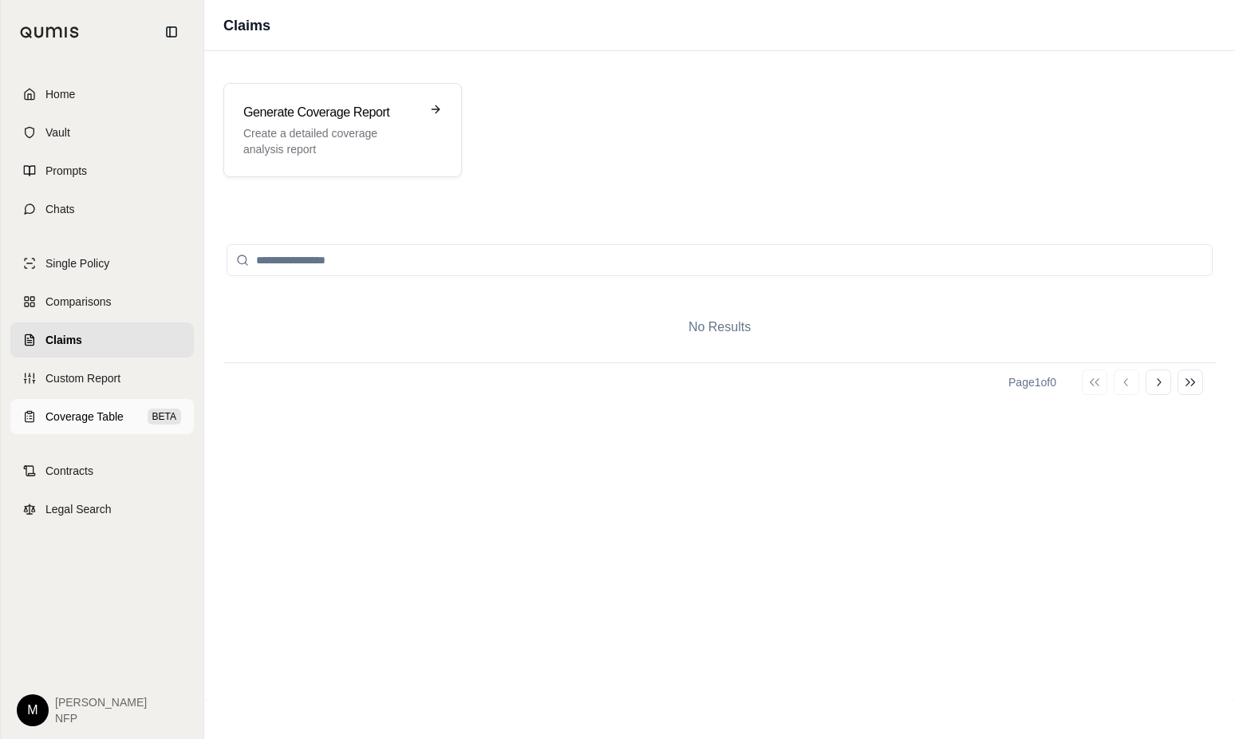
click at [86, 416] on span "Coverage Table" at bounding box center [84, 417] width 78 height 16
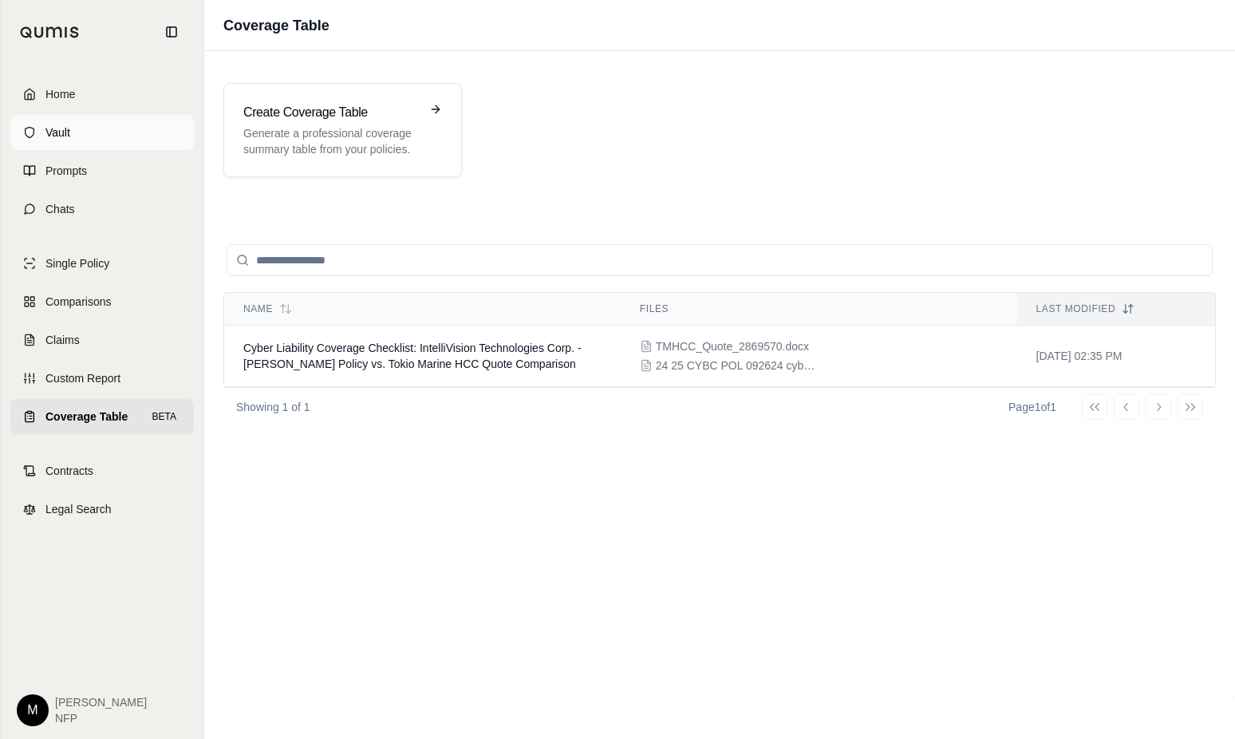
click at [57, 129] on span "Vault" at bounding box center [57, 132] width 25 height 16
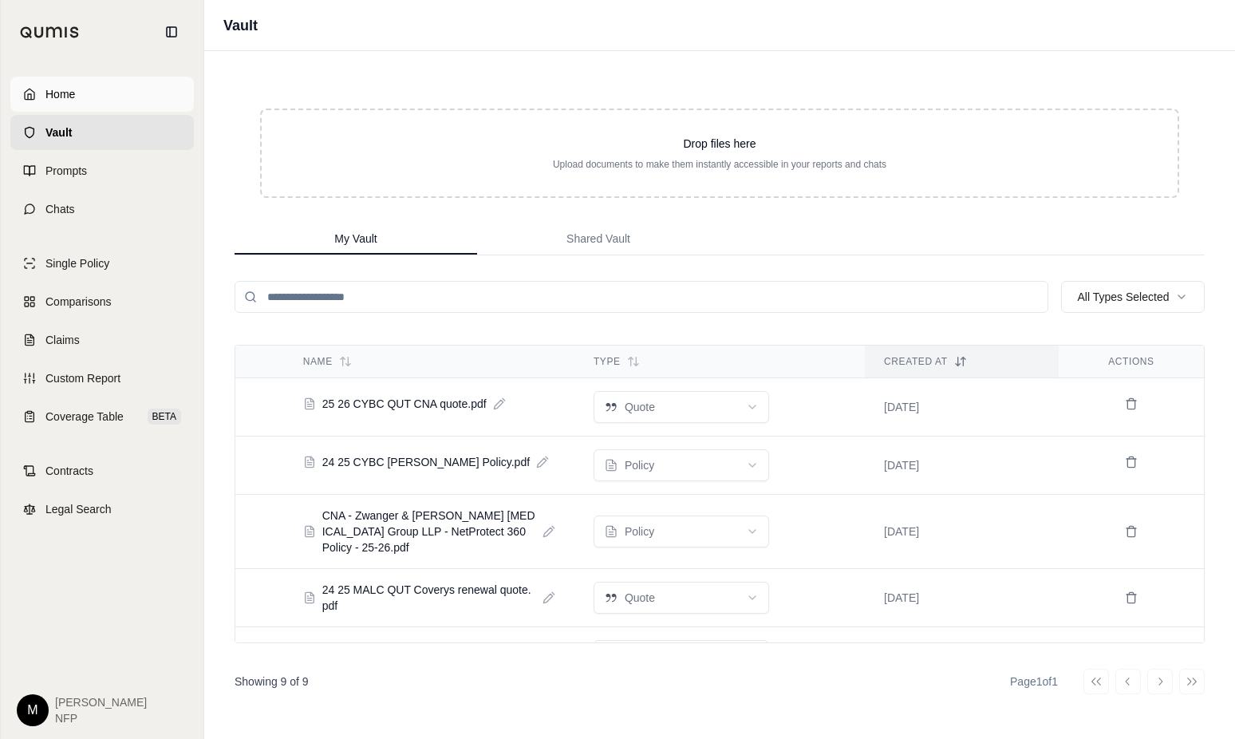
click at [58, 93] on span "Home" at bounding box center [60, 94] width 30 height 16
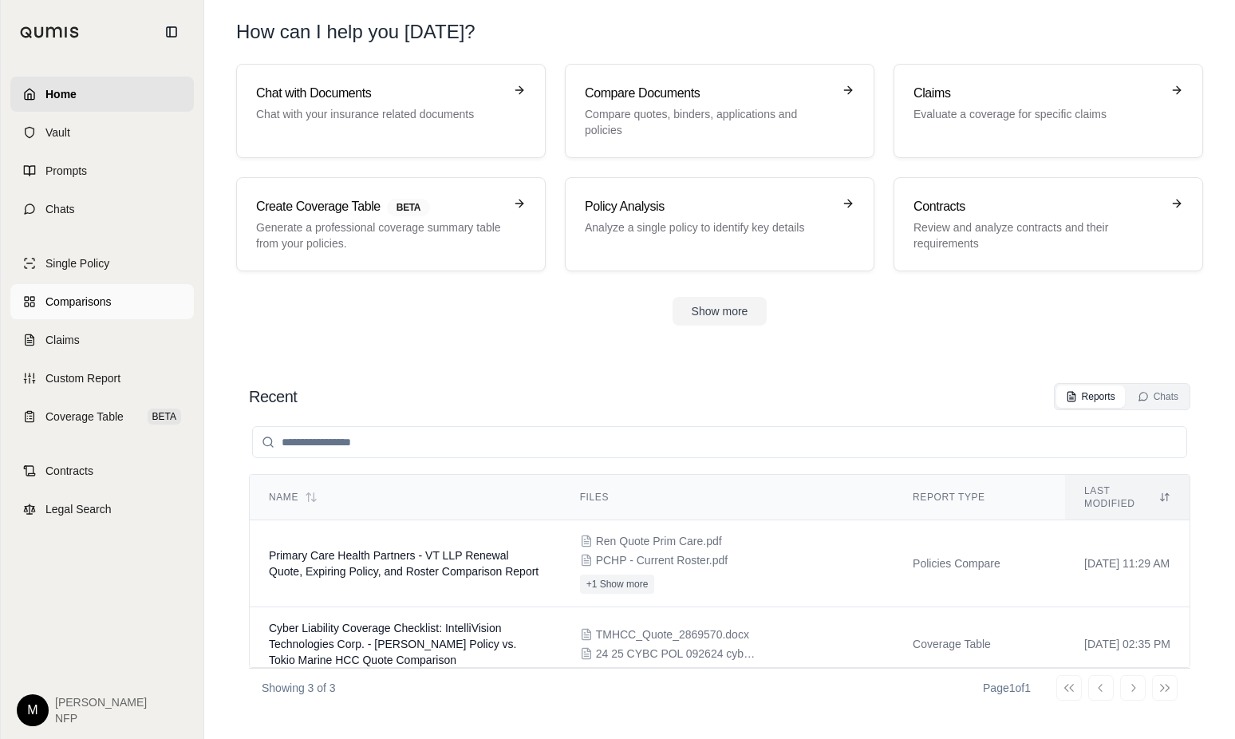
click at [65, 304] on span "Comparisons" at bounding box center [77, 302] width 65 height 16
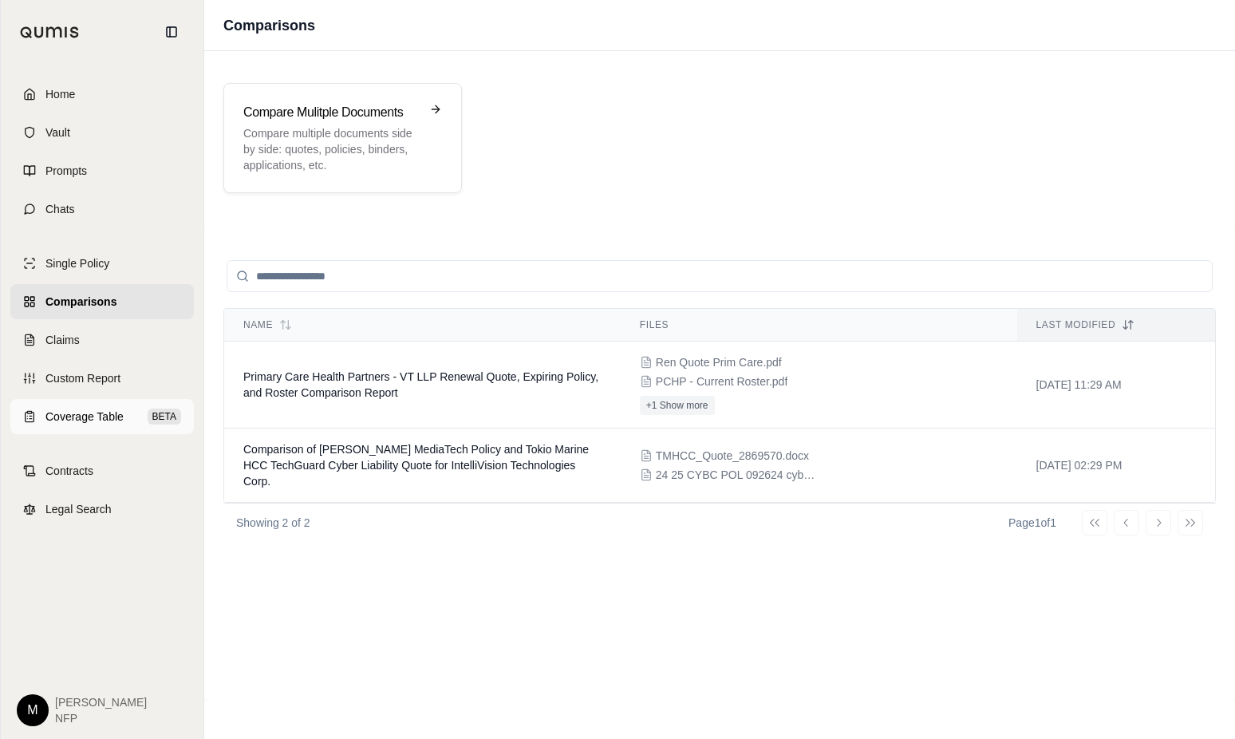
click at [61, 410] on span "Coverage Table" at bounding box center [84, 417] width 78 height 16
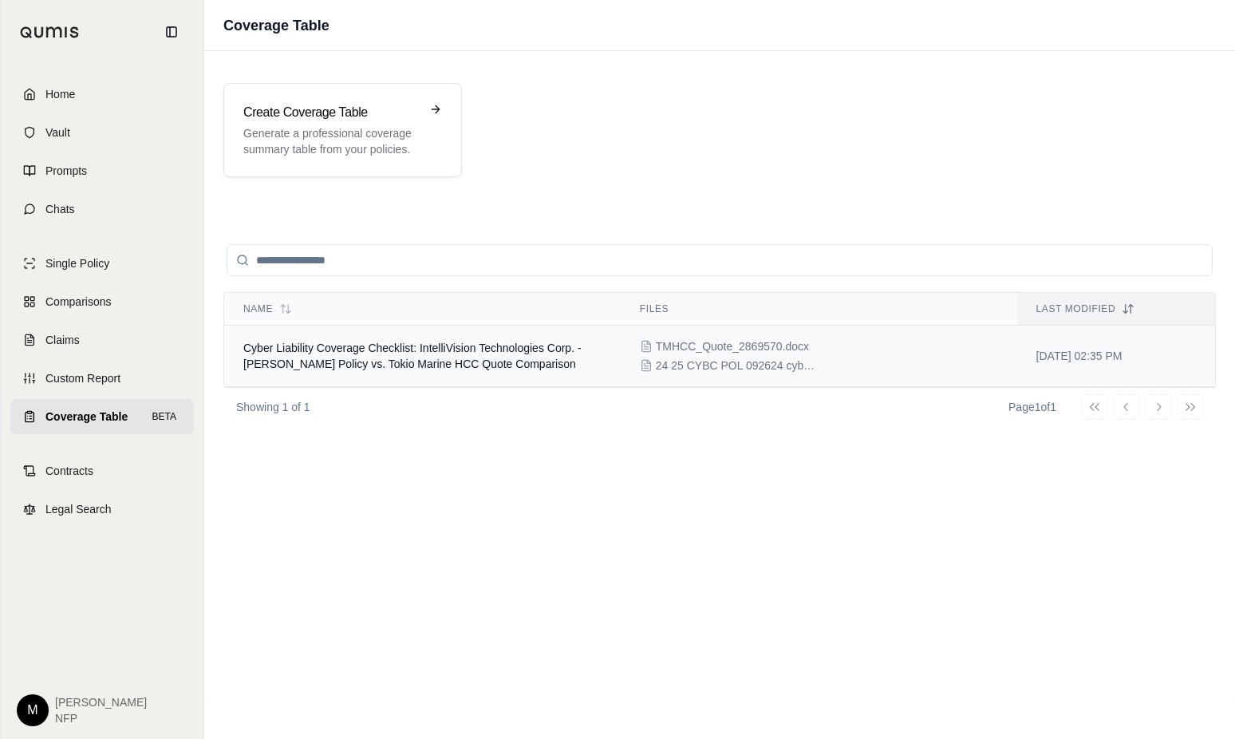
click at [419, 357] on td "Cyber Liability Coverage Checklist: IntelliVision Technologies Corp. - [PERSON_…" at bounding box center [422, 356] width 397 height 61
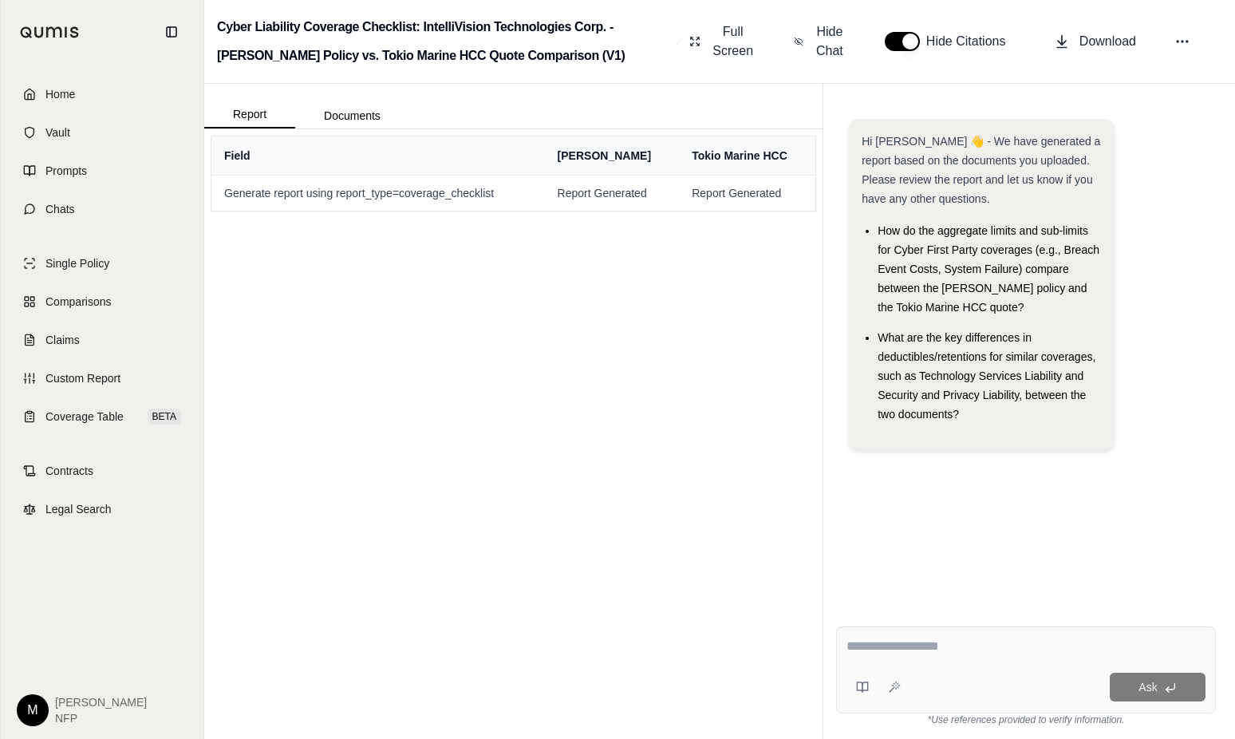
click at [440, 476] on div "Field [PERSON_NAME] Tokio Marine HCC Generate report using report_type=coverage…" at bounding box center [513, 434] width 618 height 610
click at [81, 427] on link "Coverage Table BETA" at bounding box center [102, 416] width 184 height 35
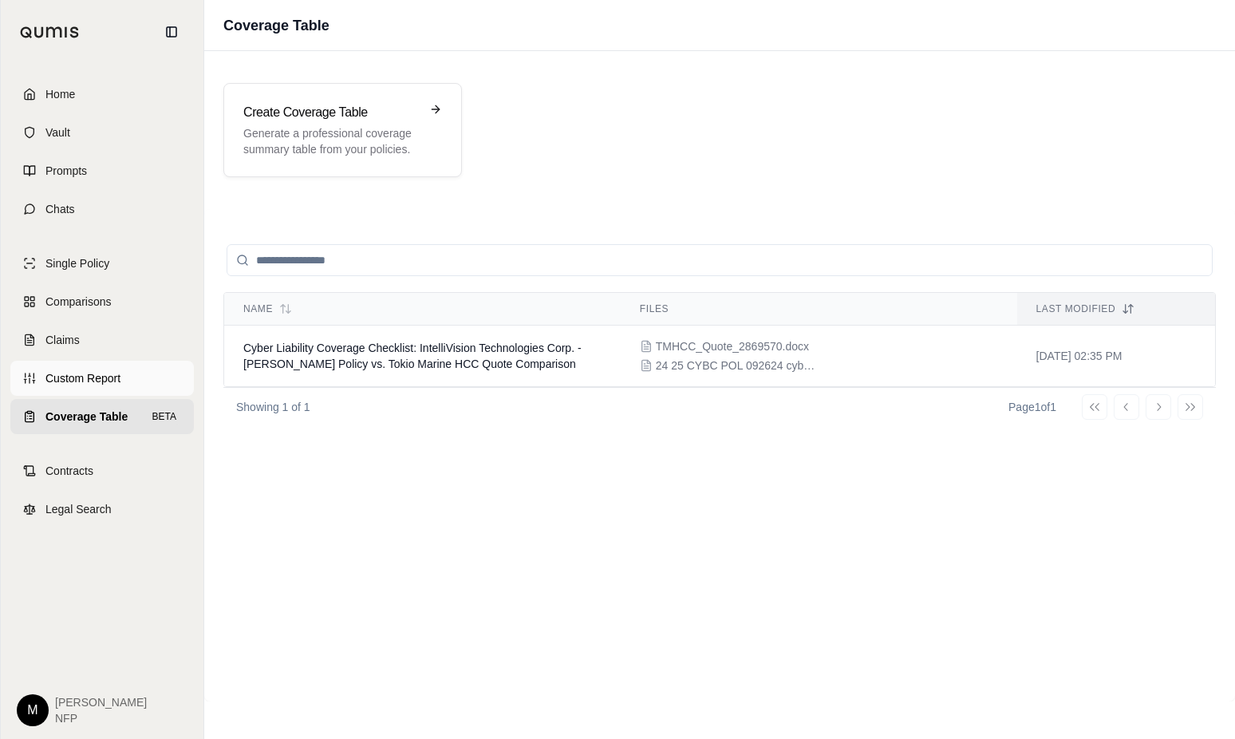
click at [81, 376] on span "Custom Report" at bounding box center [82, 378] width 75 height 16
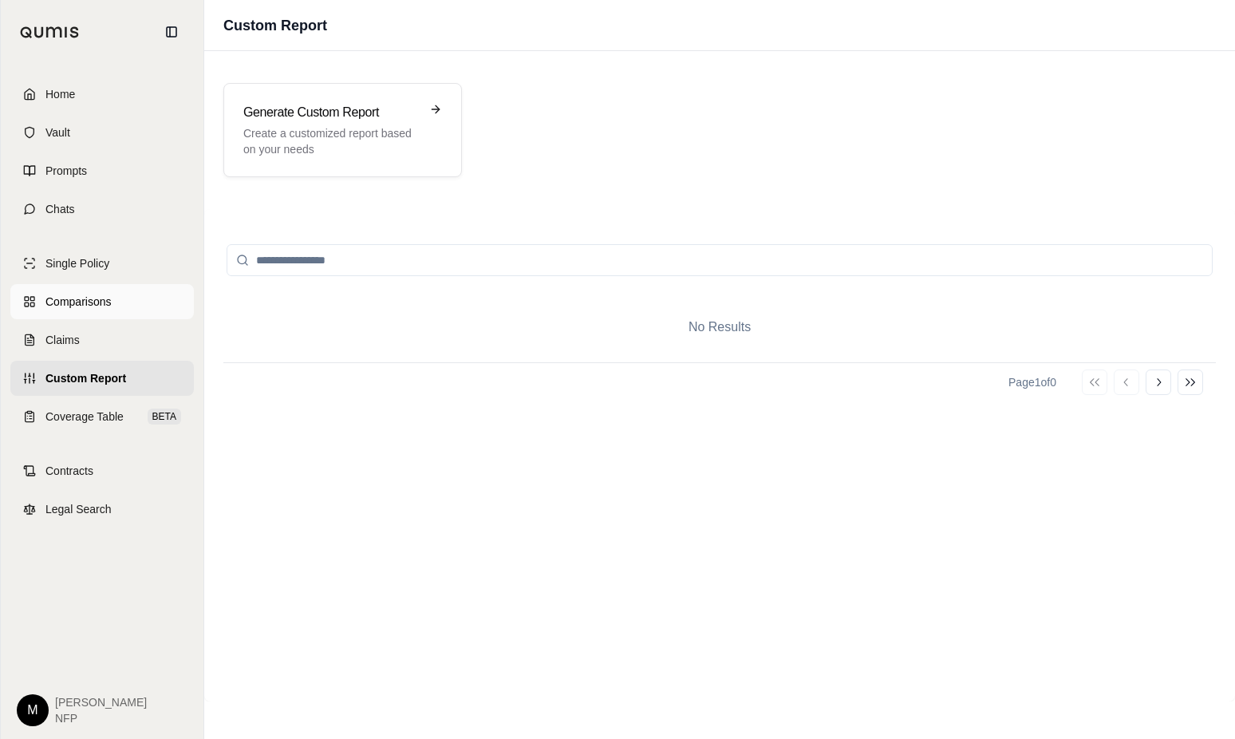
click at [68, 302] on span "Comparisons" at bounding box center [77, 302] width 65 height 16
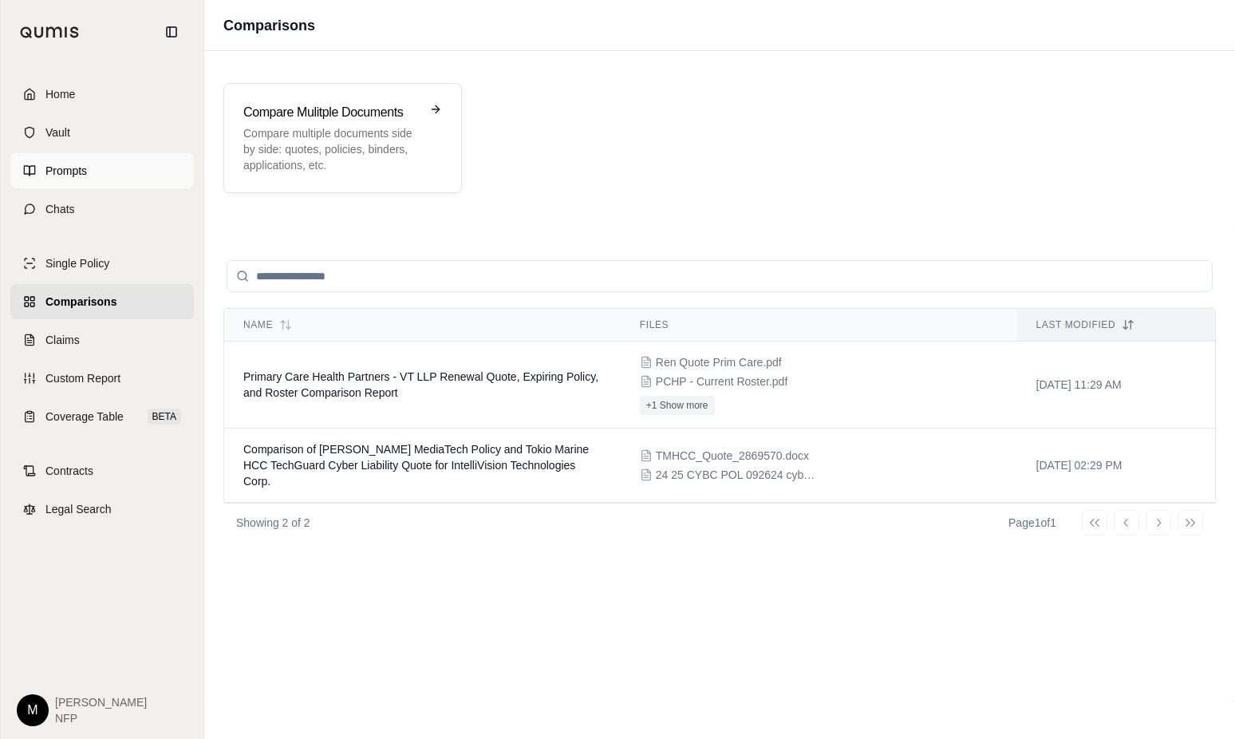
click at [68, 176] on span "Prompts" at bounding box center [65, 171] width 41 height 16
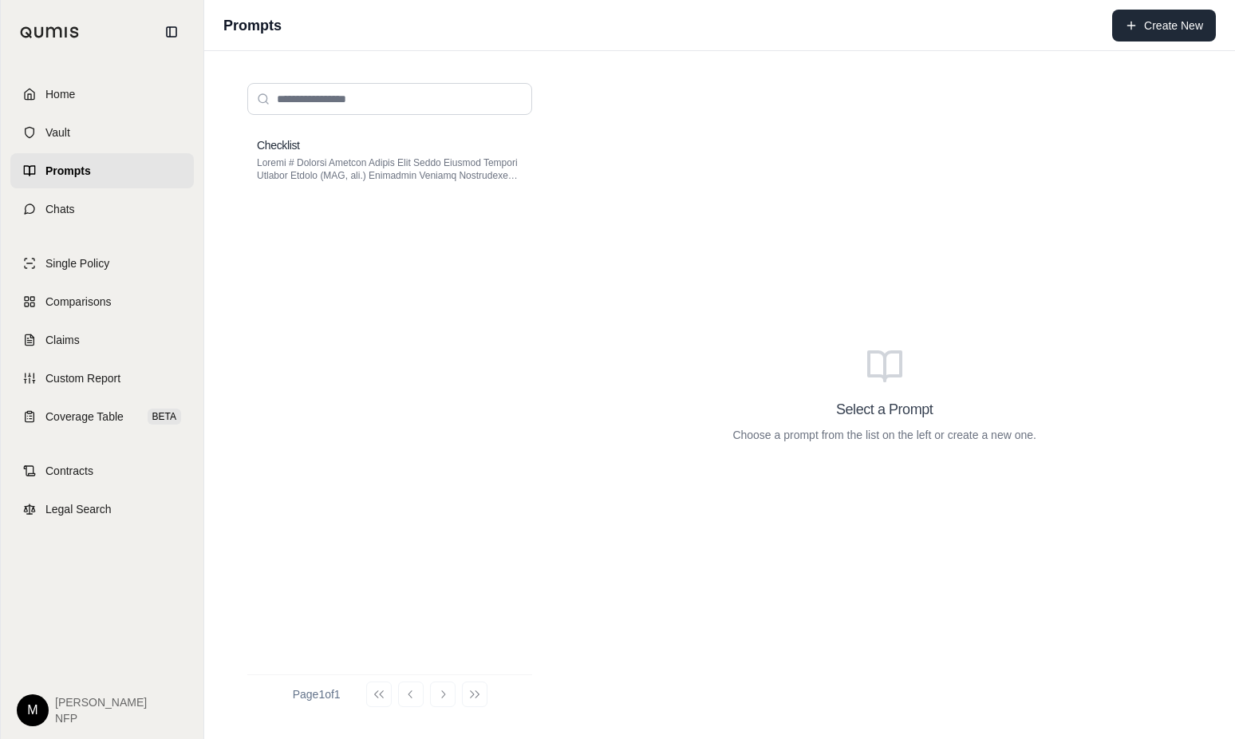
click at [1163, 28] on button "Create New" at bounding box center [1164, 26] width 104 height 32
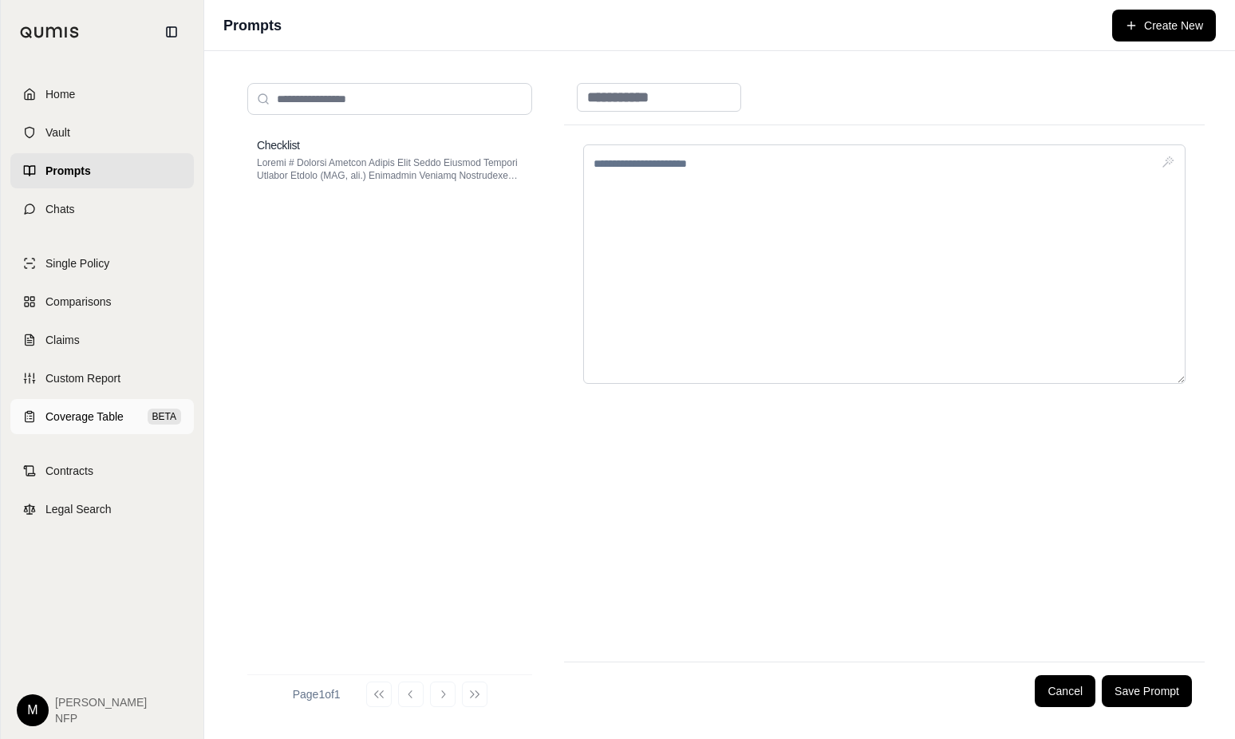
click at [87, 422] on span "Coverage Table" at bounding box center [84, 417] width 78 height 16
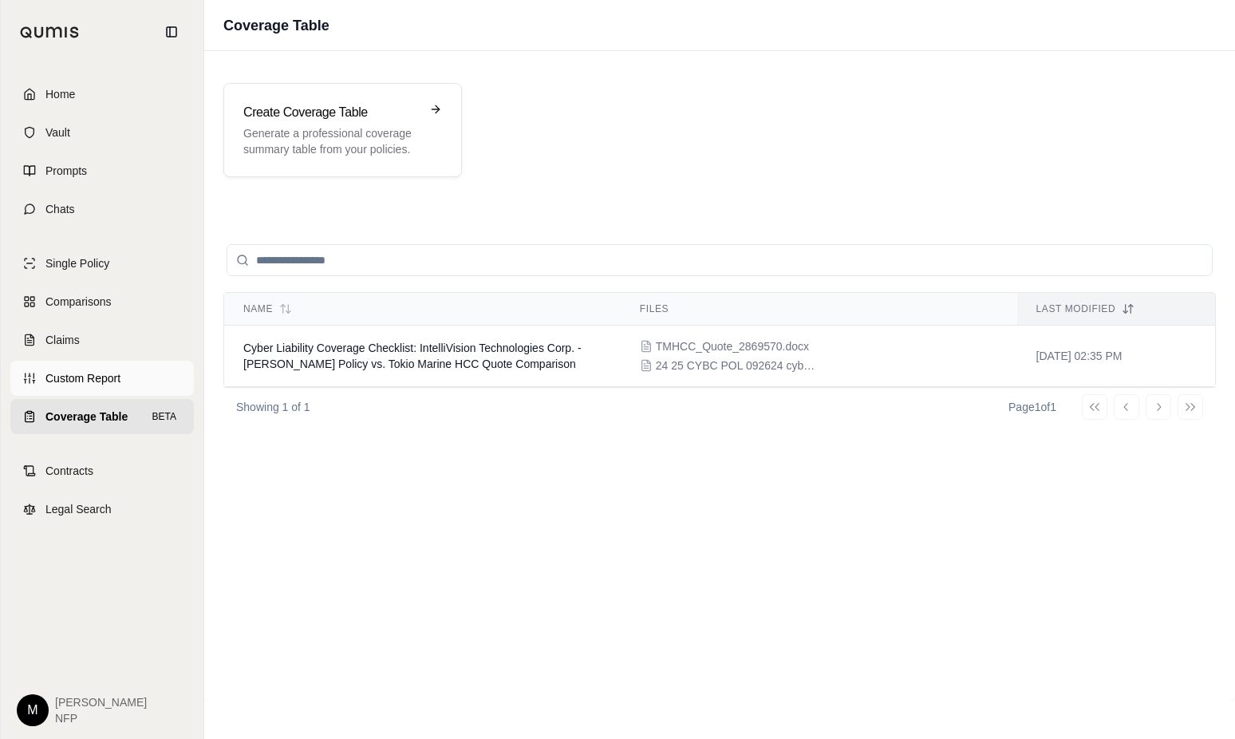
click at [83, 378] on span "Custom Report" at bounding box center [82, 378] width 75 height 16
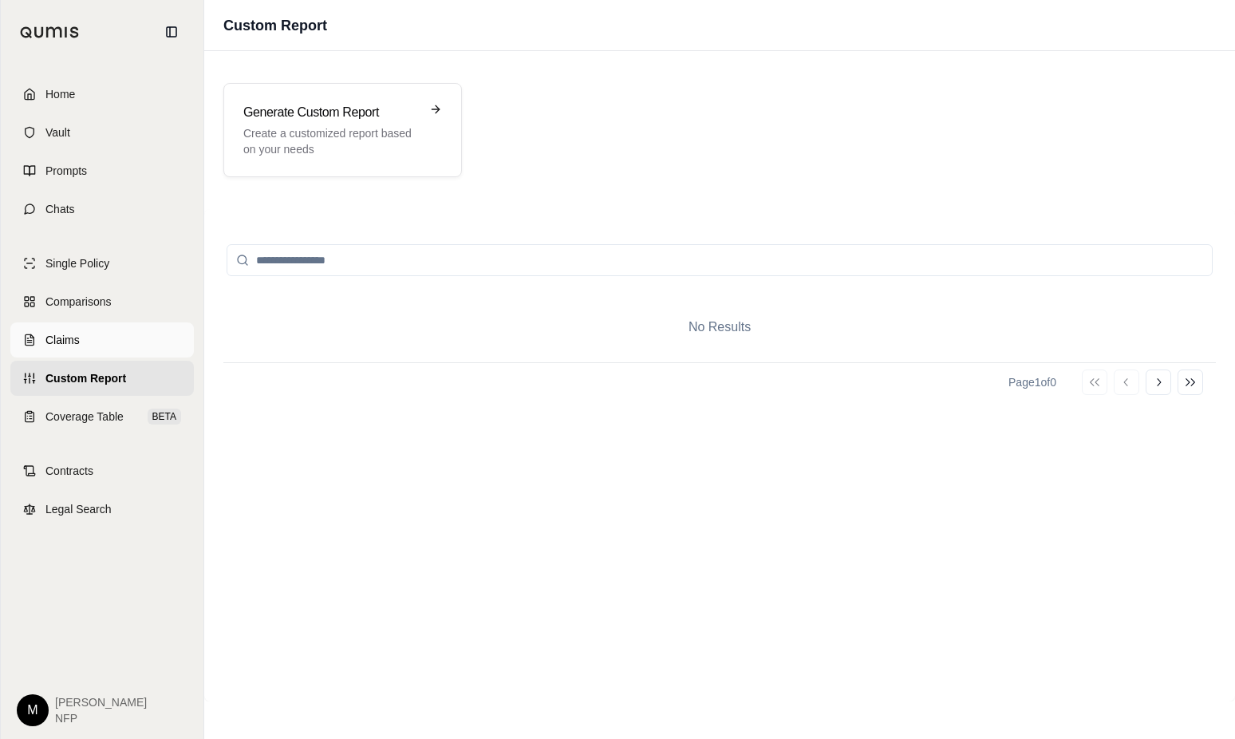
click at [82, 342] on link "Claims" at bounding box center [102, 339] width 184 height 35
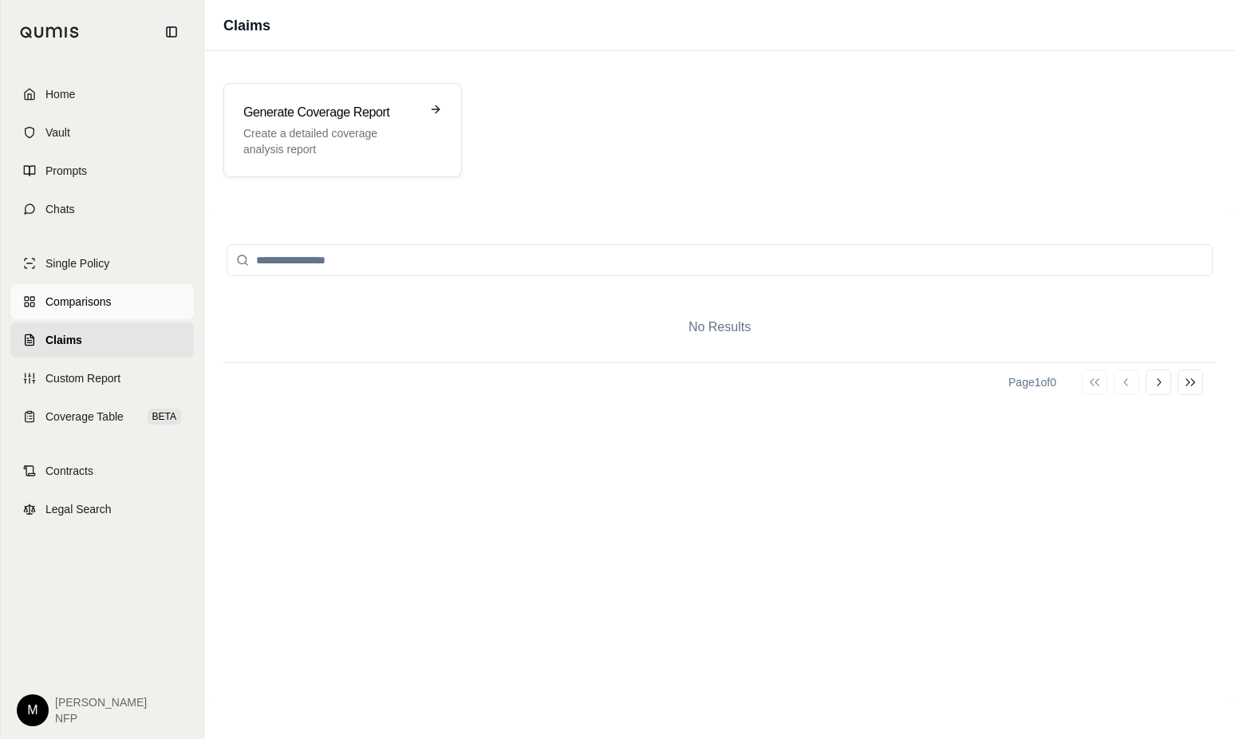
click at [85, 301] on span "Comparisons" at bounding box center [77, 302] width 65 height 16
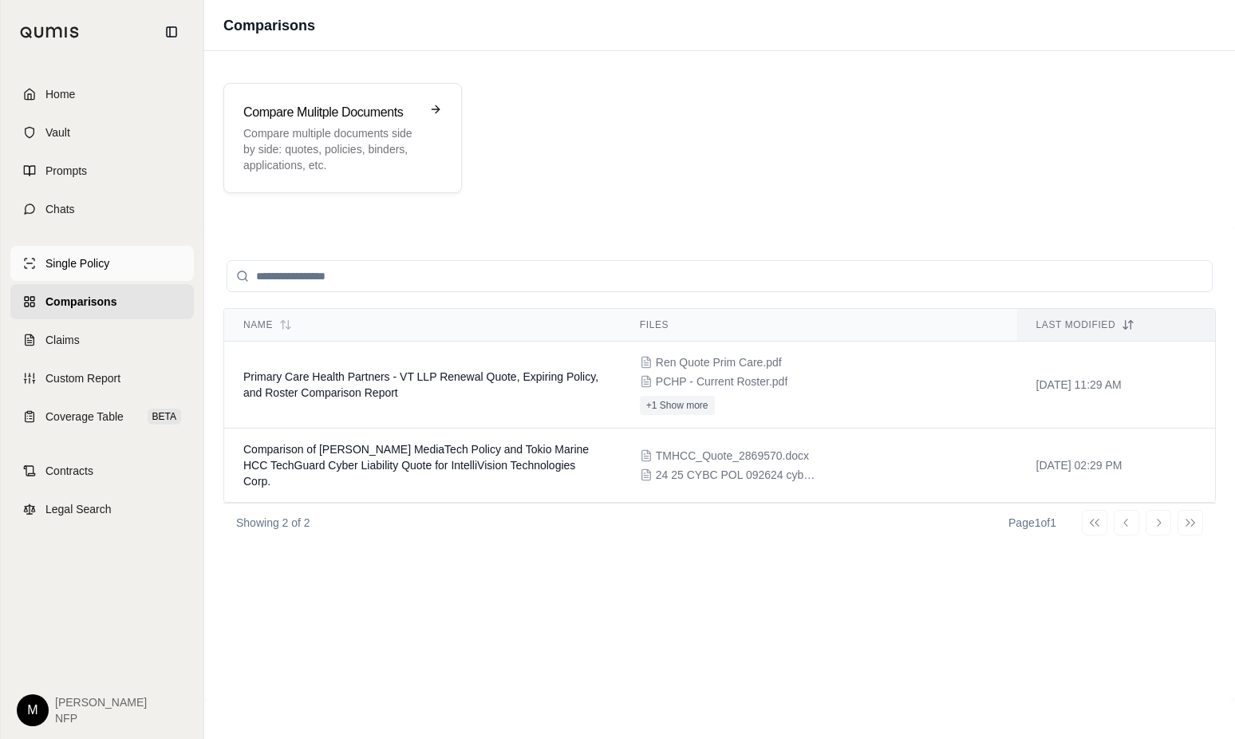
click at [78, 264] on span "Single Policy" at bounding box center [77, 263] width 64 height 16
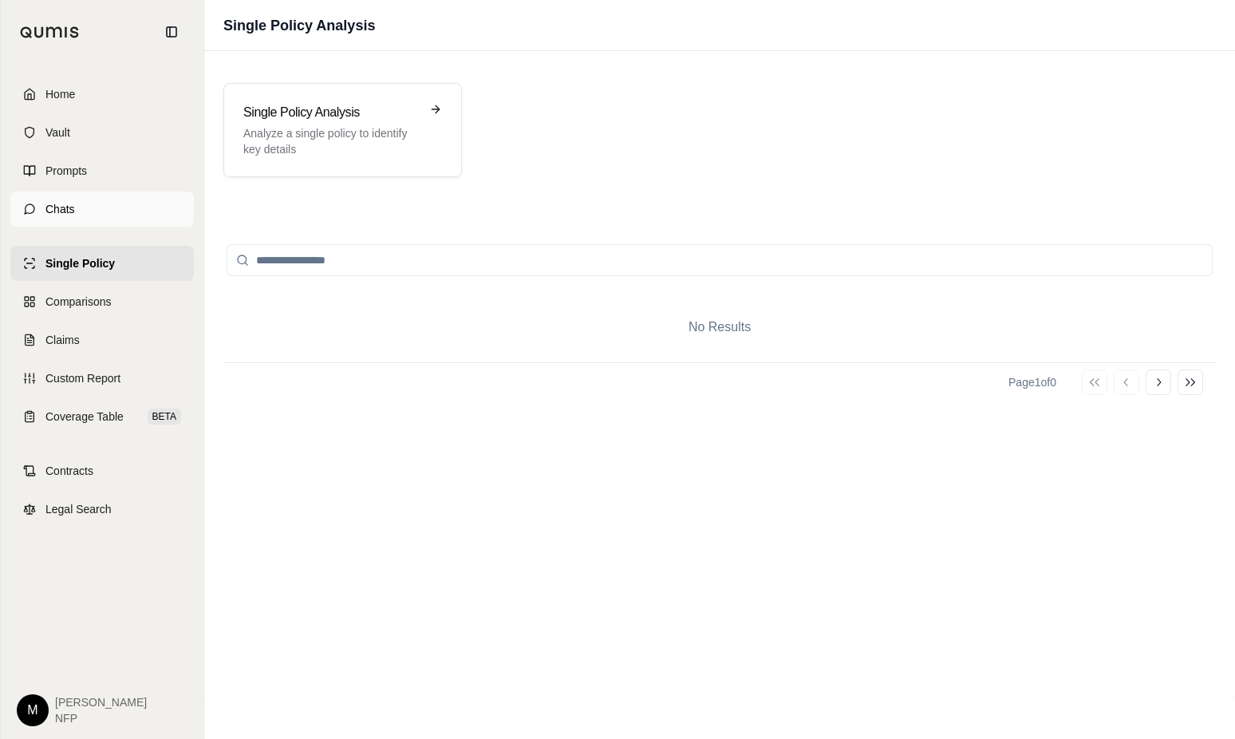
click at [65, 201] on span "Chats" at bounding box center [60, 209] width 30 height 16
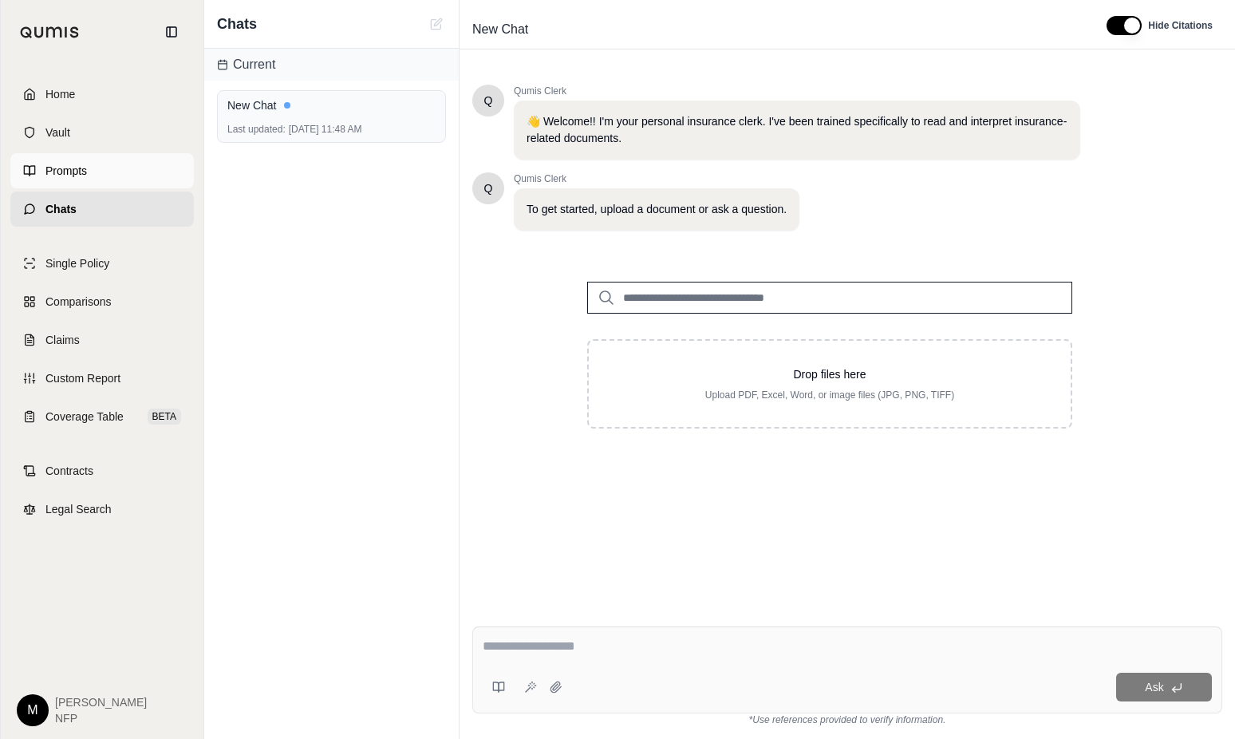
click at [63, 169] on span "Prompts" at bounding box center [65, 171] width 41 height 16
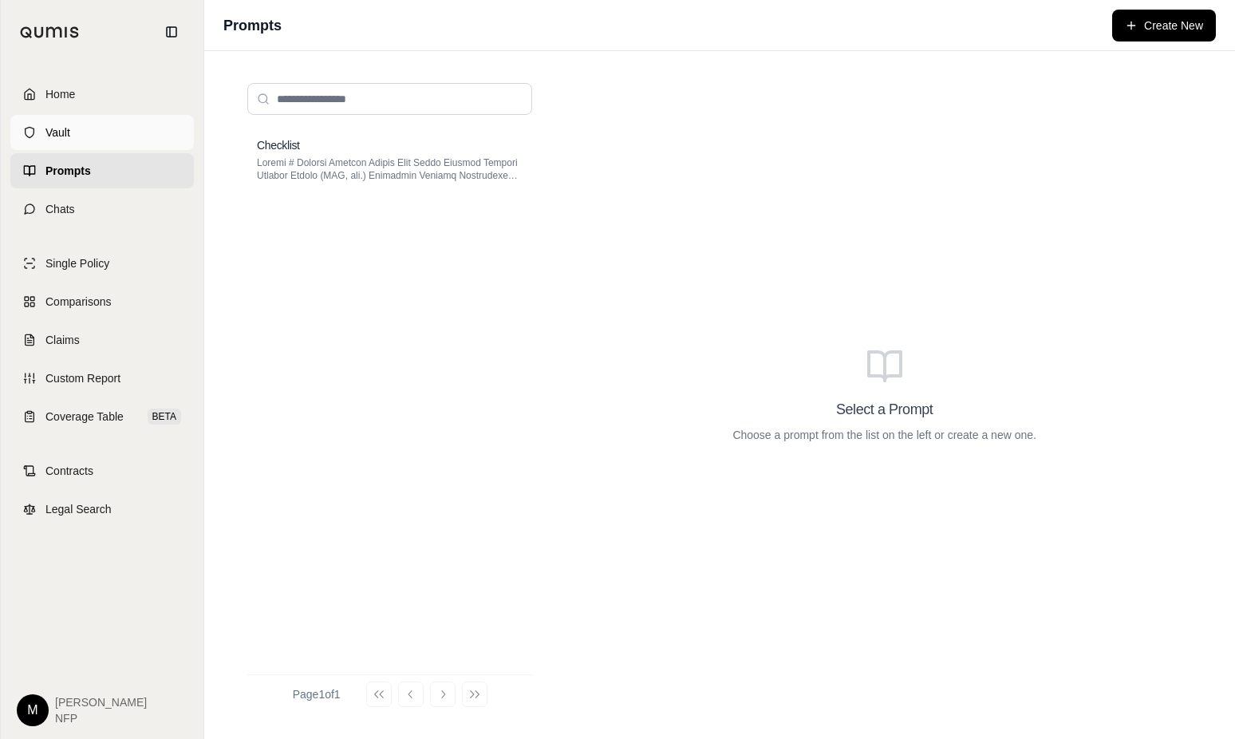
click at [65, 129] on span "Vault" at bounding box center [57, 132] width 25 height 16
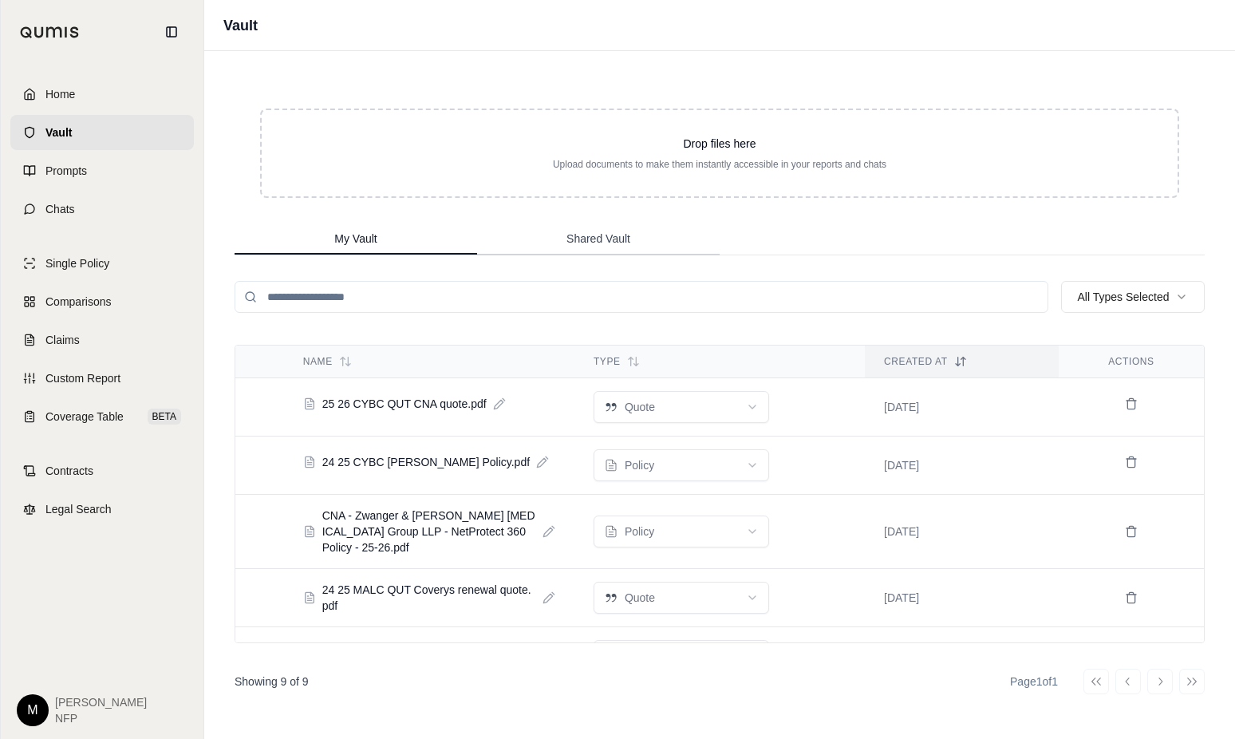
click at [585, 241] on span "Shared Vault" at bounding box center [599, 239] width 64 height 16
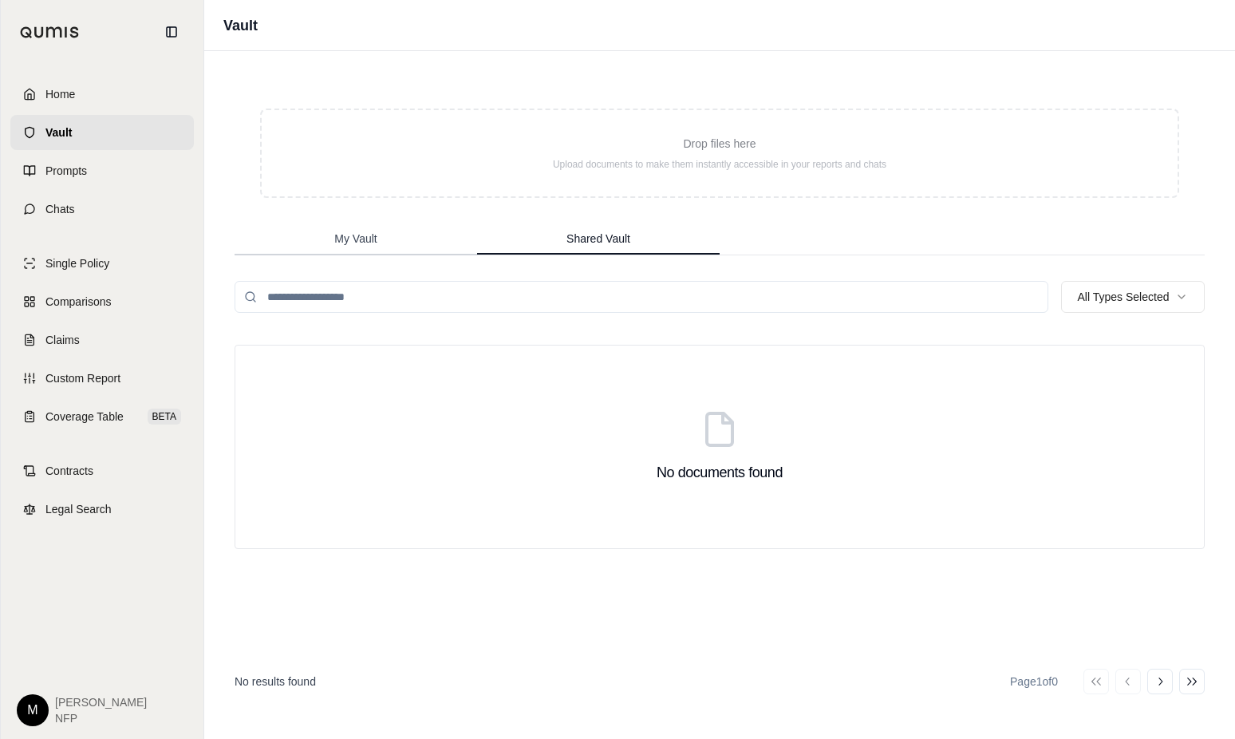
click at [338, 234] on span "My Vault" at bounding box center [355, 239] width 42 height 16
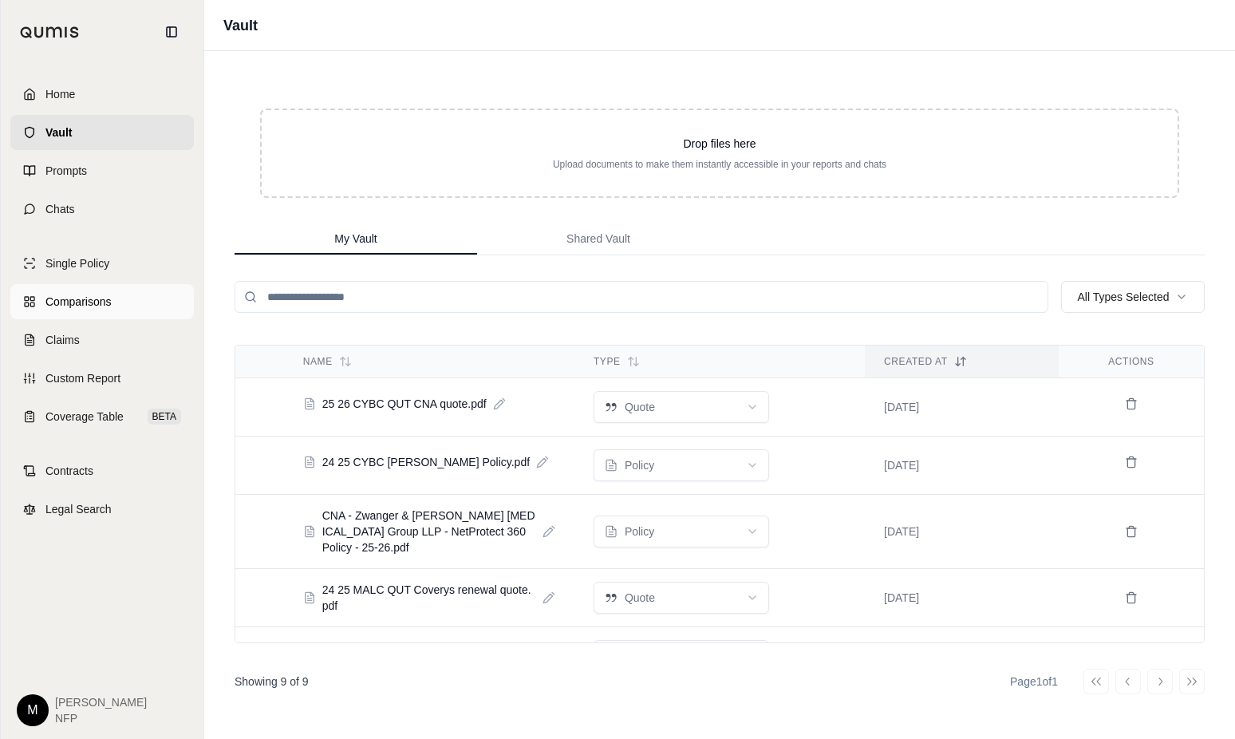
click at [86, 308] on span "Comparisons" at bounding box center [77, 302] width 65 height 16
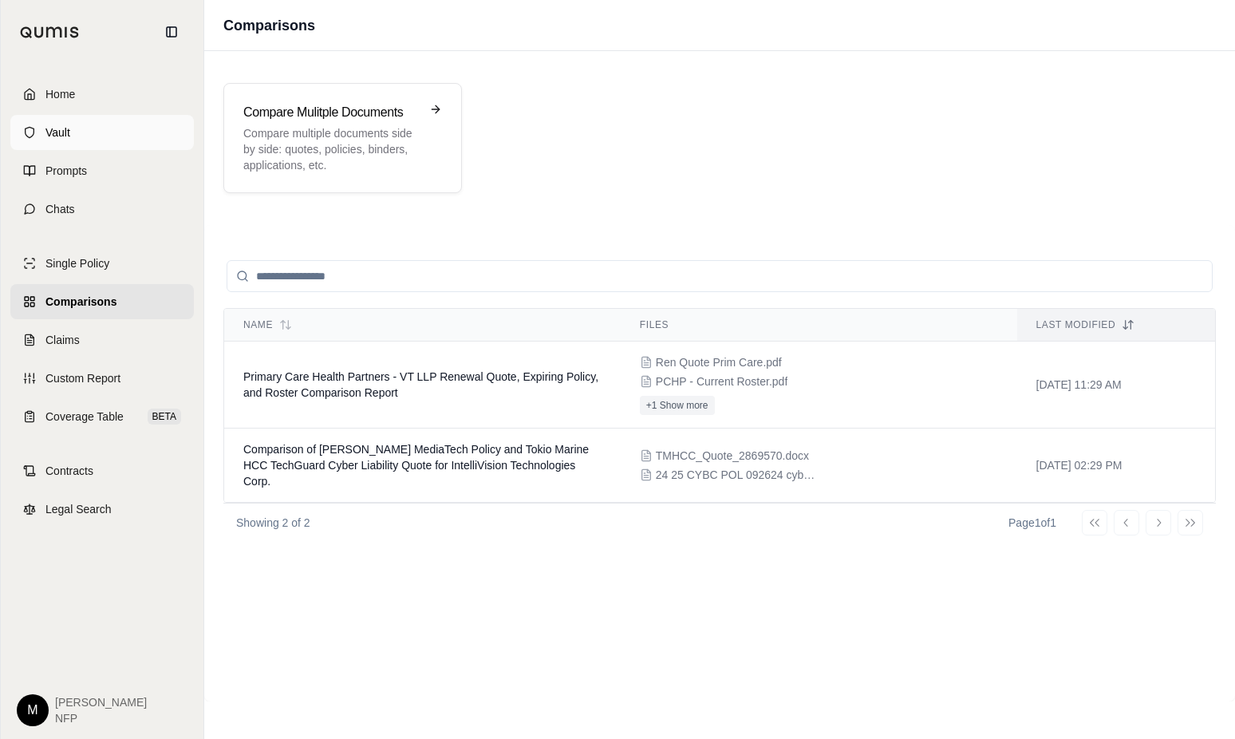
click at [54, 129] on span "Vault" at bounding box center [57, 132] width 25 height 16
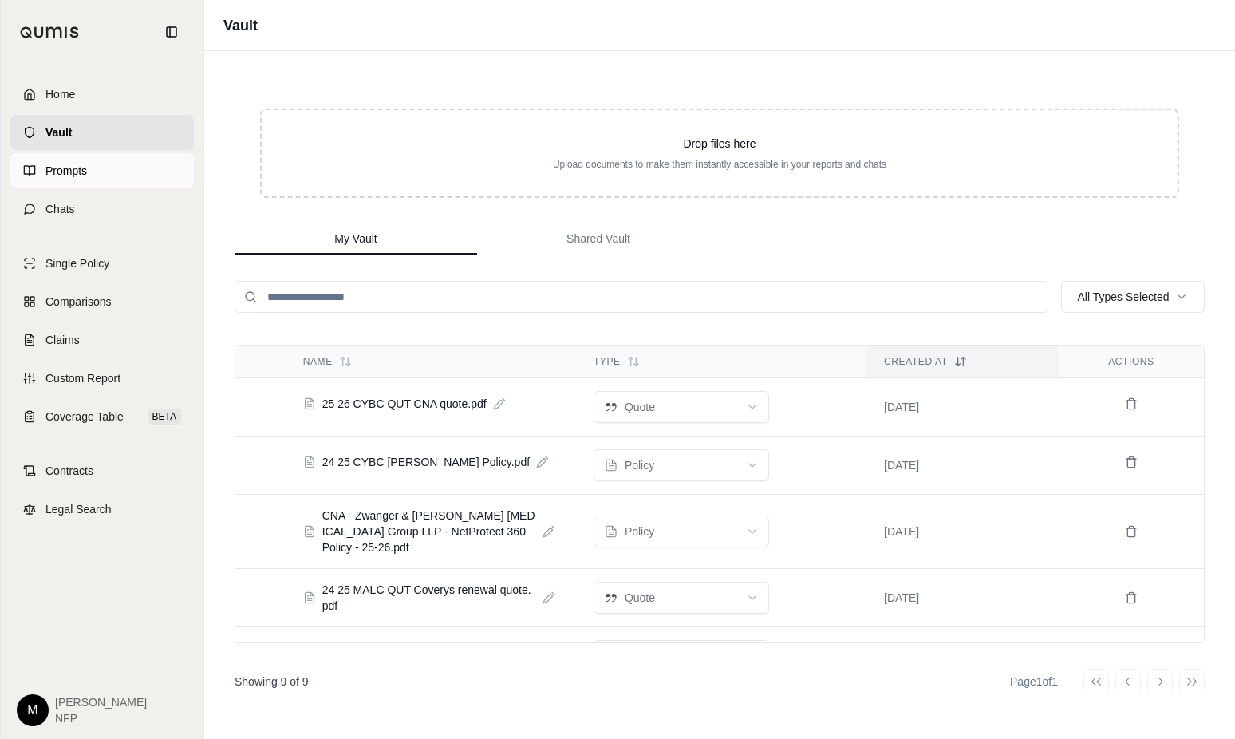
click at [69, 172] on span "Prompts" at bounding box center [65, 171] width 41 height 16
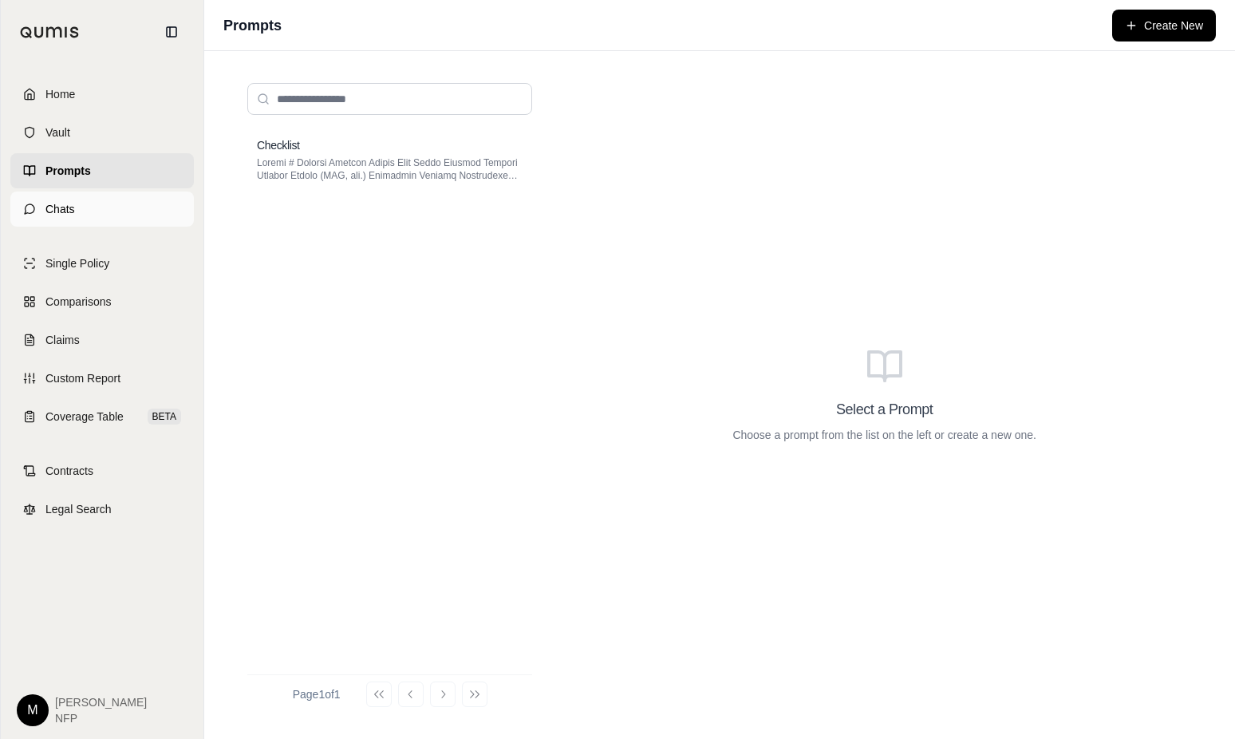
click at [127, 200] on link "Chats" at bounding box center [102, 209] width 184 height 35
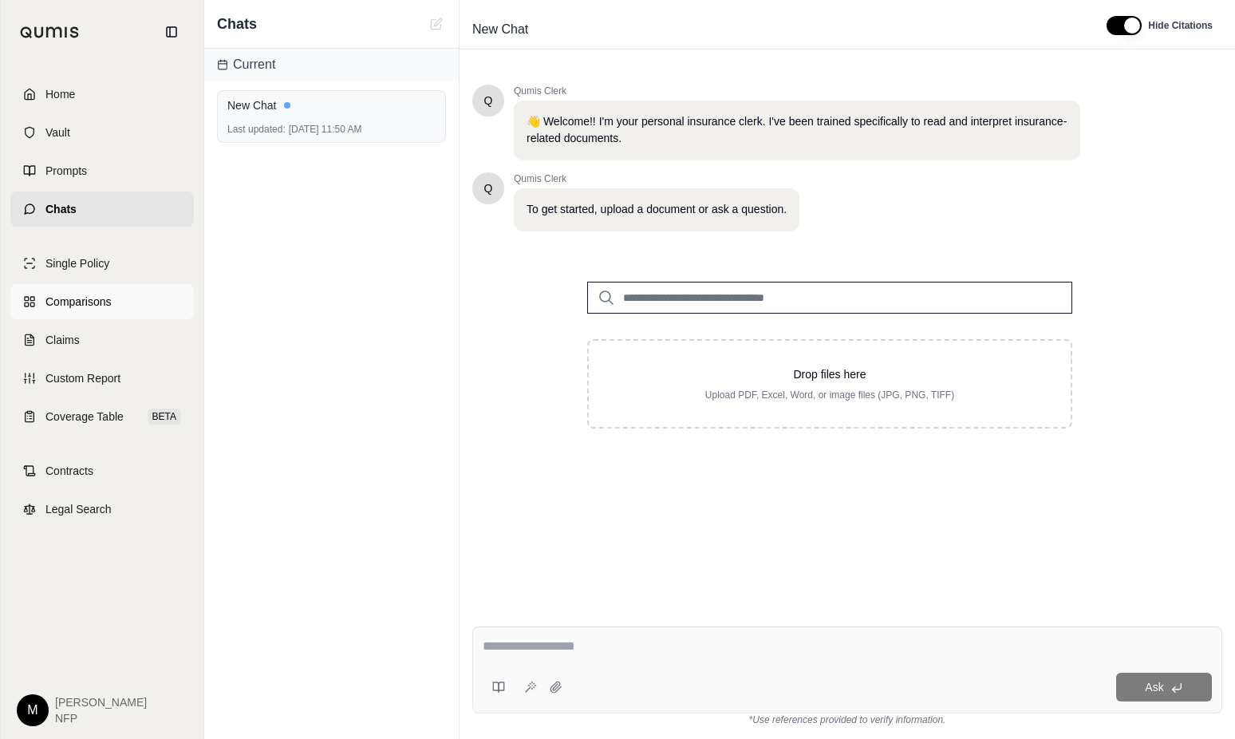
click at [81, 298] on span "Comparisons" at bounding box center [77, 302] width 65 height 16
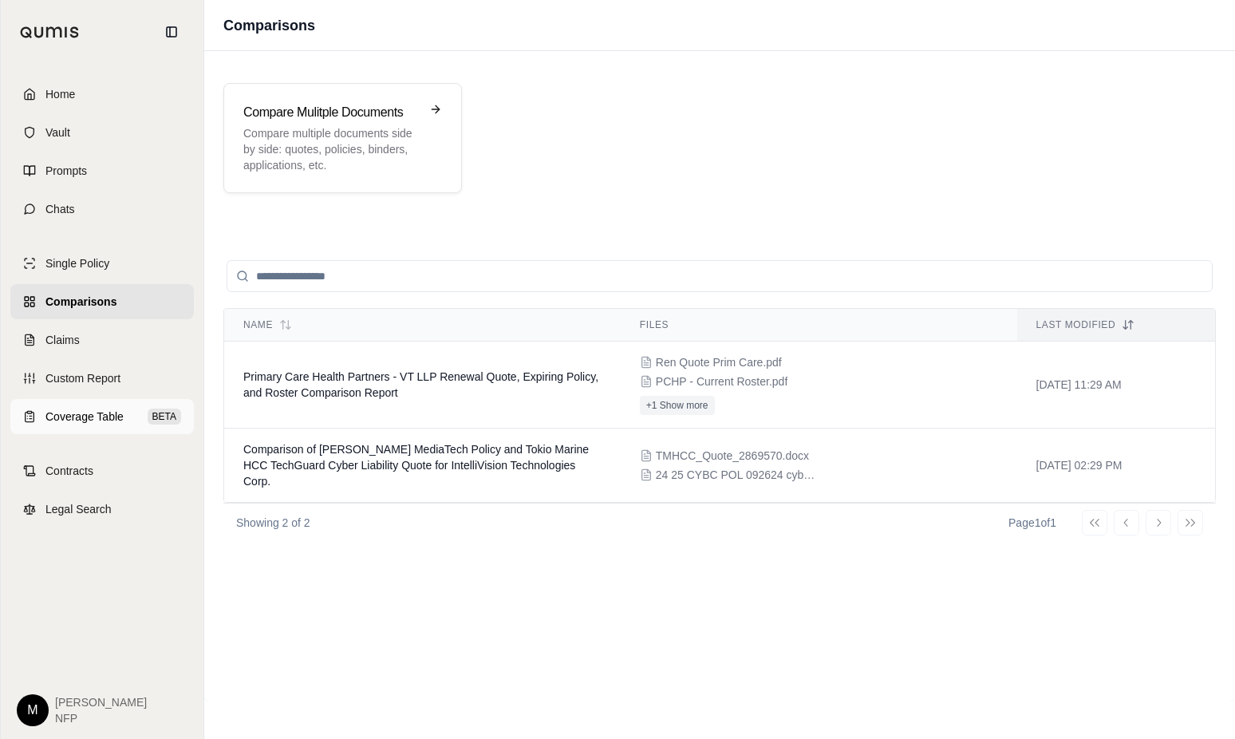
click at [80, 413] on span "Coverage Table" at bounding box center [84, 417] width 78 height 16
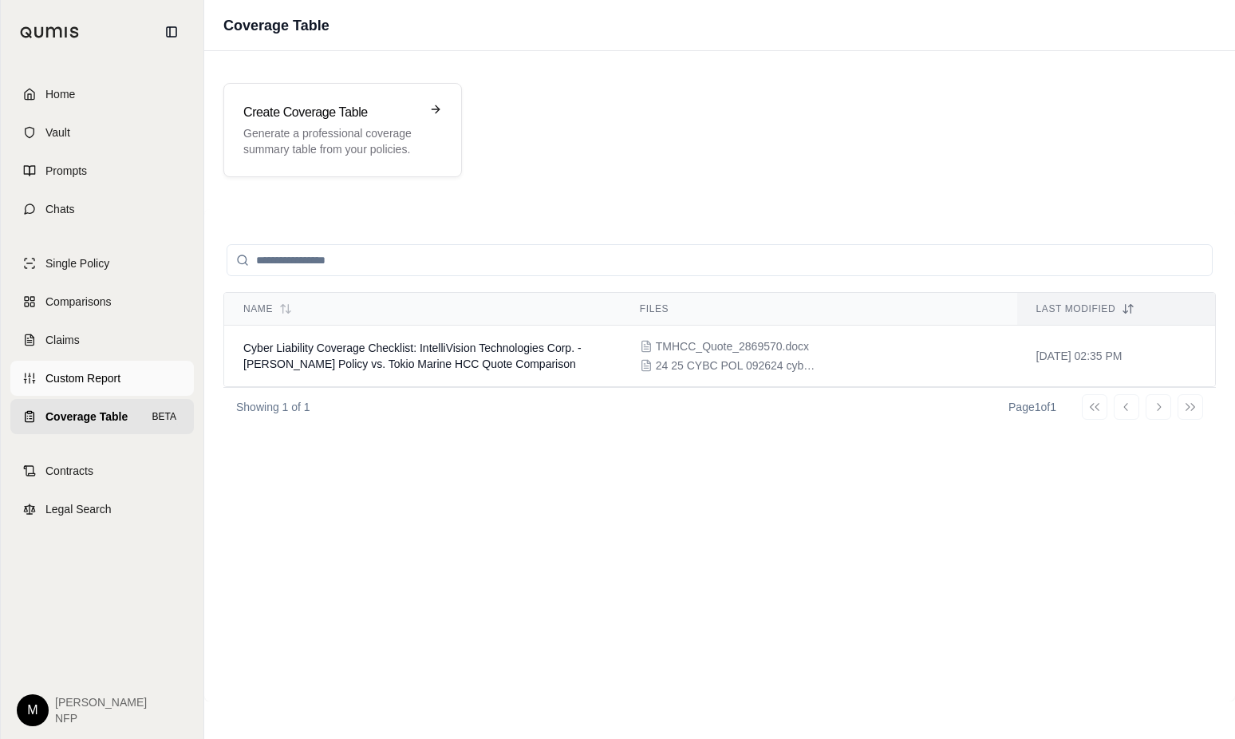
click at [93, 376] on span "Custom Report" at bounding box center [82, 378] width 75 height 16
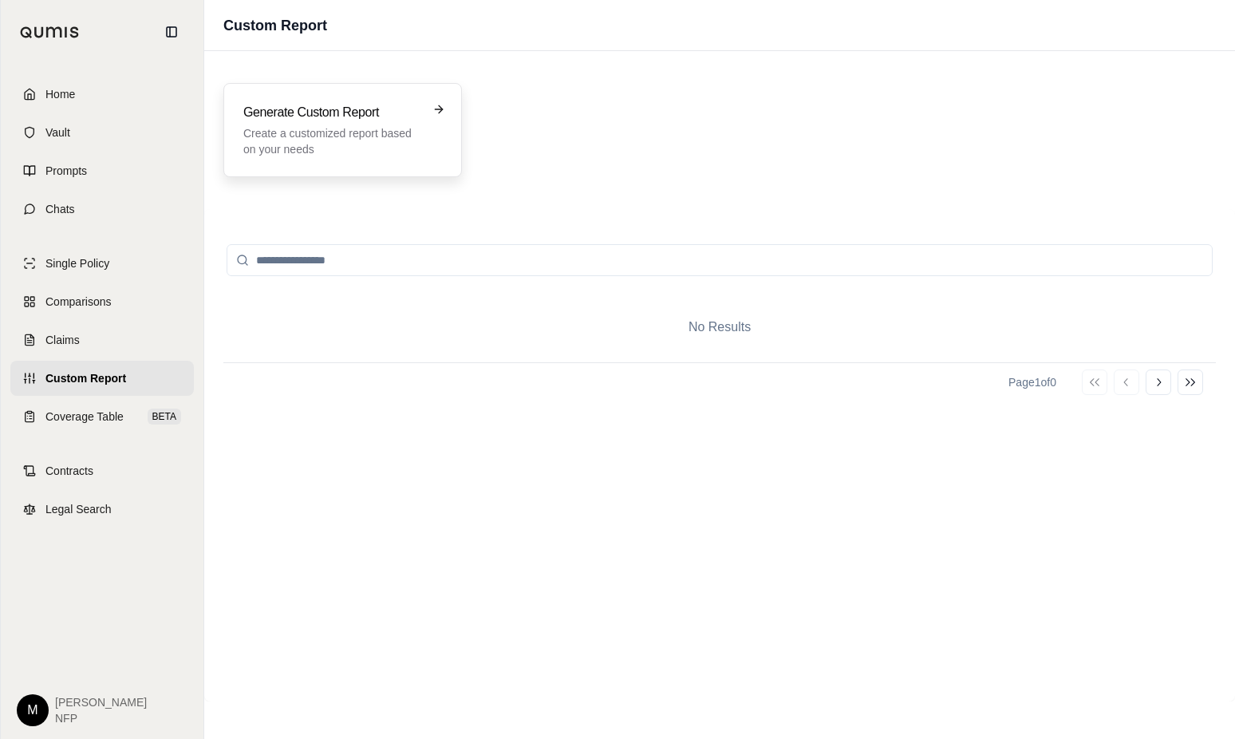
click at [333, 138] on p "Create a customized report based on your needs" at bounding box center [331, 141] width 176 height 32
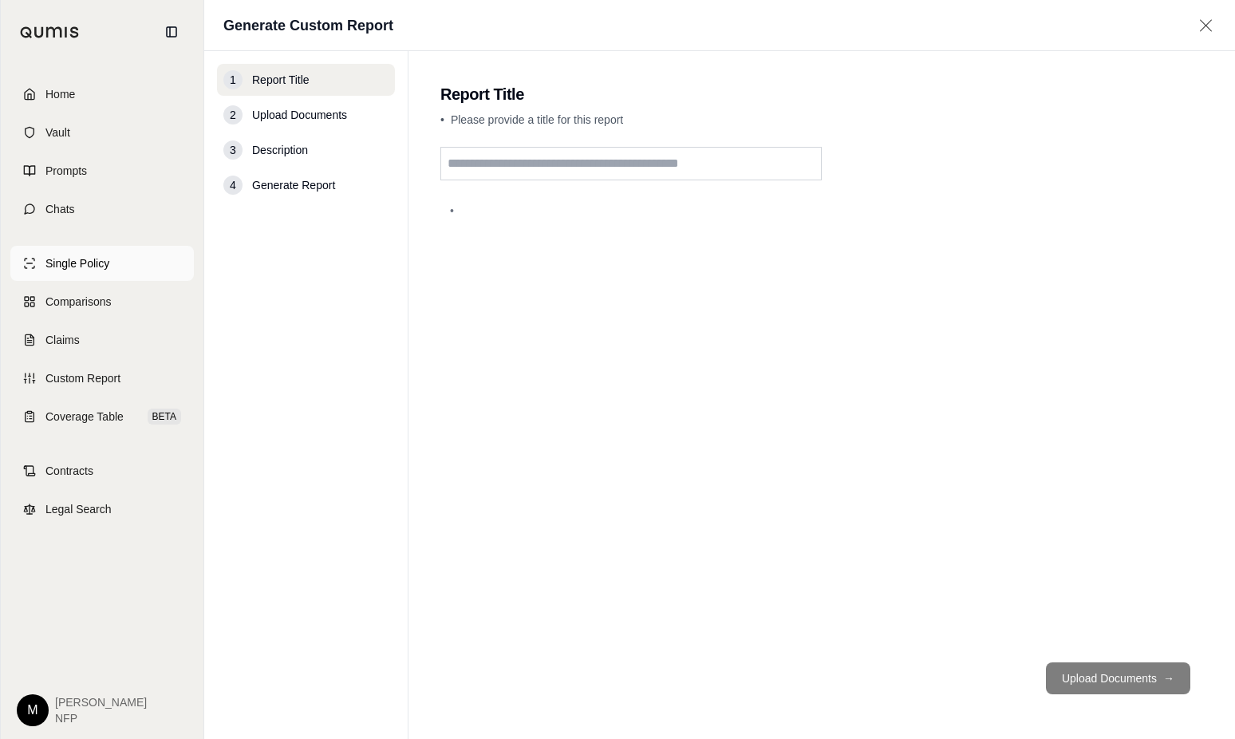
click at [93, 258] on span "Single Policy" at bounding box center [77, 263] width 64 height 16
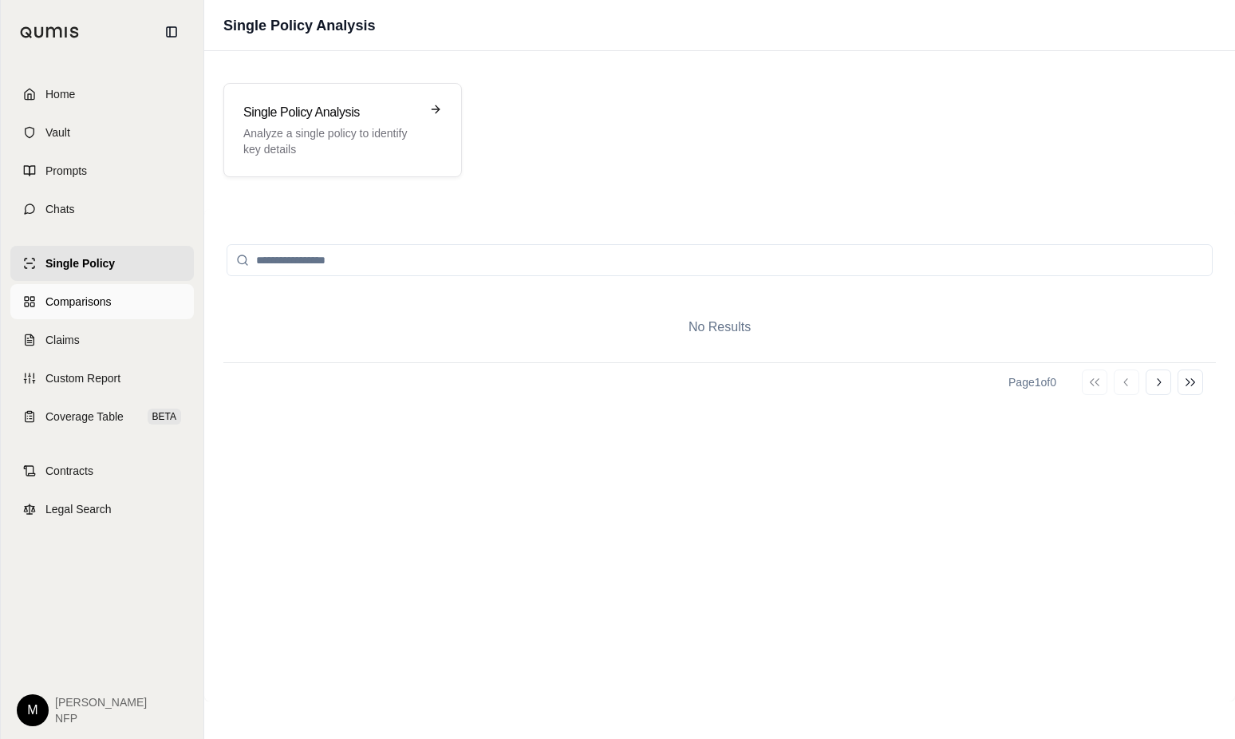
click at [93, 305] on span "Comparisons" at bounding box center [77, 302] width 65 height 16
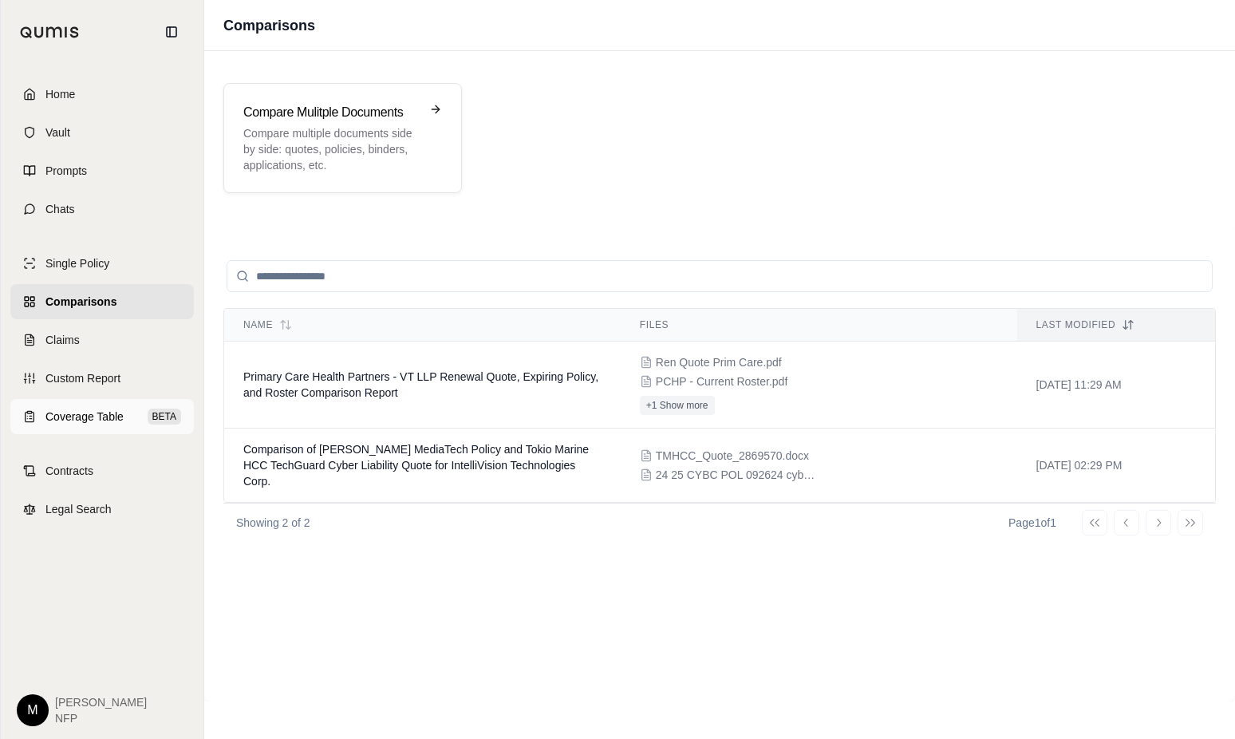
click at [87, 417] on span "Coverage Table" at bounding box center [84, 417] width 78 height 16
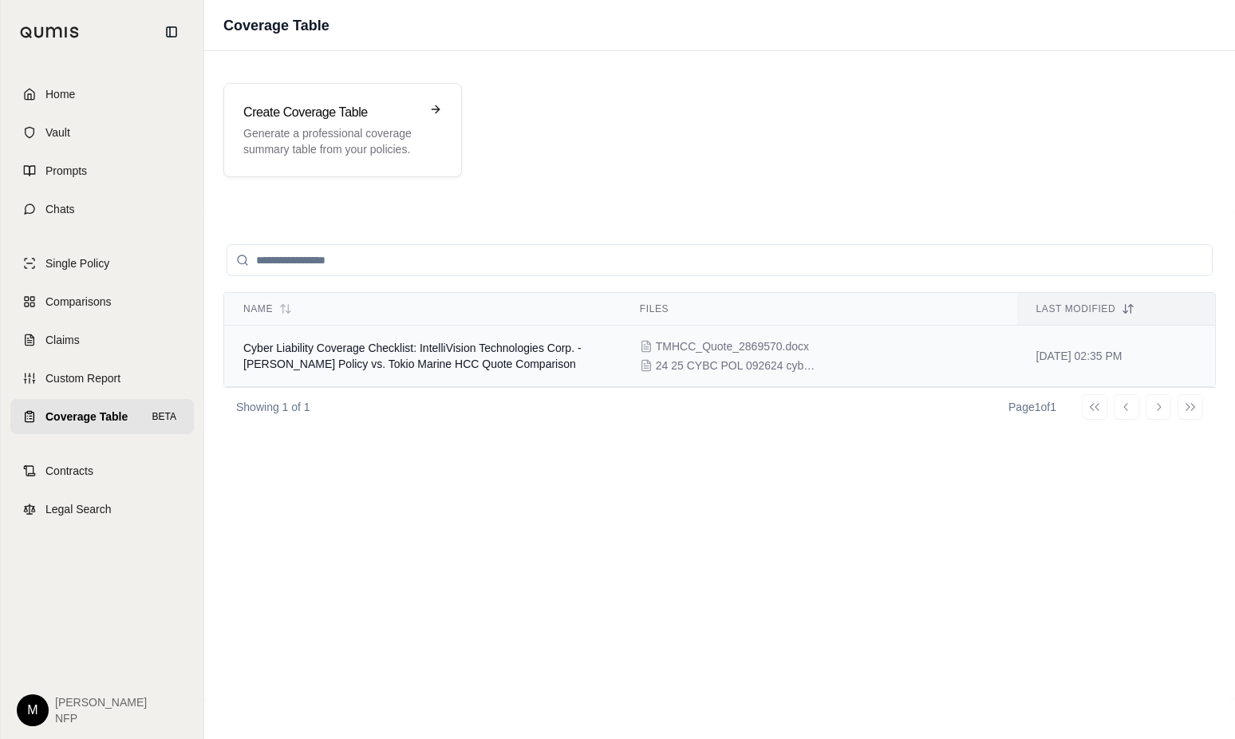
click at [694, 354] on span "TMHCC_Quote_2869570.docx" at bounding box center [732, 346] width 153 height 16
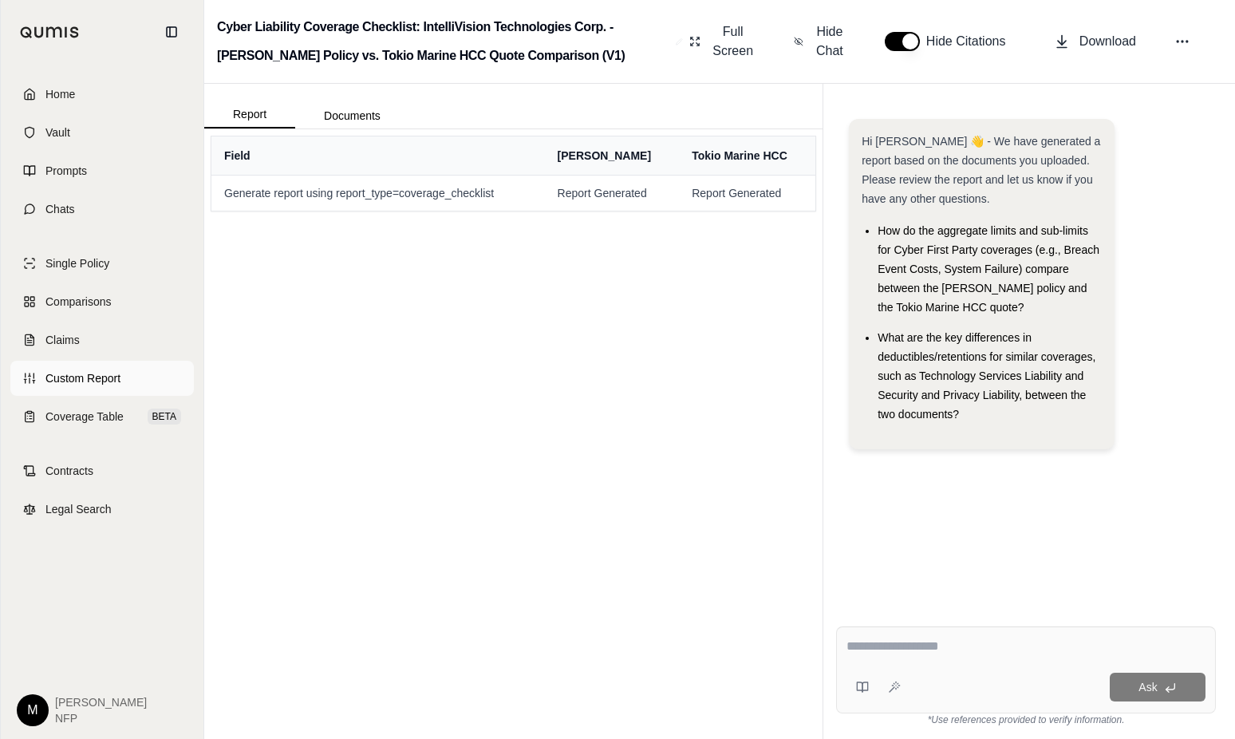
click at [112, 373] on span "Custom Report" at bounding box center [82, 378] width 75 height 16
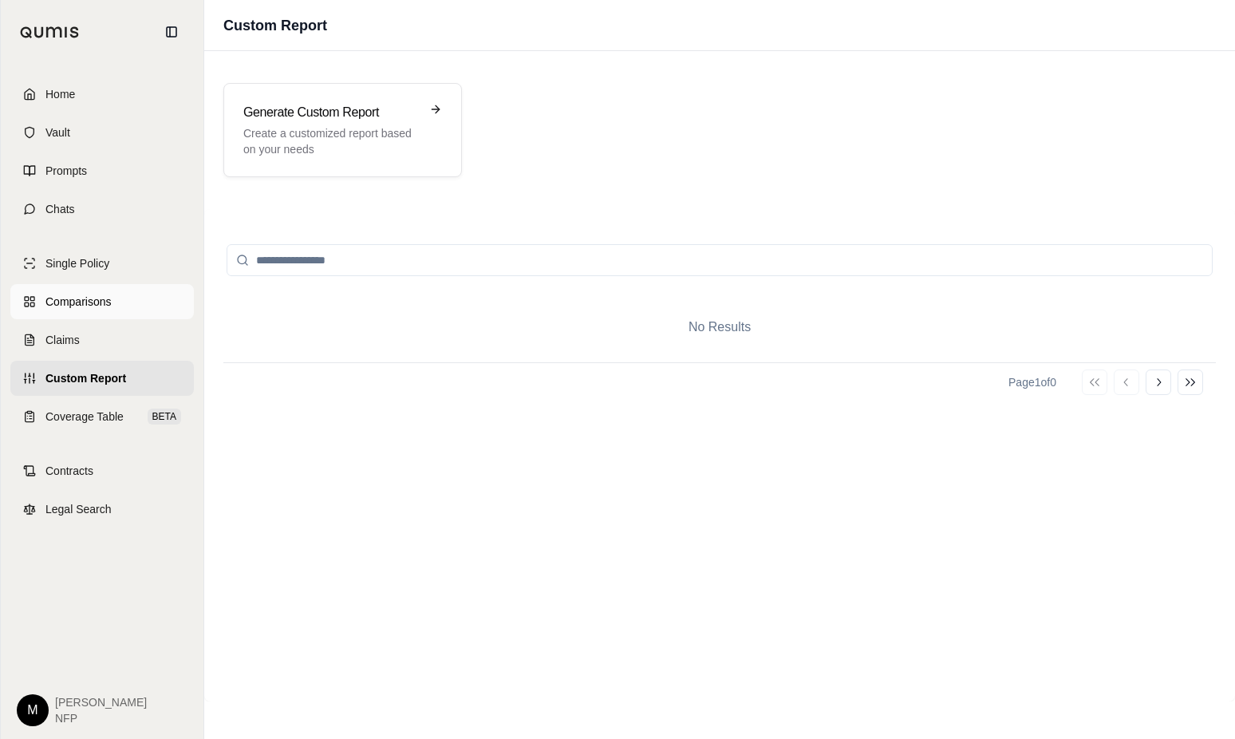
click at [85, 298] on span "Comparisons" at bounding box center [77, 302] width 65 height 16
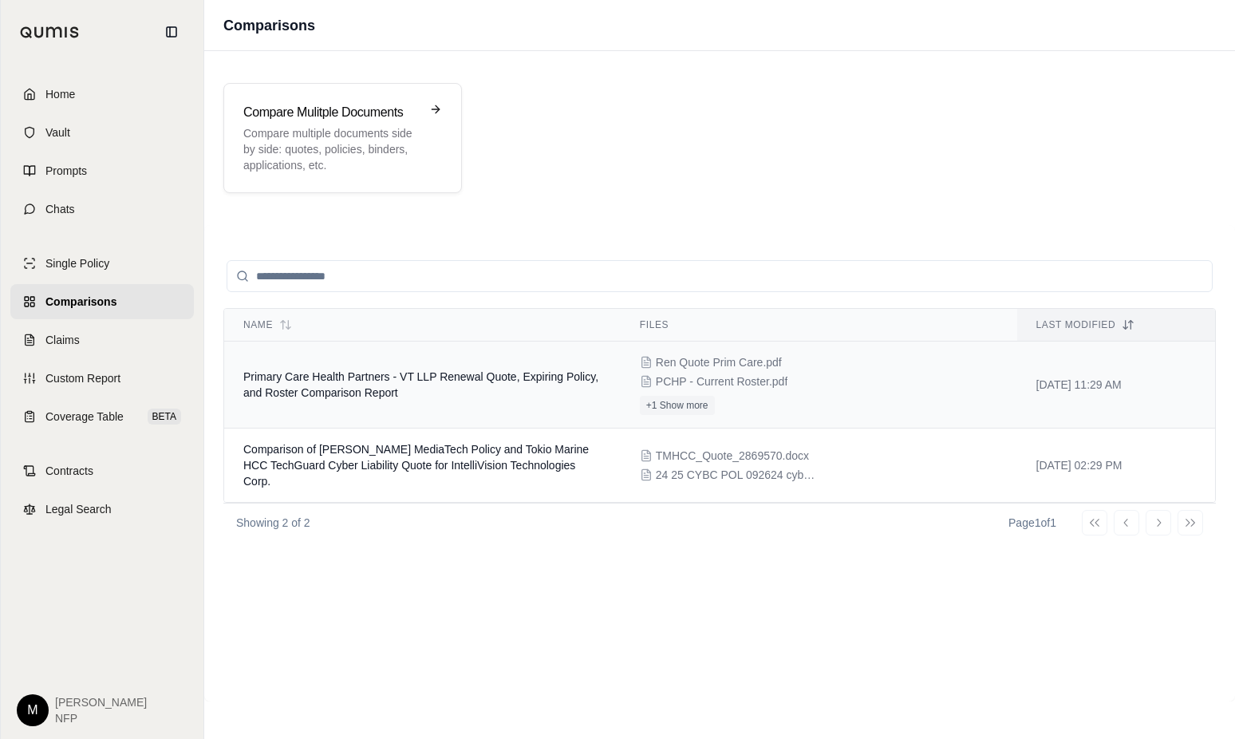
click at [405, 375] on span "Primary Care Health Partners - VT LLP Renewal Quote, Expiring Policy, and Roste…" at bounding box center [420, 384] width 355 height 29
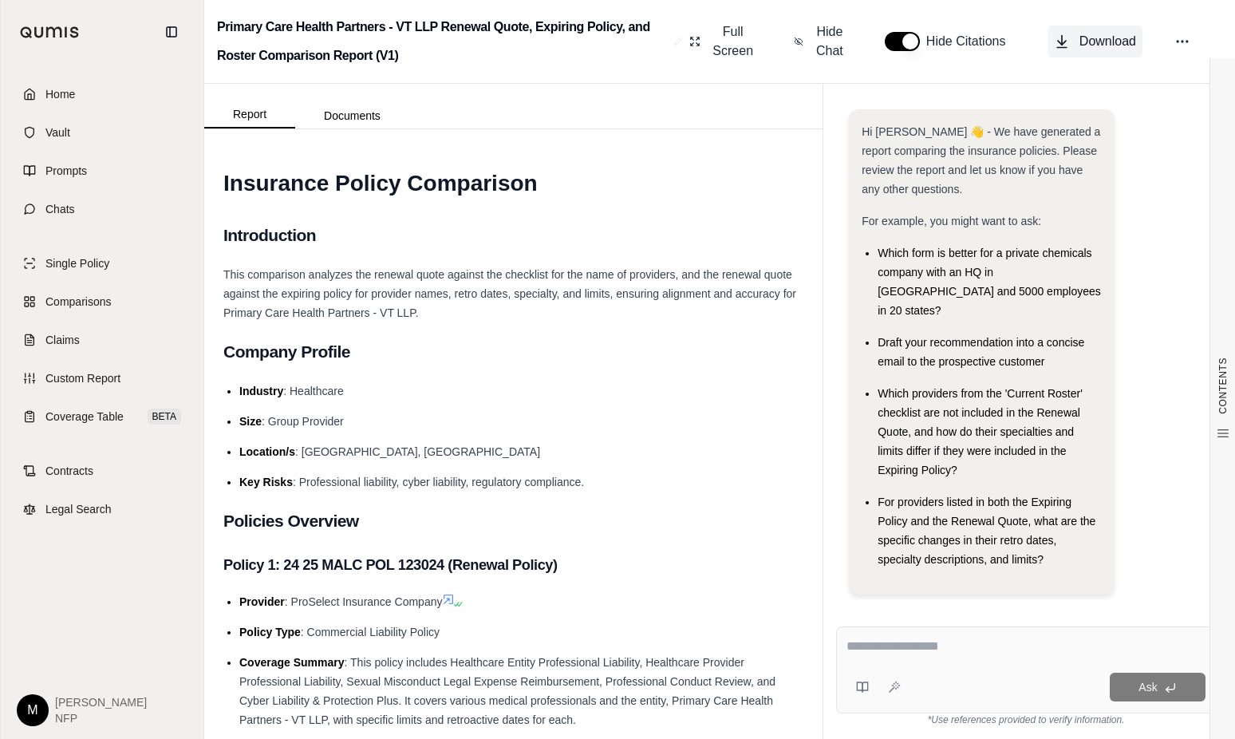
click at [1098, 41] on span "Download" at bounding box center [1108, 41] width 57 height 19
click at [1108, 43] on span "Download" at bounding box center [1108, 41] width 57 height 19
click at [95, 415] on span "Coverage Table" at bounding box center [84, 417] width 78 height 16
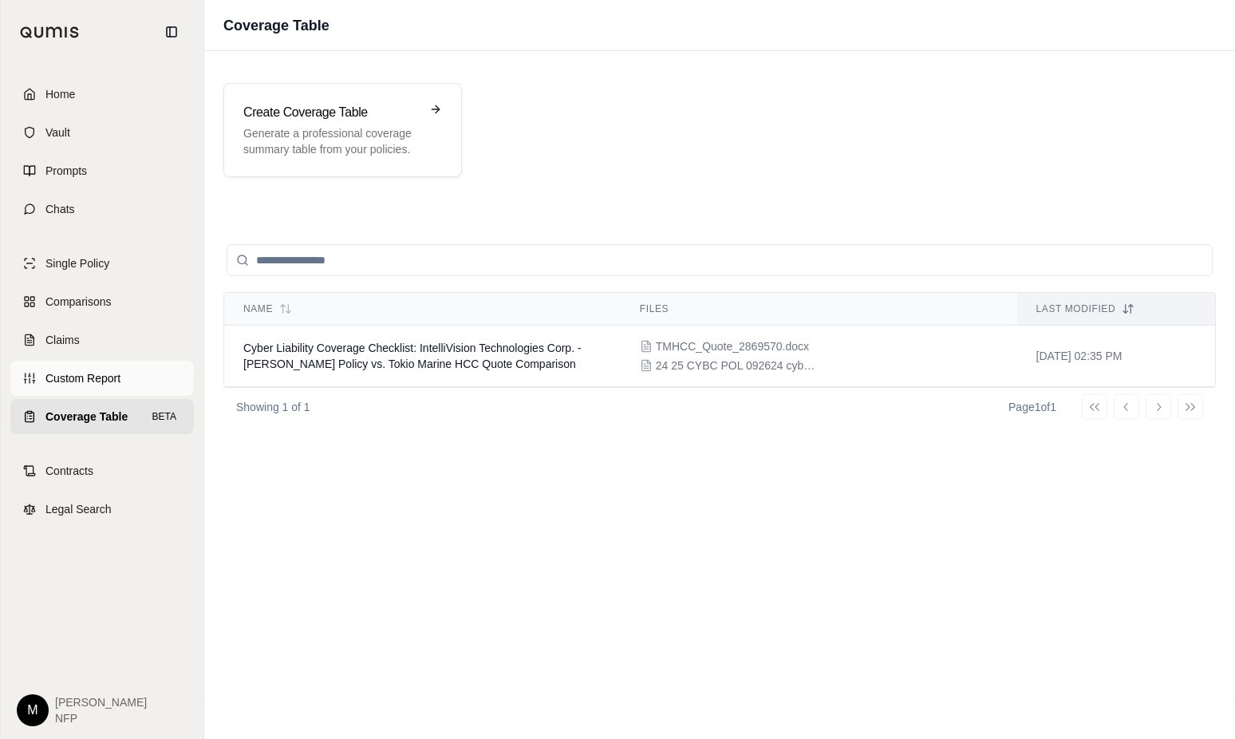
click at [136, 369] on link "Custom Report" at bounding box center [102, 378] width 184 height 35
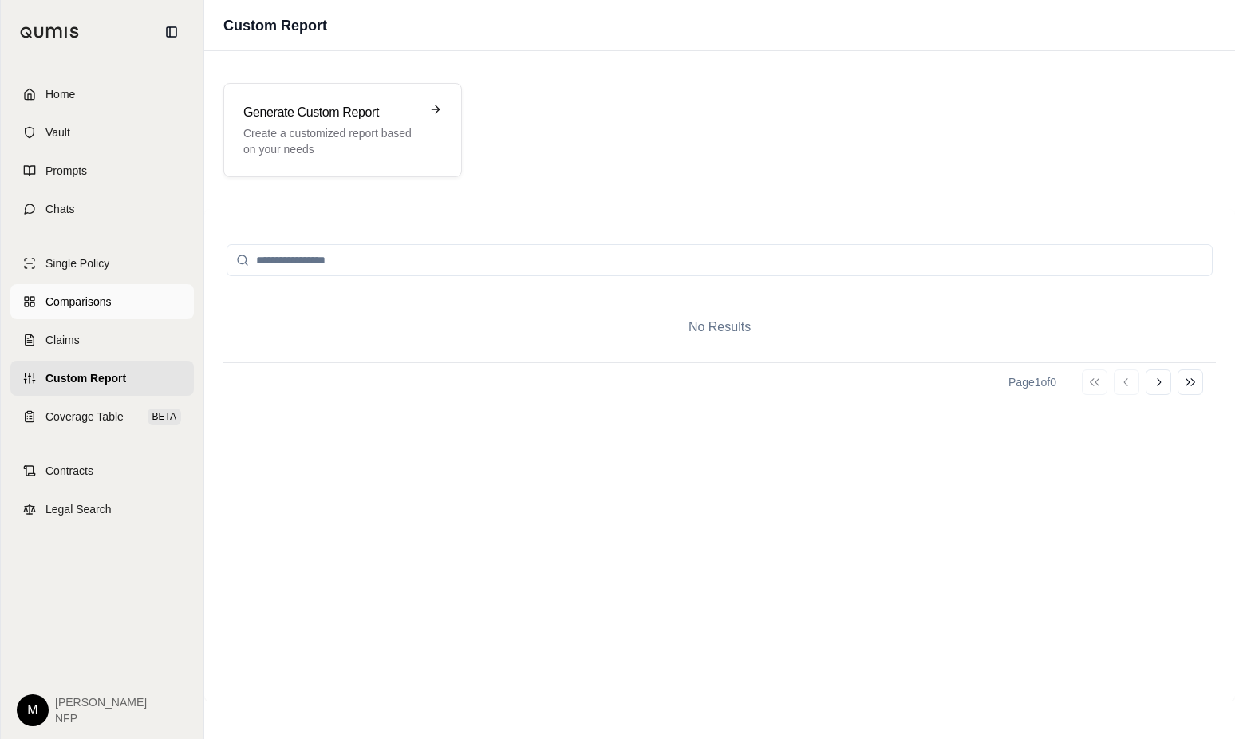
click at [99, 302] on span "Comparisons" at bounding box center [77, 302] width 65 height 16
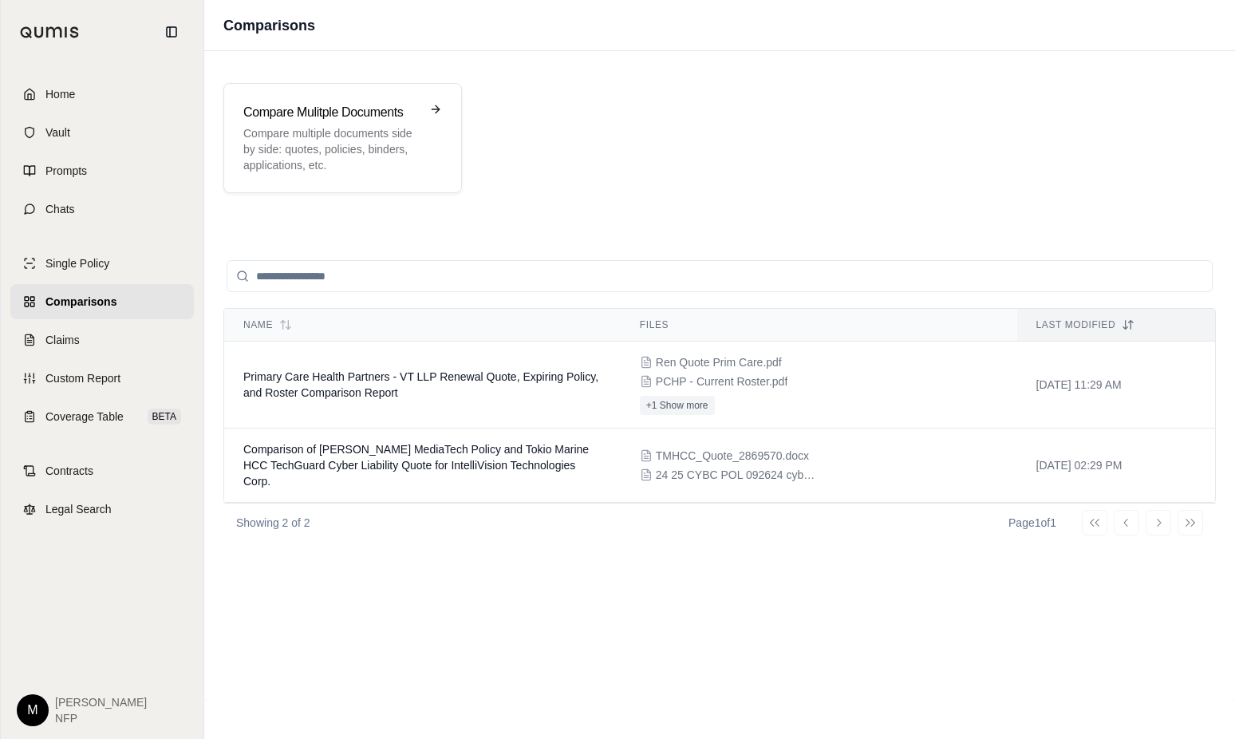
click at [452, 584] on div "Name Files Last modified Primary Care Health Partners - VT LLP Renewal Quote, E…" at bounding box center [719, 463] width 993 height 438
click at [79, 412] on span "Coverage Table" at bounding box center [84, 417] width 78 height 16
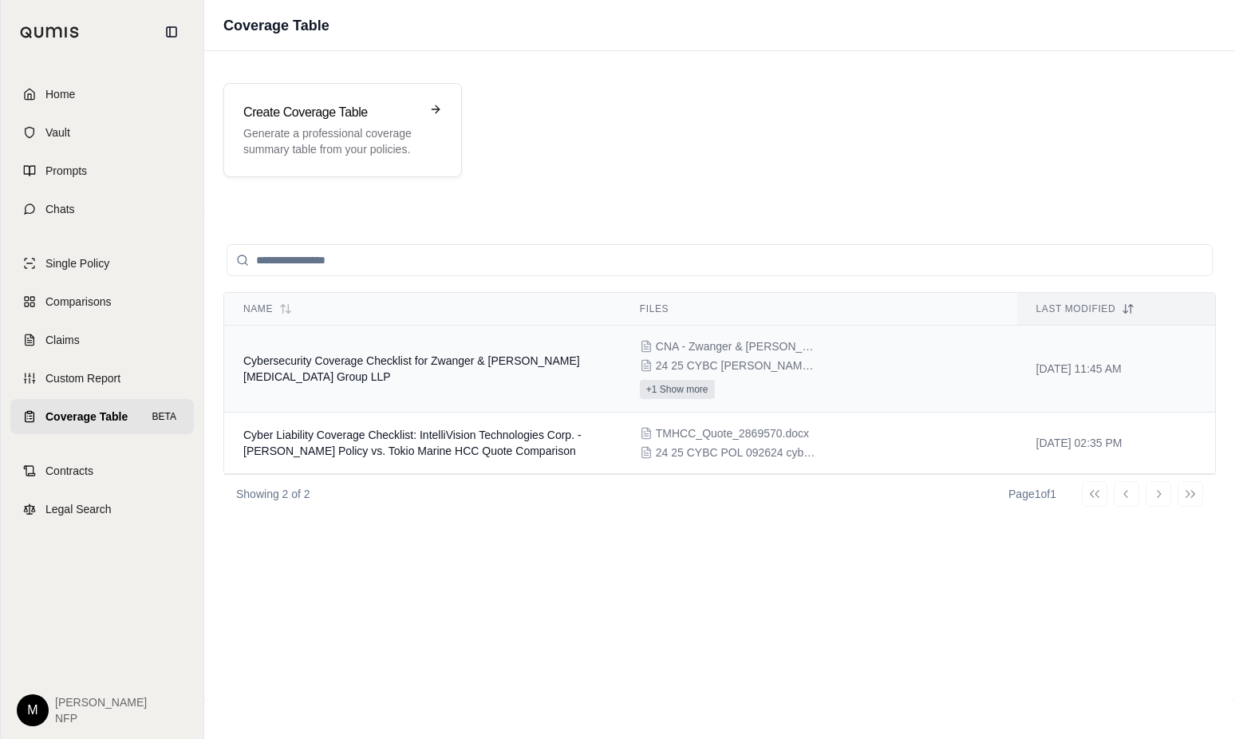
click at [673, 393] on button "+1 Show more" at bounding box center [677, 389] width 75 height 19
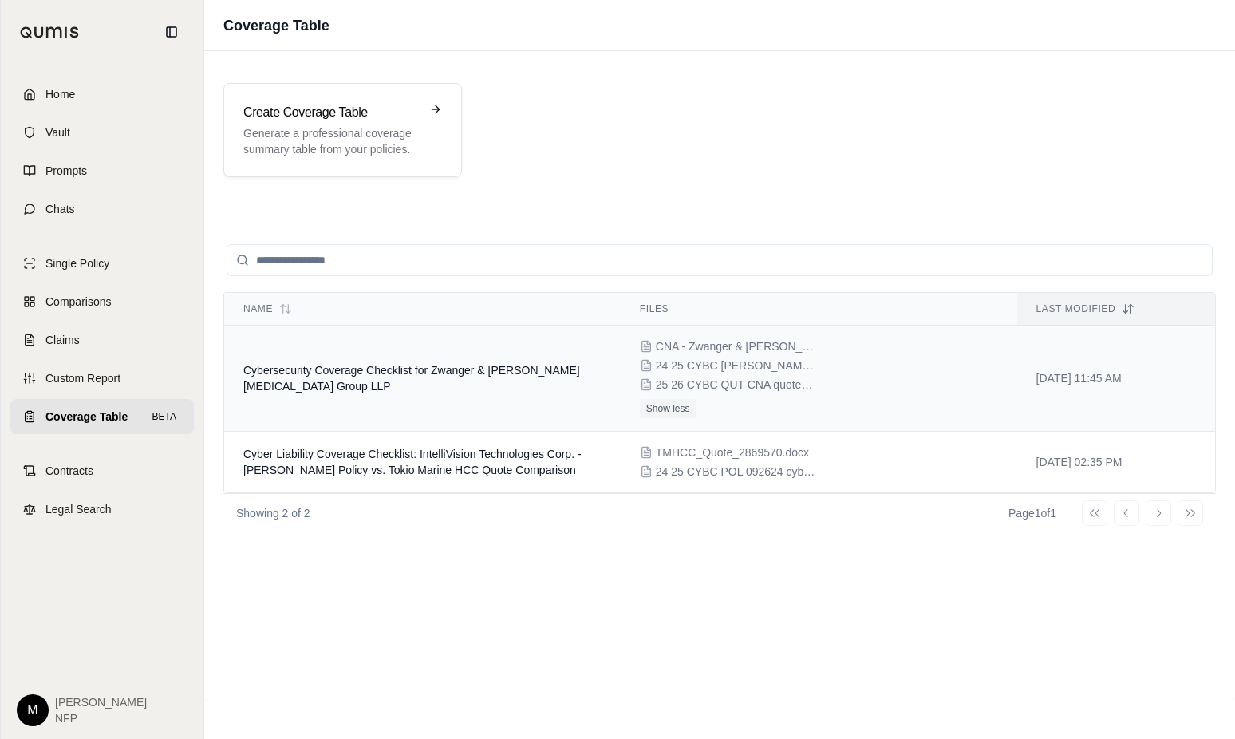
click at [377, 378] on td "Cybersecurity Coverage Checklist for Zwanger & [PERSON_NAME] [MEDICAL_DATA] Gro…" at bounding box center [422, 379] width 397 height 106
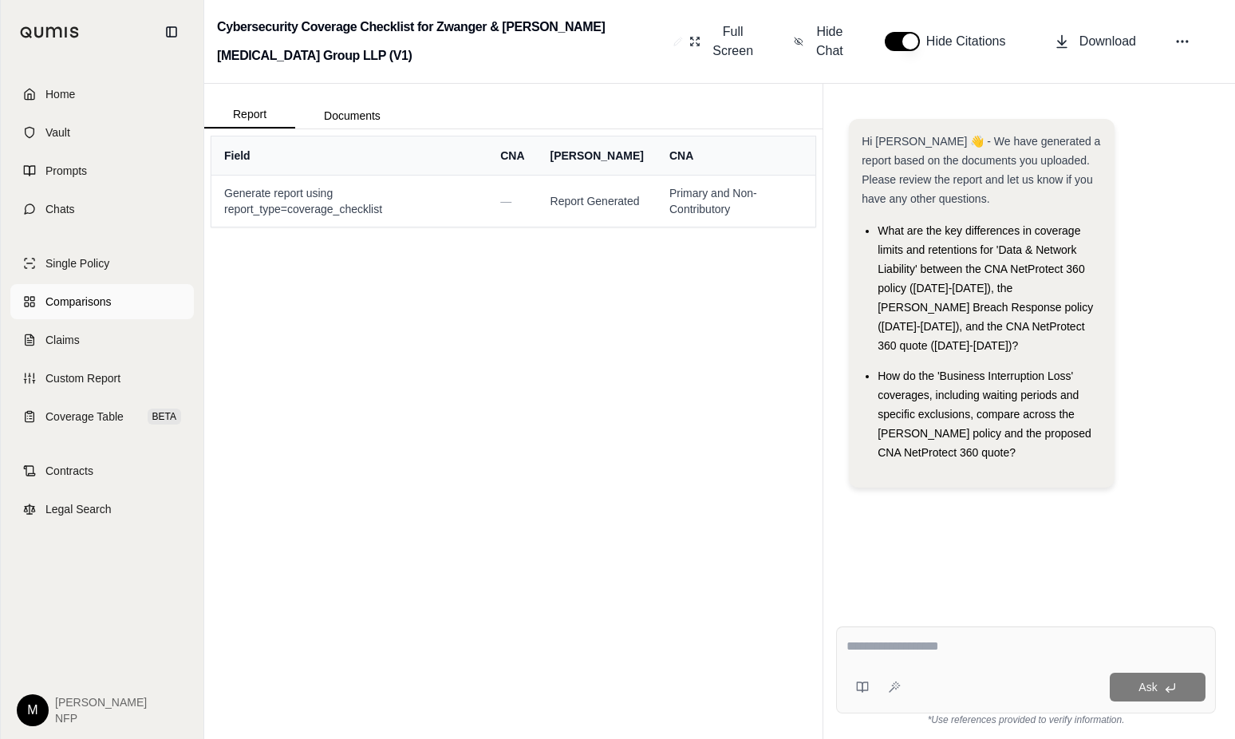
click at [81, 302] on span "Comparisons" at bounding box center [77, 302] width 65 height 16
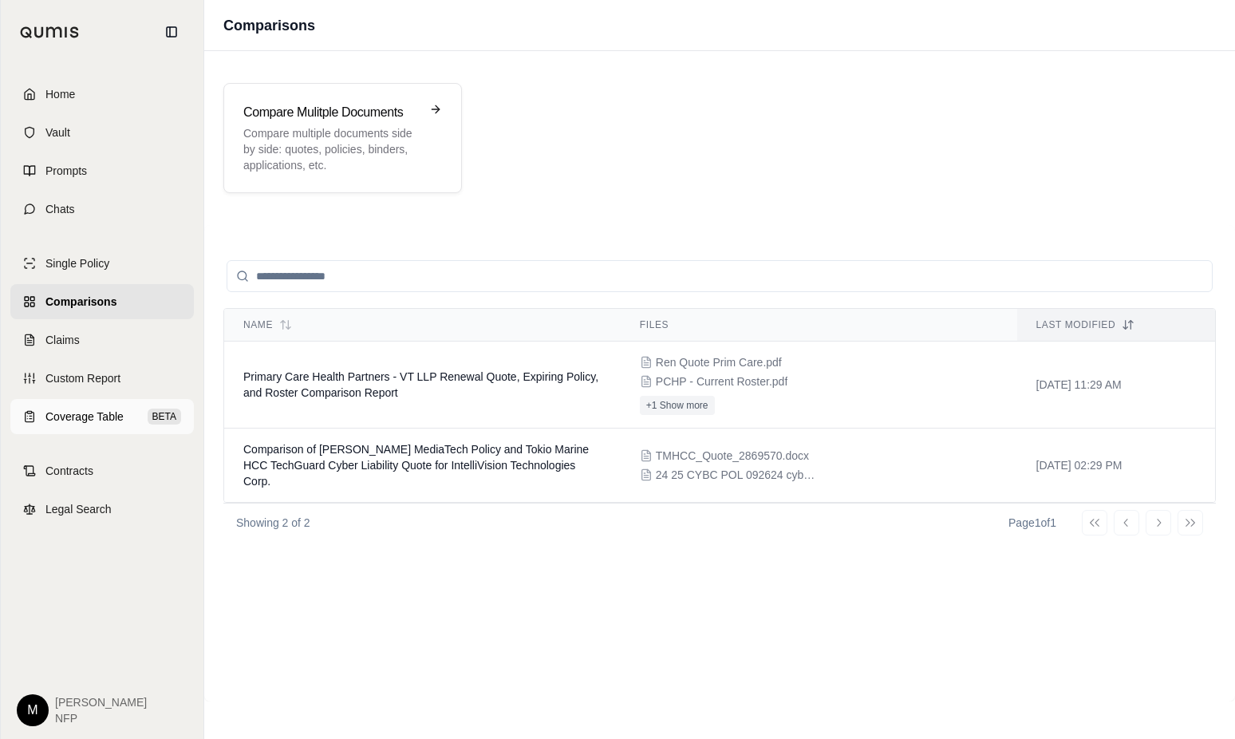
click at [92, 418] on span "Coverage Table" at bounding box center [84, 417] width 78 height 16
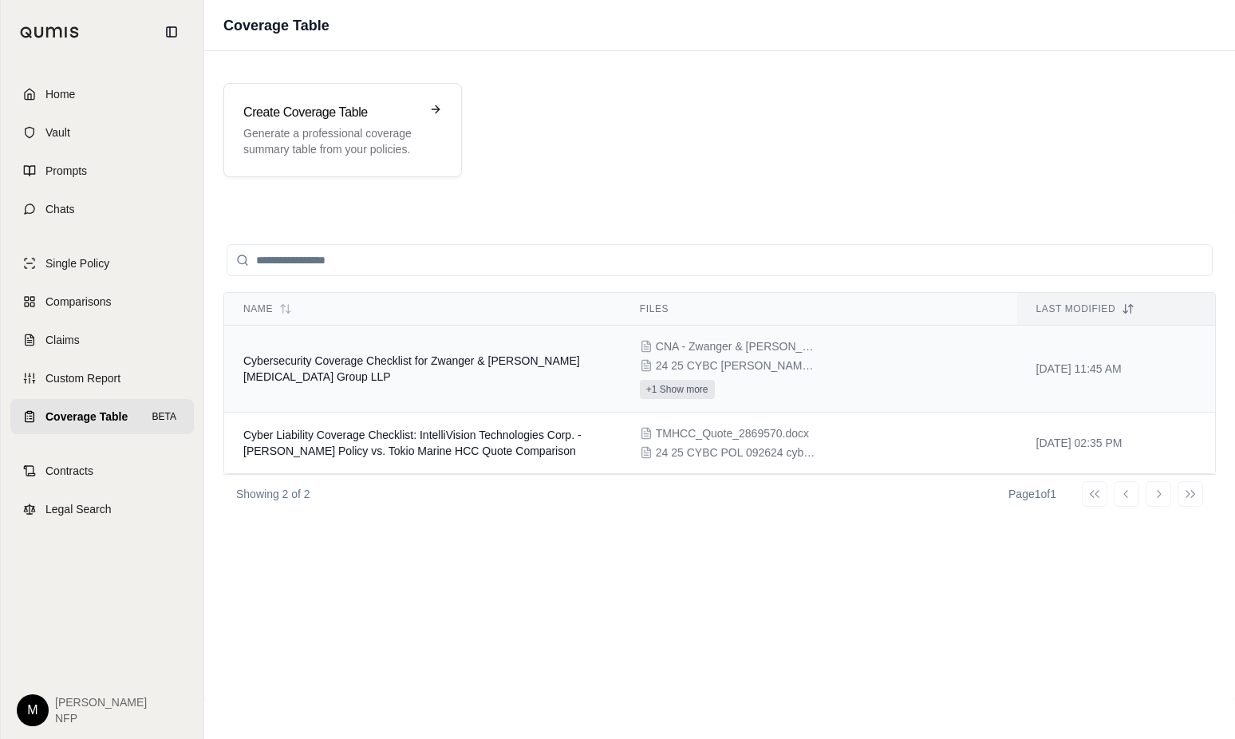
click at [670, 389] on button "+1 Show more" at bounding box center [677, 389] width 75 height 19
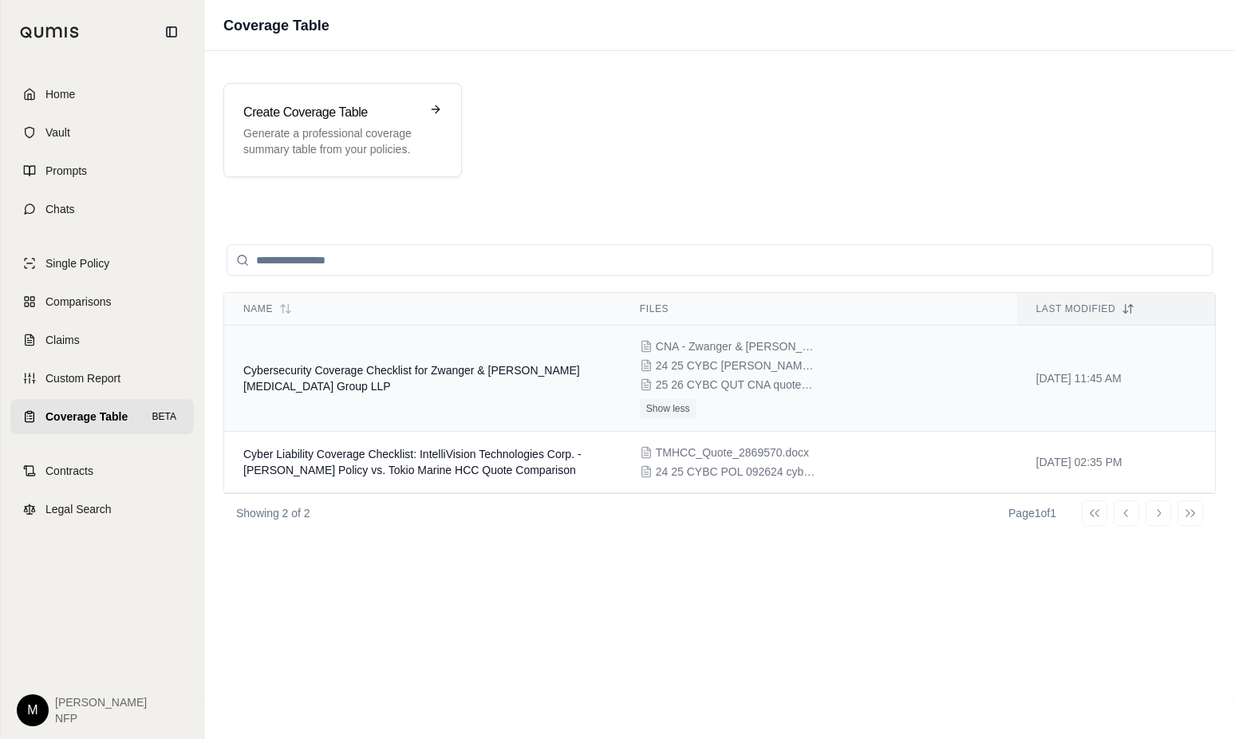
click at [407, 369] on span "Cybersecurity Coverage Checklist for Zwanger & [PERSON_NAME] [MEDICAL_DATA] Gro…" at bounding box center [411, 378] width 337 height 29
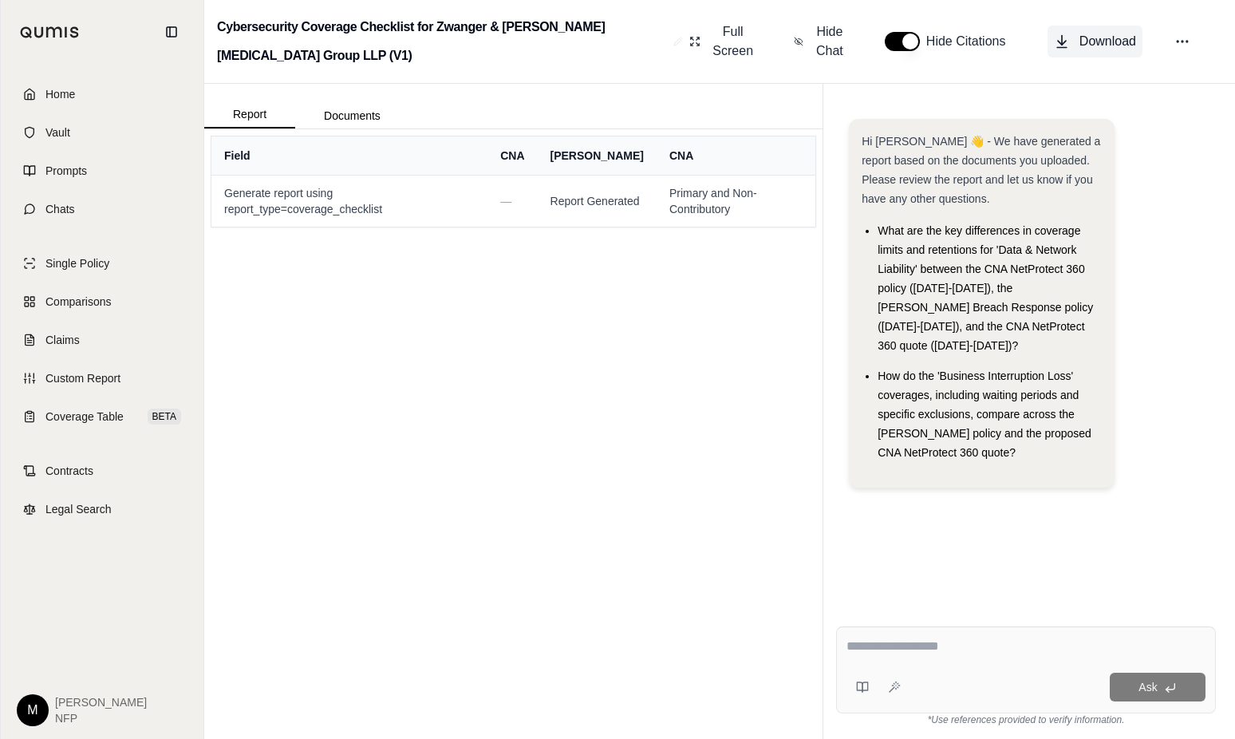
click at [1076, 44] on button "Download" at bounding box center [1095, 42] width 95 height 32
click at [109, 377] on span "Custom Report" at bounding box center [82, 378] width 75 height 16
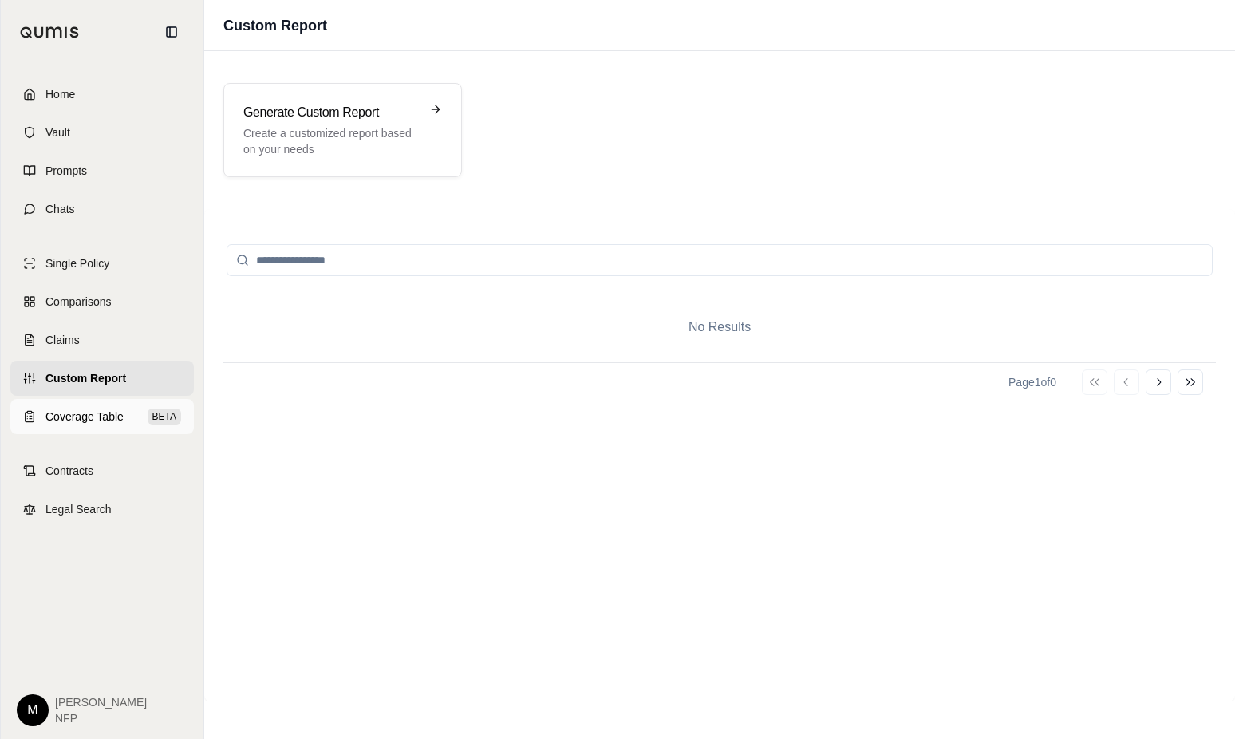
click at [86, 417] on span "Coverage Table" at bounding box center [84, 417] width 78 height 16
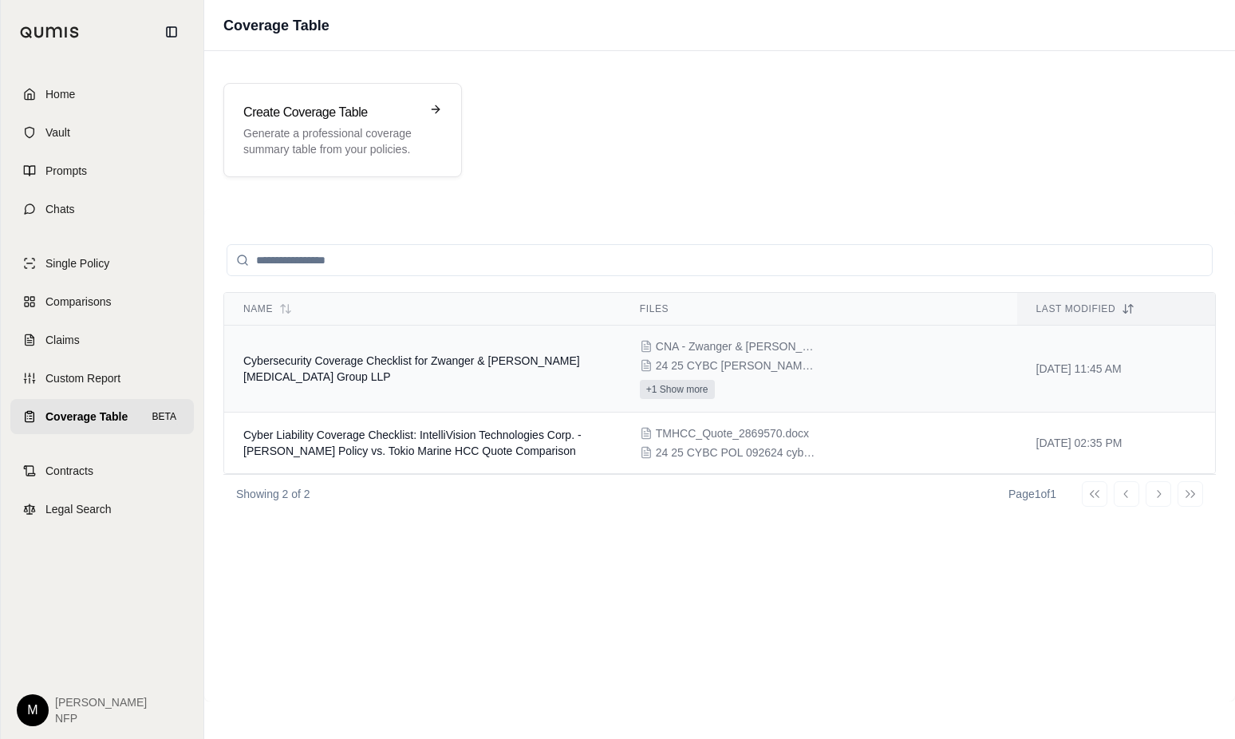
click at [687, 394] on button "+1 Show more" at bounding box center [677, 389] width 75 height 19
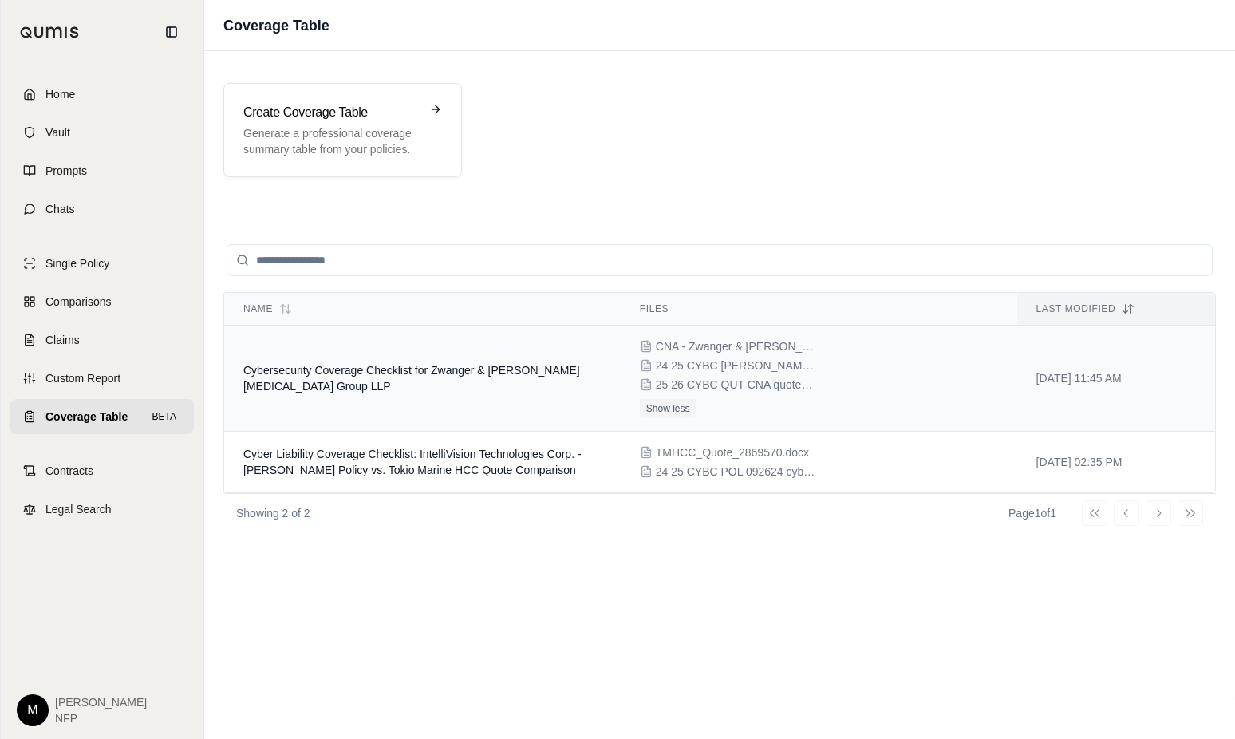
click at [341, 374] on span "Cybersecurity Coverage Checklist for Zwanger & [PERSON_NAME] [MEDICAL_DATA] Gro…" at bounding box center [411, 378] width 337 height 29
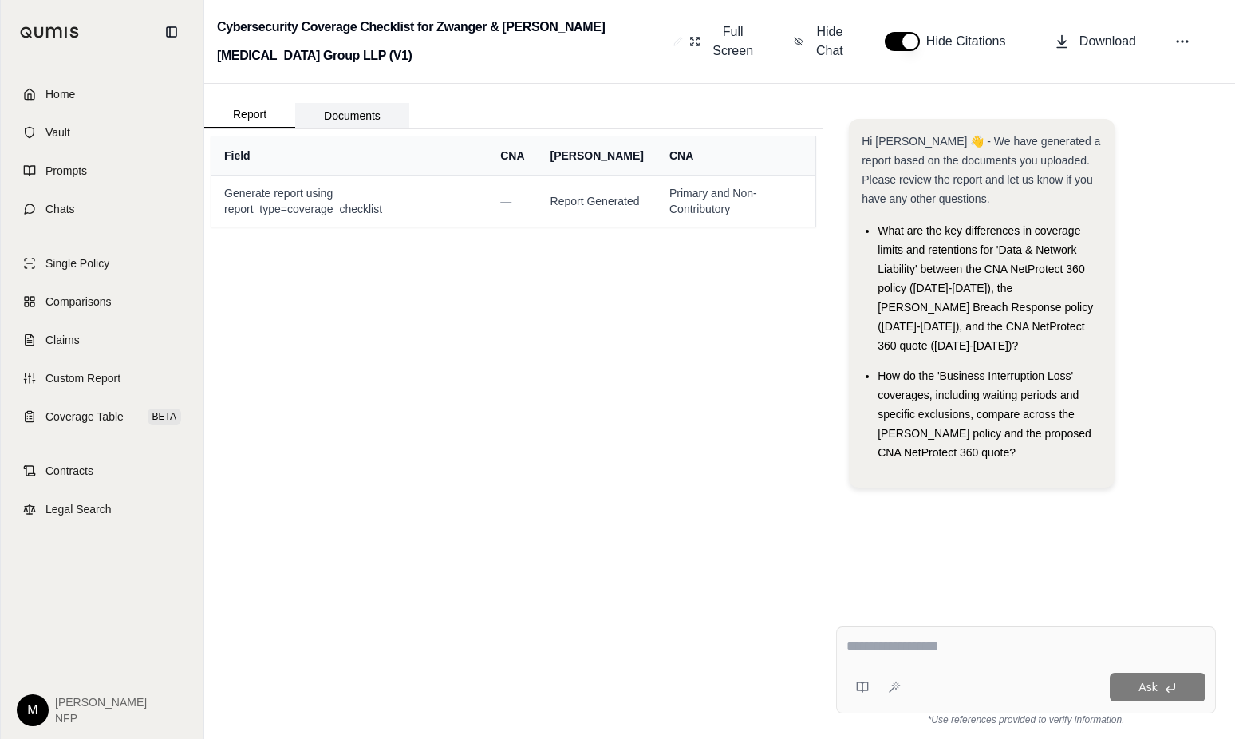
click at [350, 112] on button "Documents" at bounding box center [352, 116] width 114 height 26
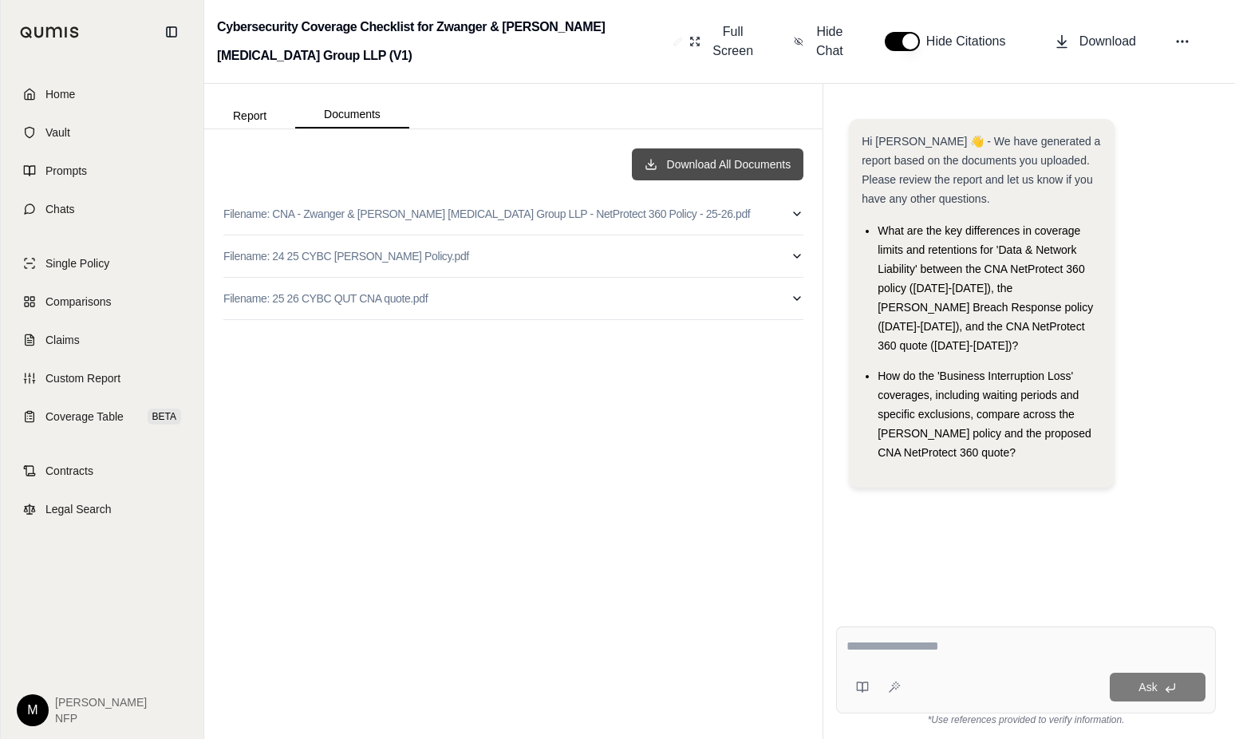
click at [707, 168] on button "Download All Documents" at bounding box center [718, 164] width 172 height 32
click at [1139, 298] on div "Hi [PERSON_NAME] 👋 - We have generated a report based on the documents you uplo…" at bounding box center [1026, 309] width 354 height 381
click at [93, 420] on span "Coverage Table" at bounding box center [84, 417] width 78 height 16
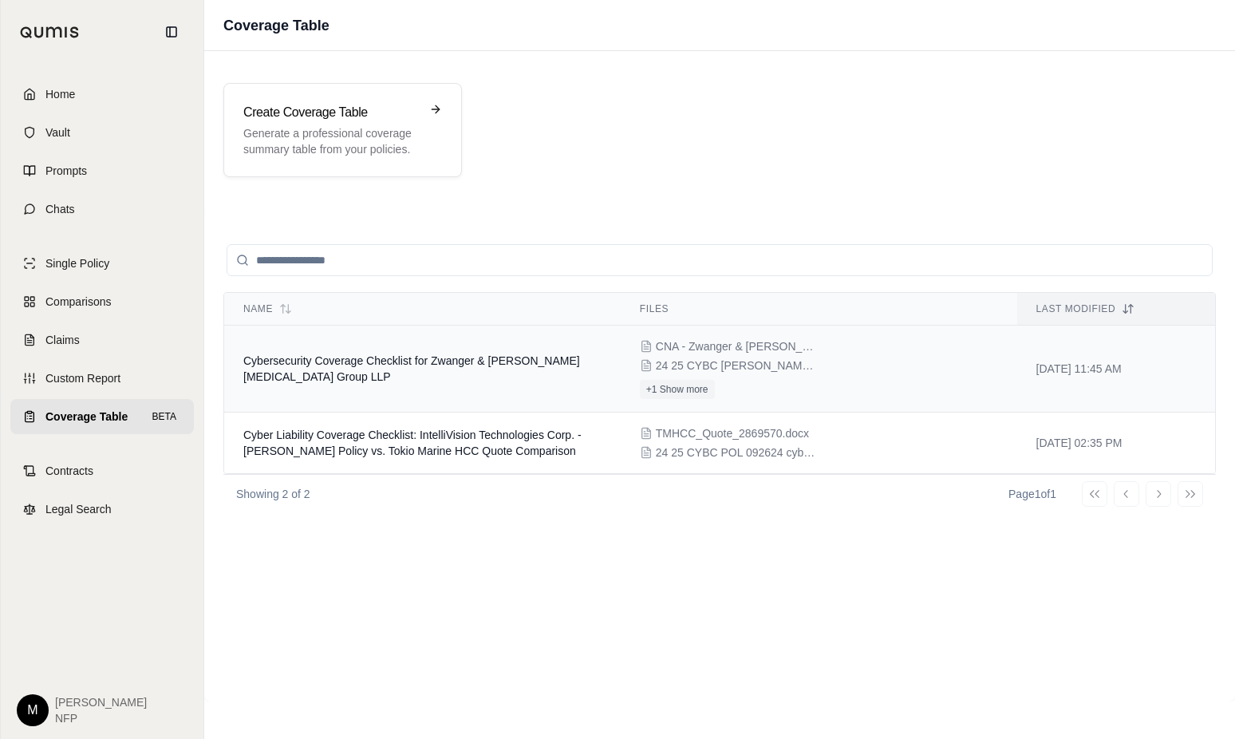
click at [346, 362] on span "Cybersecurity Coverage Checklist for Zwanger & [PERSON_NAME] [MEDICAL_DATA] Gro…" at bounding box center [411, 368] width 337 height 29
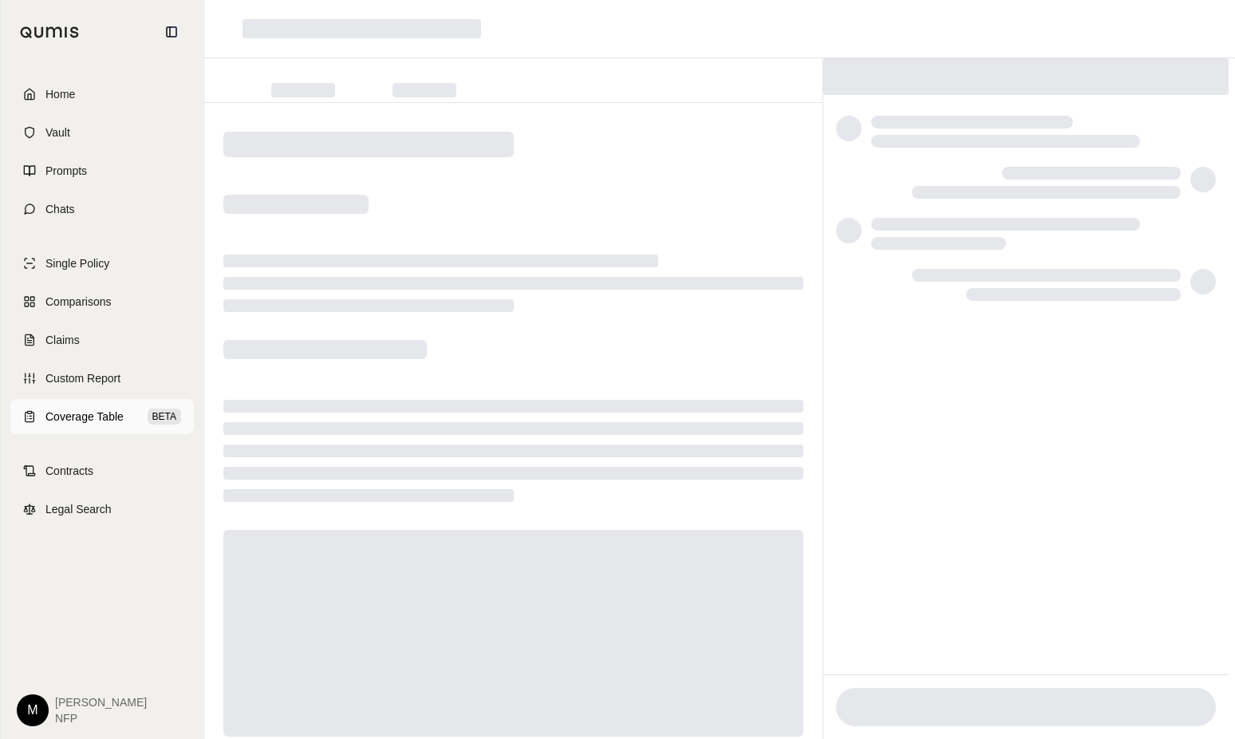
click at [91, 414] on span "Coverage Table" at bounding box center [84, 417] width 78 height 16
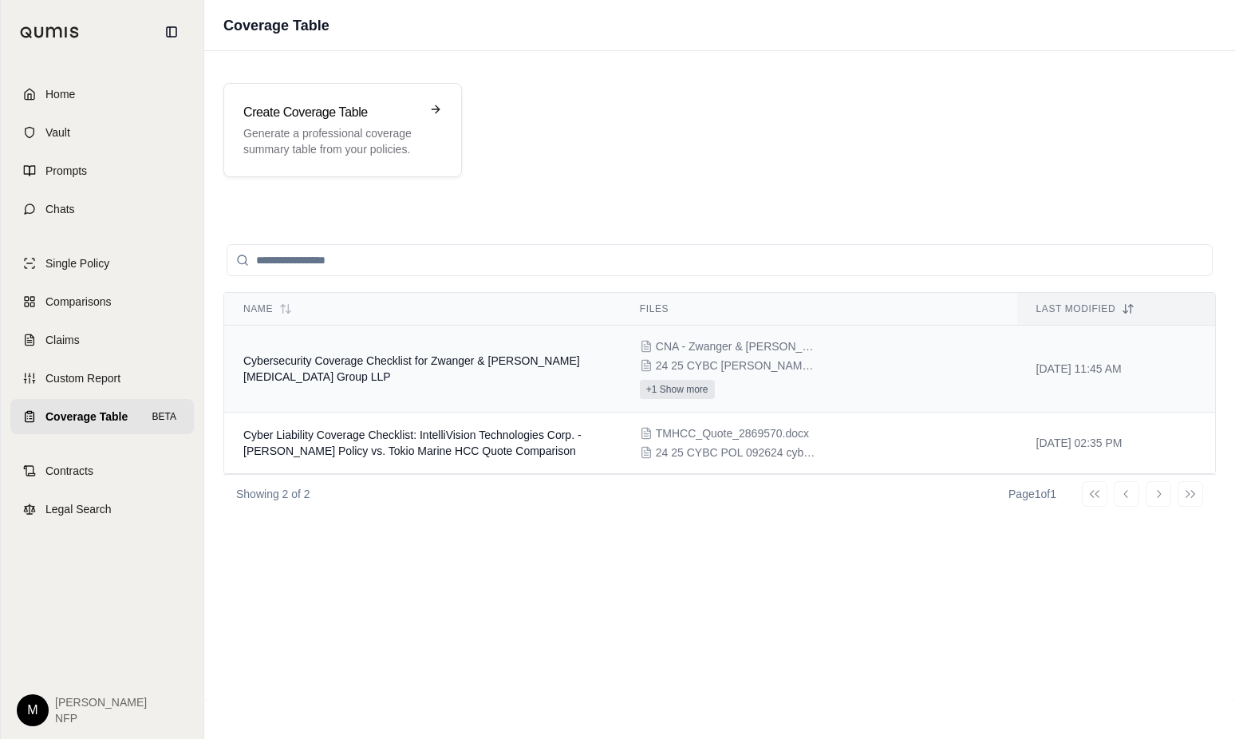
click at [697, 384] on button "+1 Show more" at bounding box center [677, 389] width 75 height 19
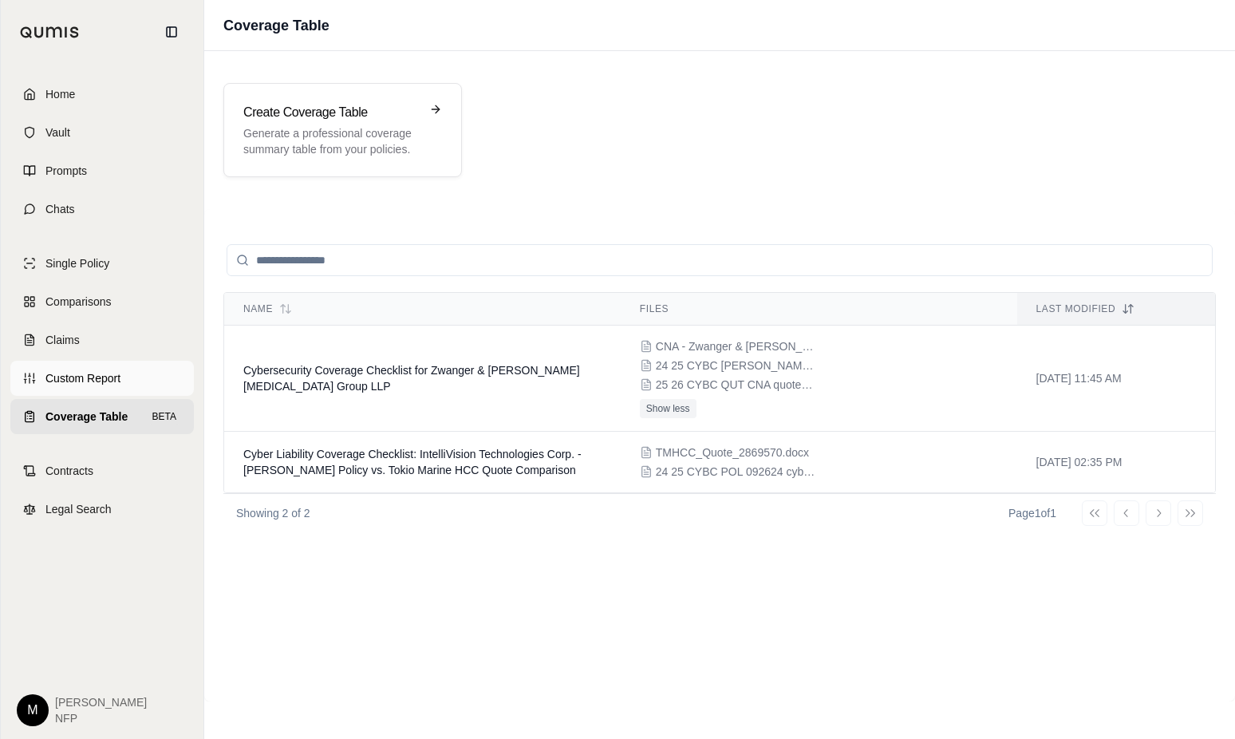
click at [86, 380] on span "Custom Report" at bounding box center [82, 378] width 75 height 16
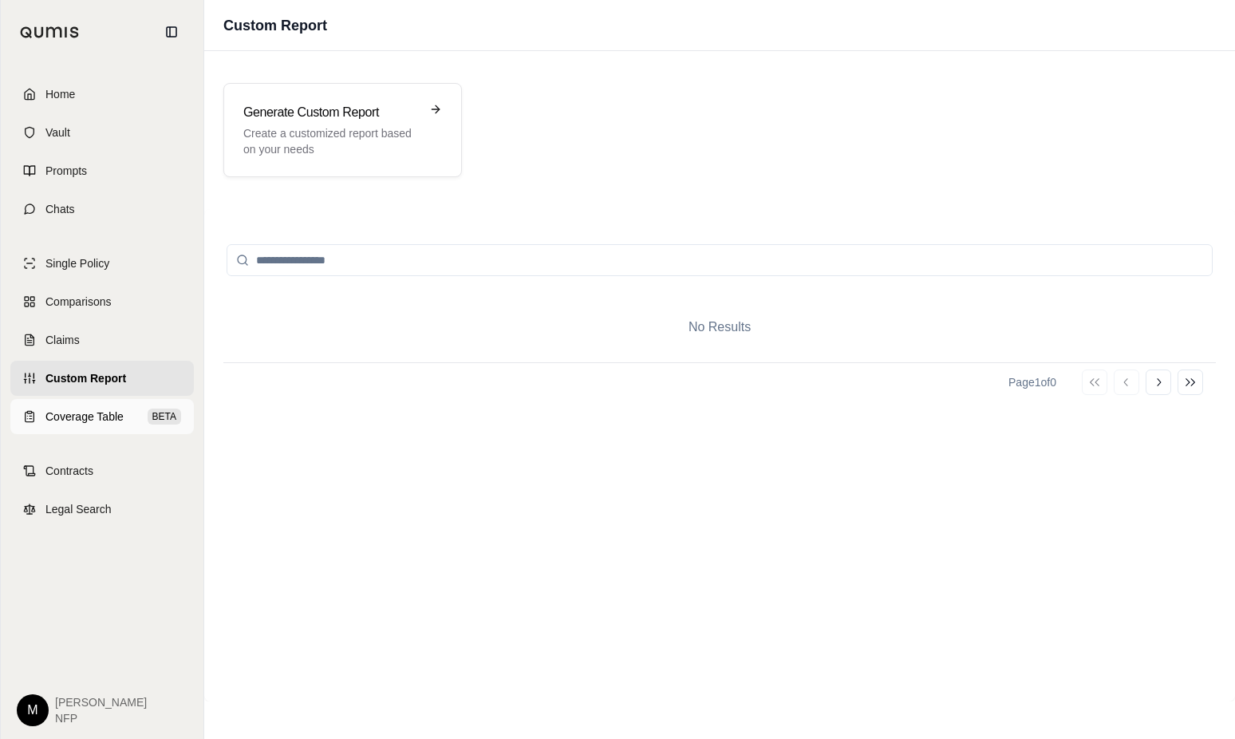
click at [79, 411] on span "Coverage Table" at bounding box center [84, 417] width 78 height 16
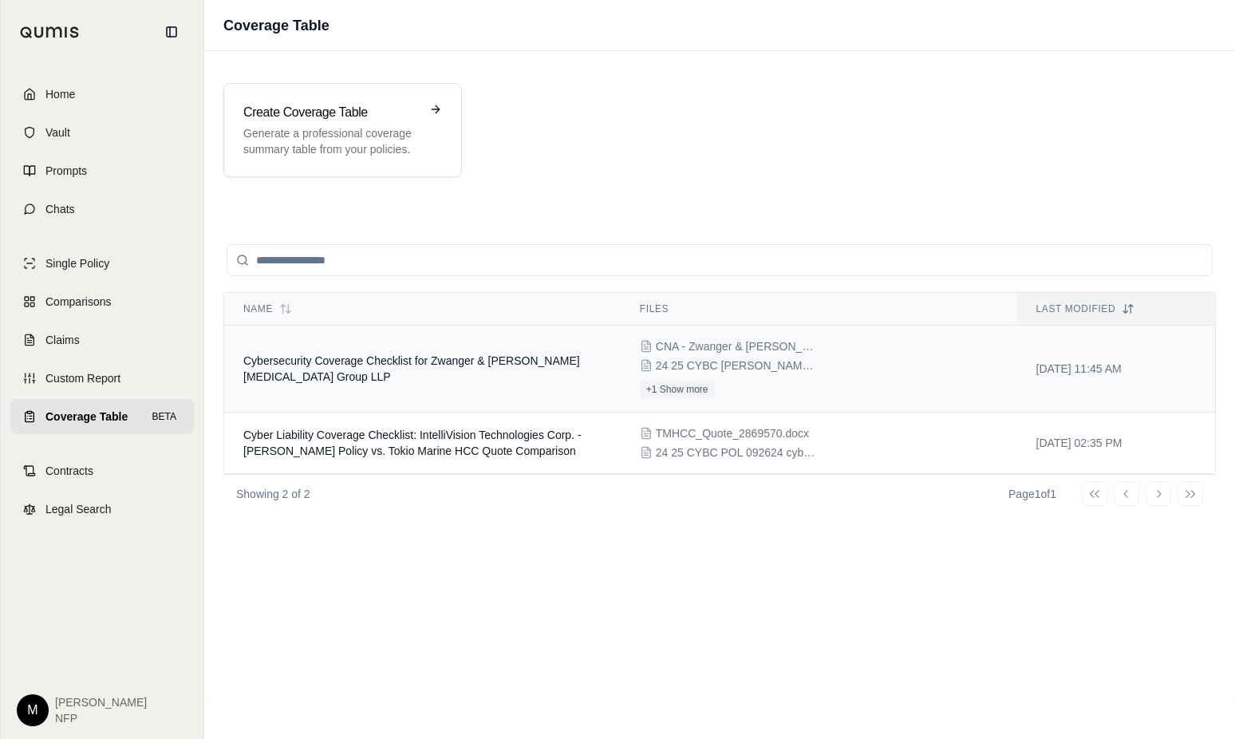
click at [314, 365] on span "Cybersecurity Coverage Checklist for Zwanger & [PERSON_NAME] [MEDICAL_DATA] Gro…" at bounding box center [411, 368] width 337 height 29
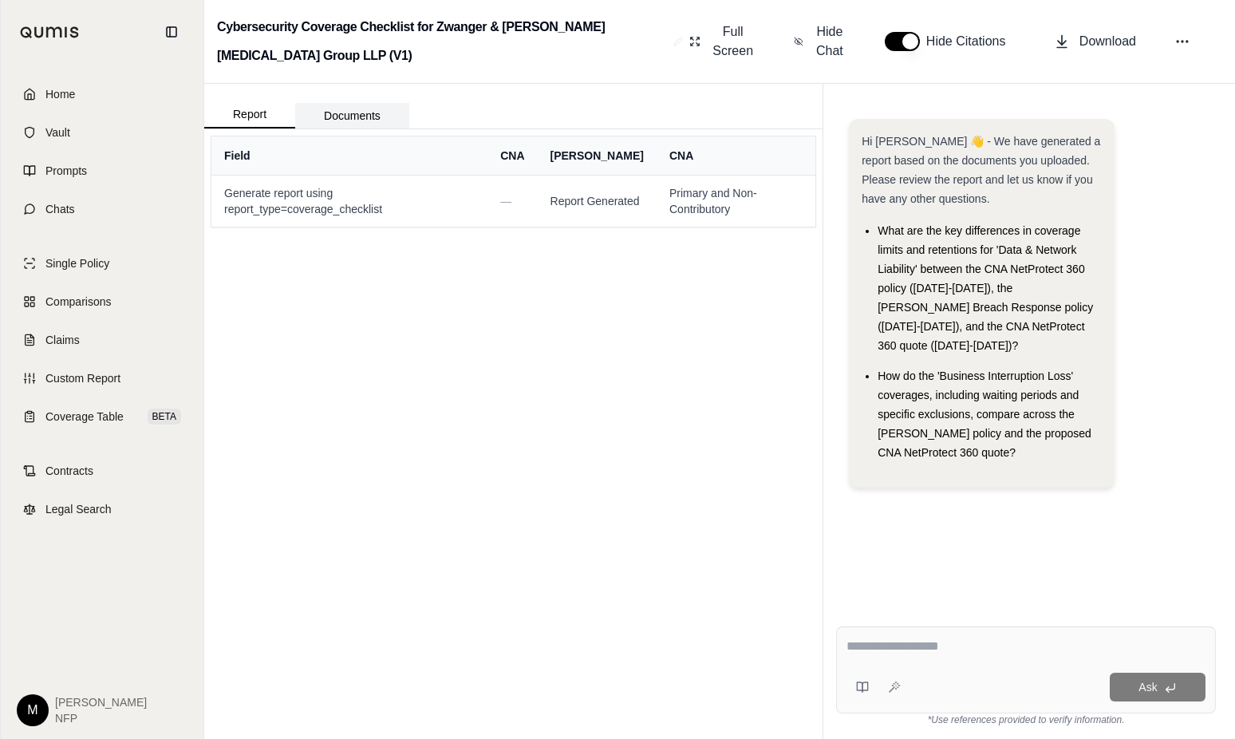
click at [355, 113] on button "Documents" at bounding box center [352, 116] width 114 height 26
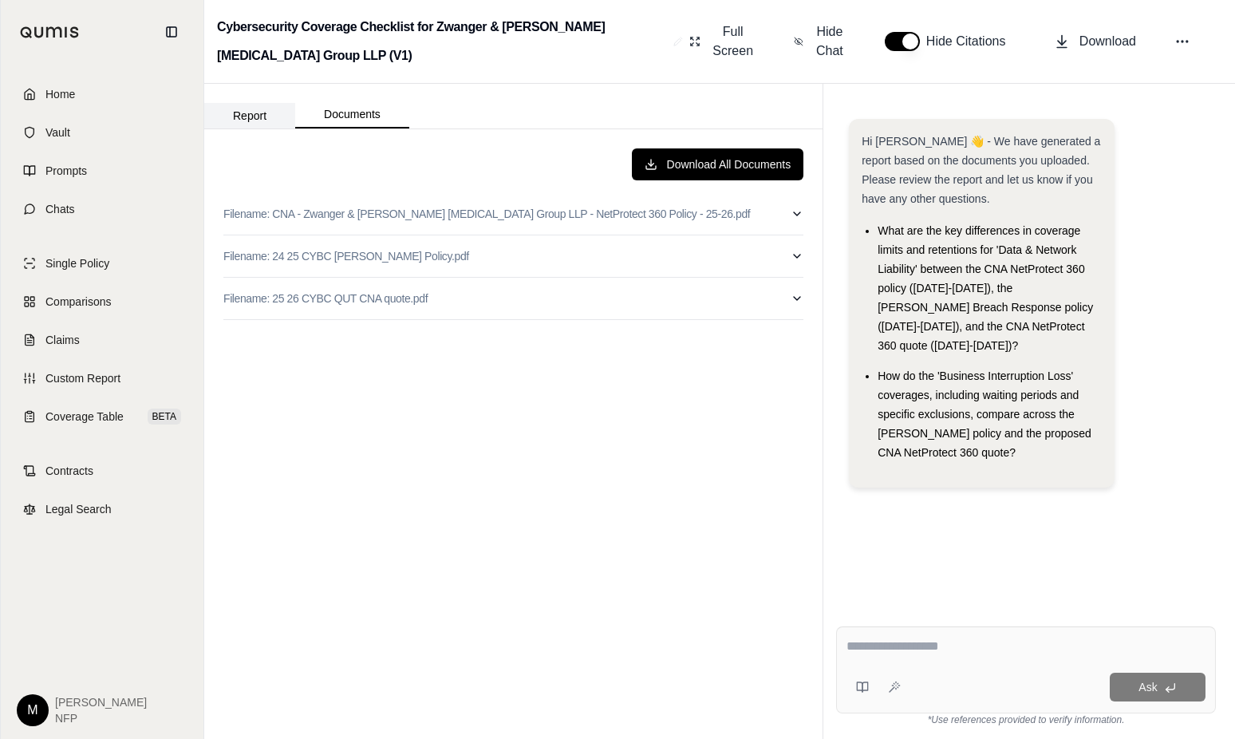
click at [275, 112] on button "Report" at bounding box center [249, 116] width 91 height 26
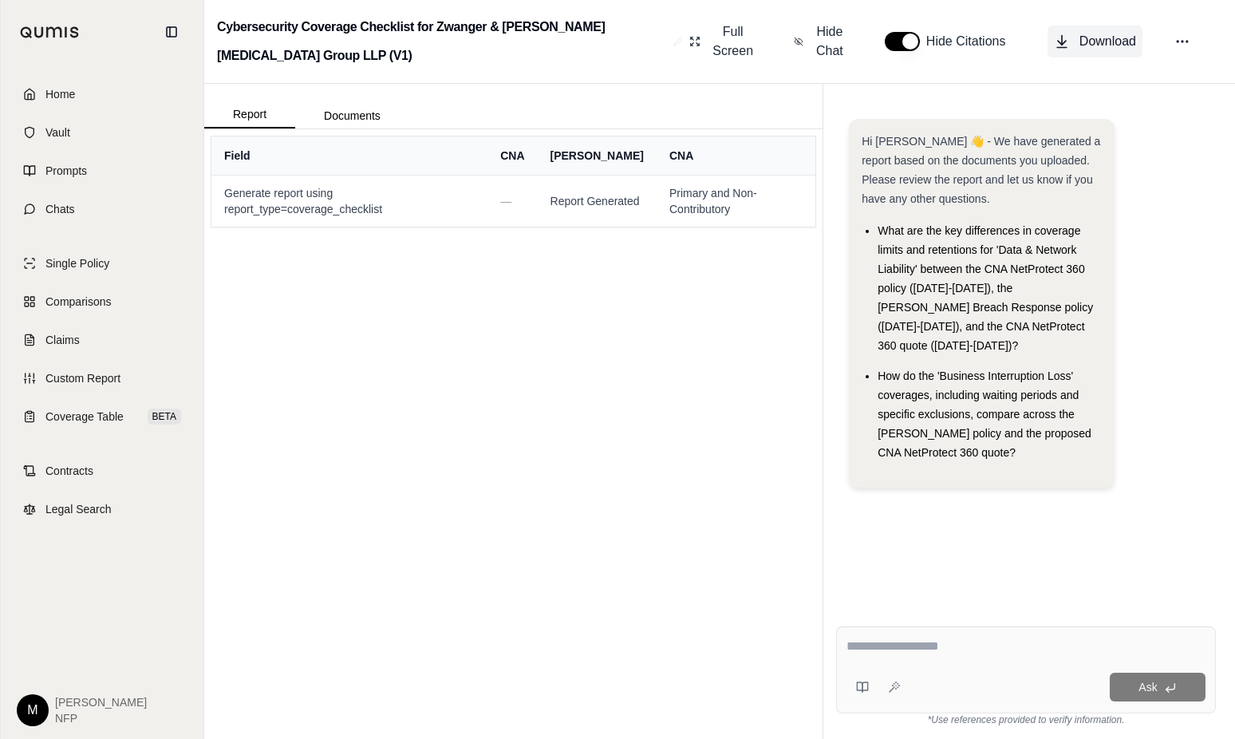
click at [1096, 31] on button "Download" at bounding box center [1095, 42] width 95 height 32
